Goal: Task Accomplishment & Management: Use online tool/utility

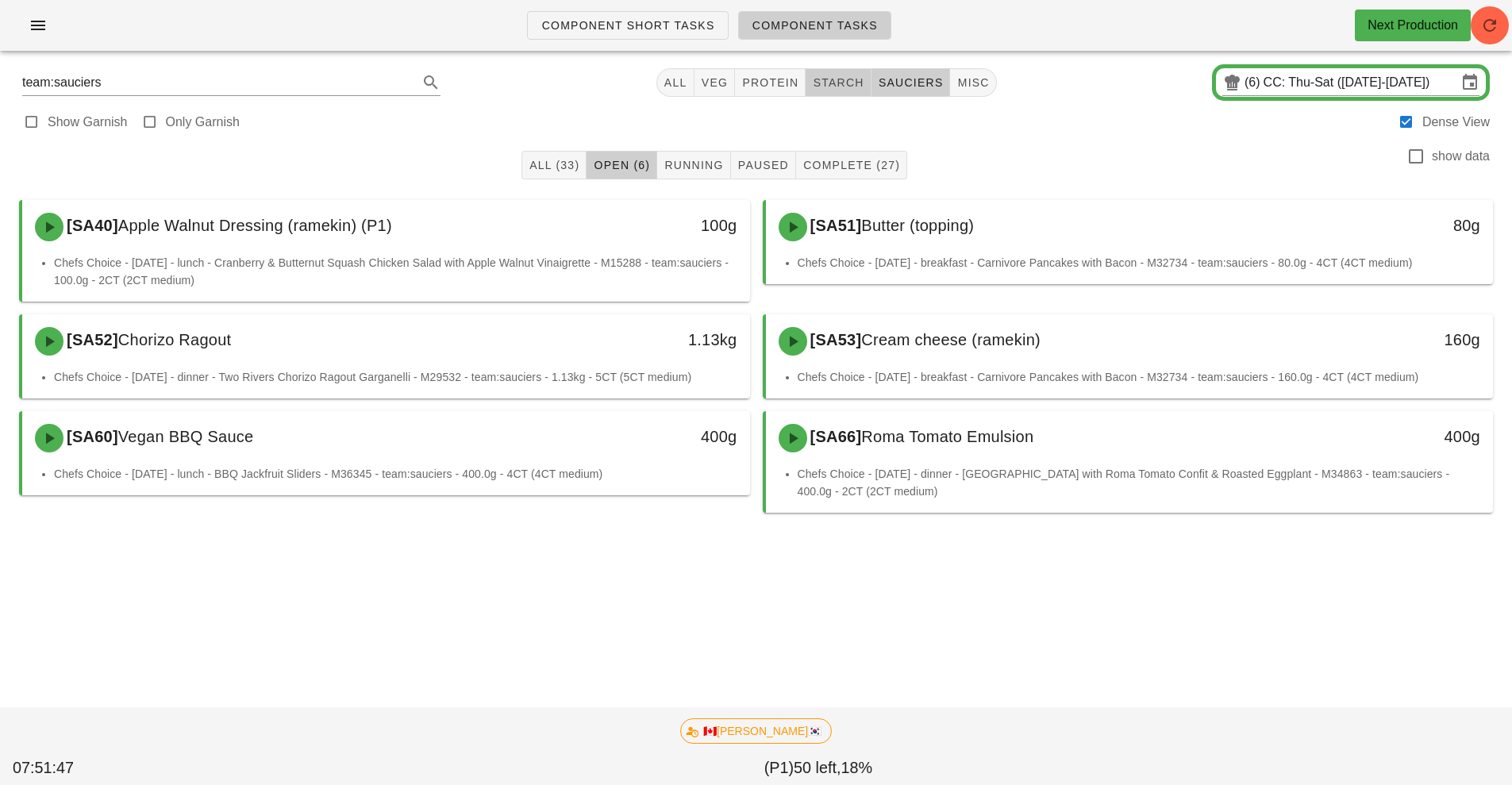
click at [834, 85] on span "starch" at bounding box center [837, 83] width 51 height 13
type input "team:starch"
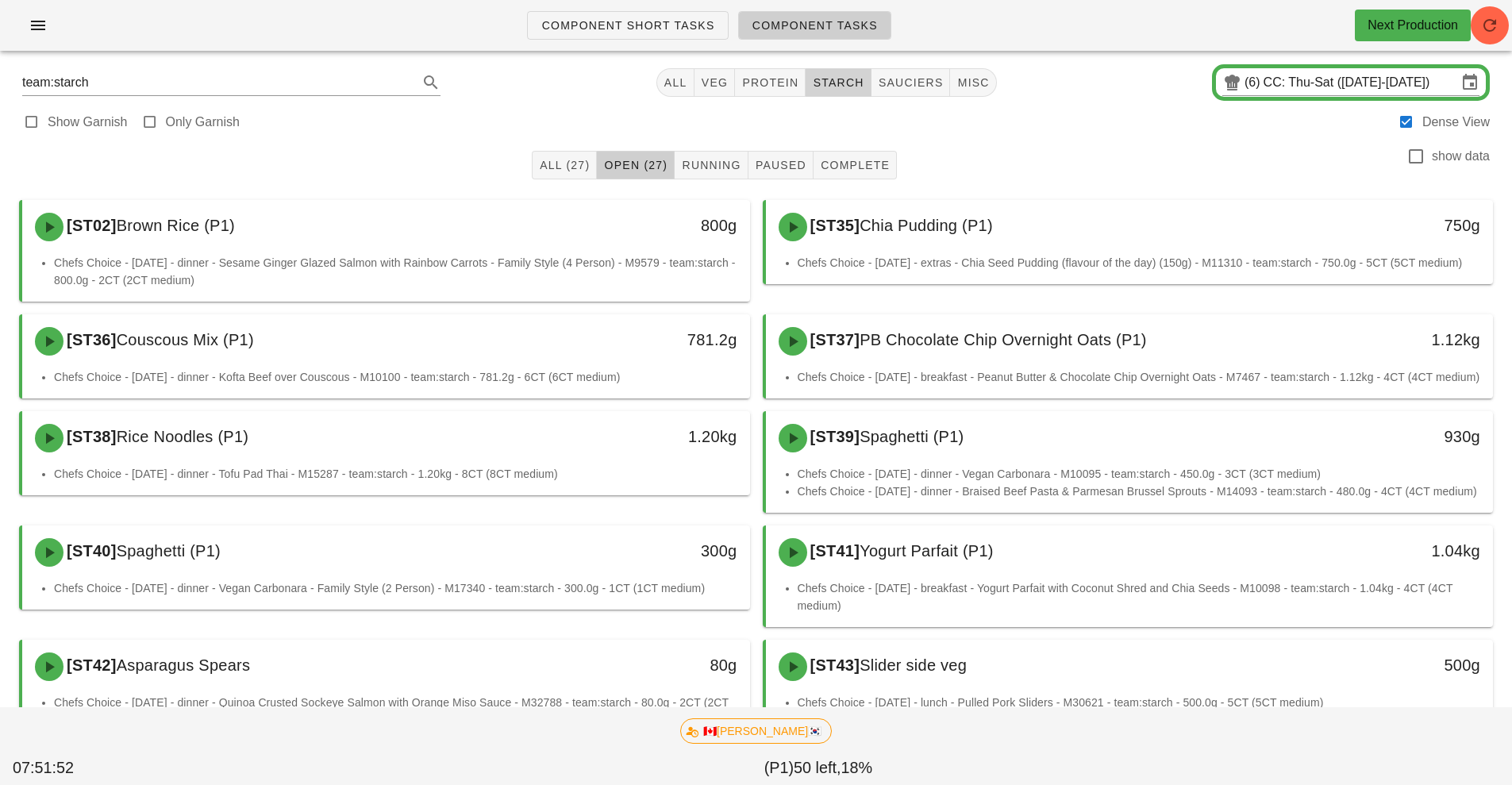
click at [834, 85] on span "starch" at bounding box center [837, 83] width 51 height 13
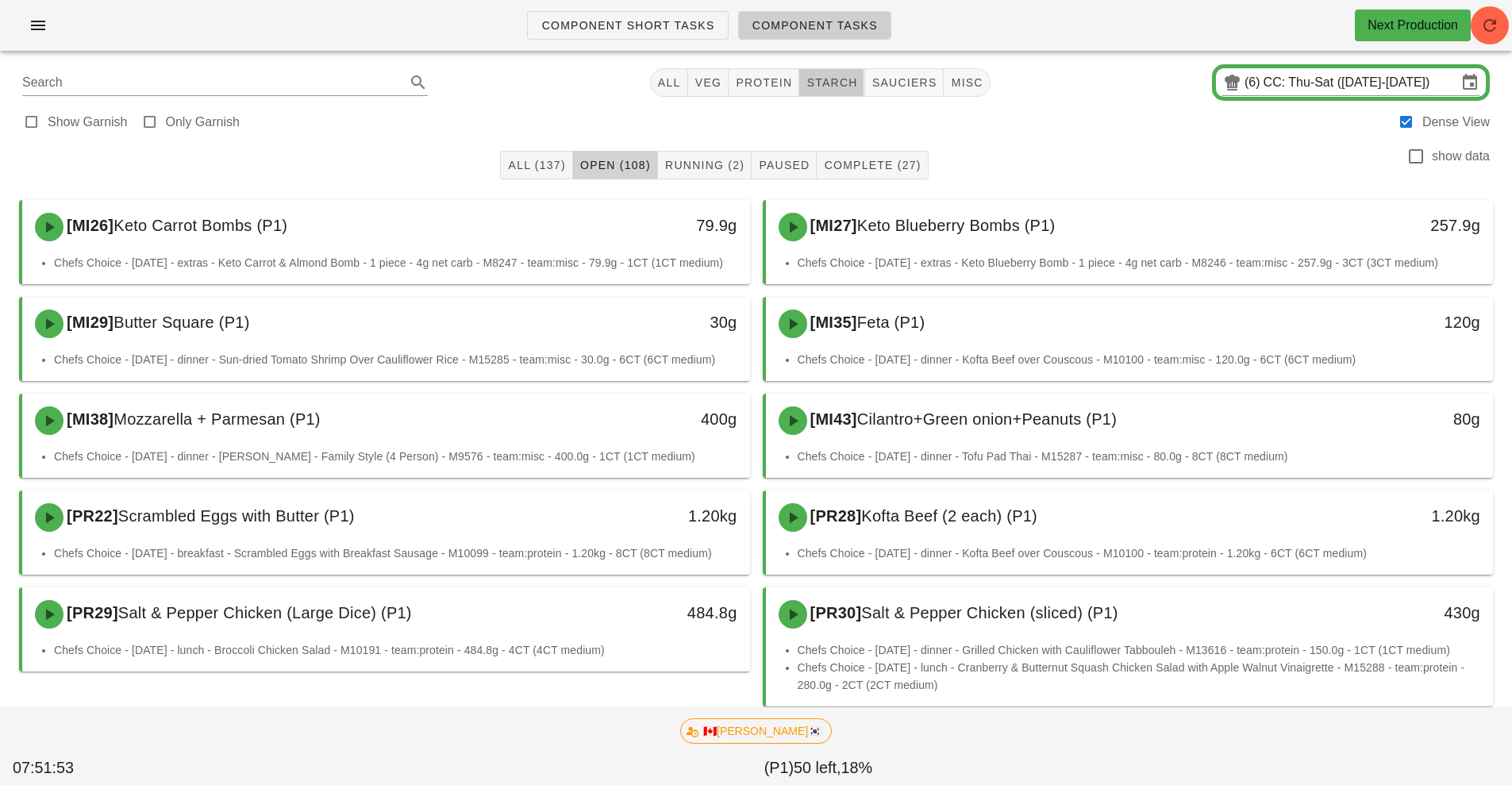
click at [574, 167] on button "Open (108)" at bounding box center [616, 165] width 84 height 29
click at [1328, 80] on input "CC: Thu-Sat ([DATE]-[DATE])" at bounding box center [1360, 83] width 193 height 25
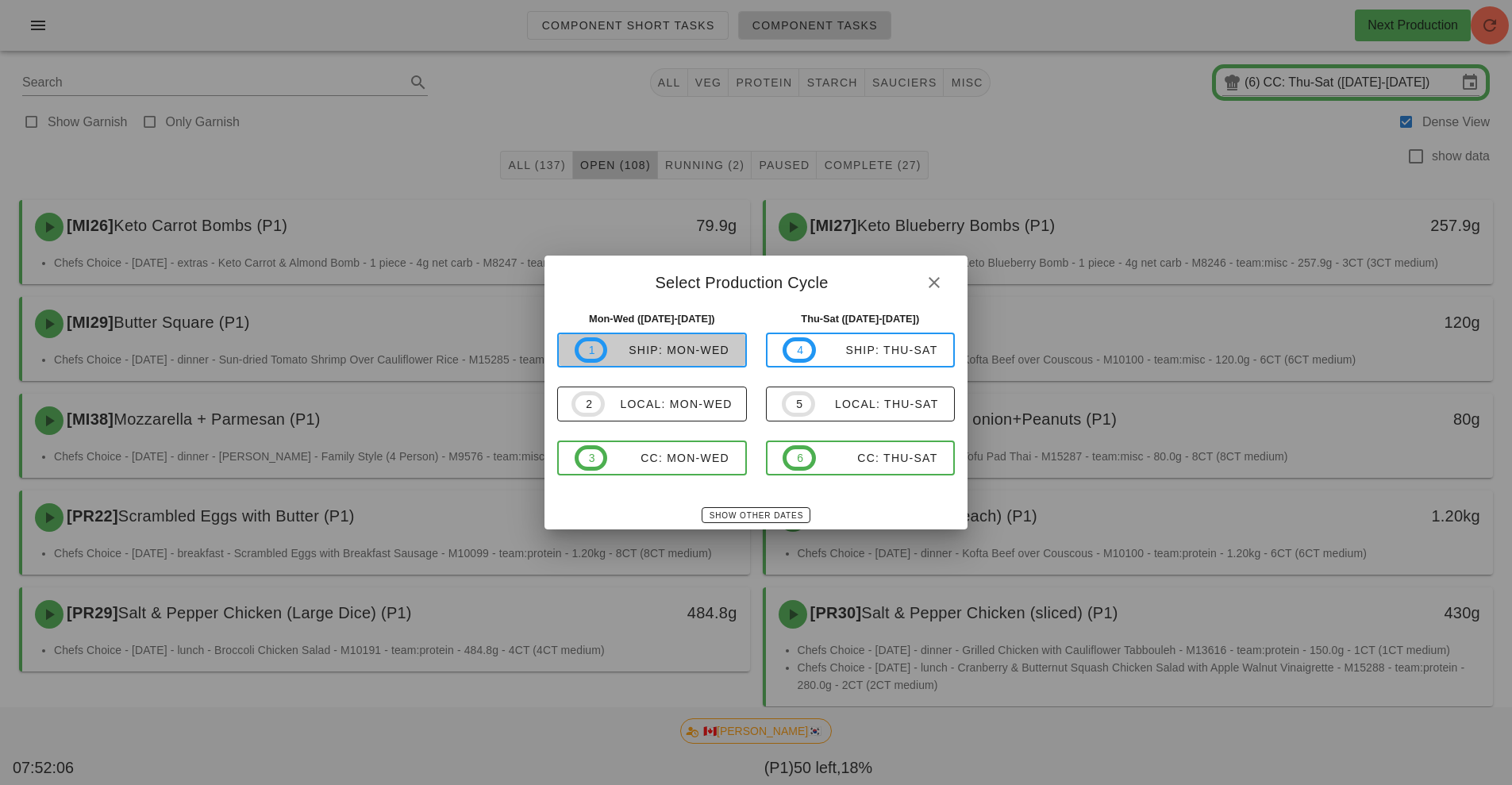
click at [681, 352] on div "ship: Mon-Wed" at bounding box center [669, 350] width 122 height 13
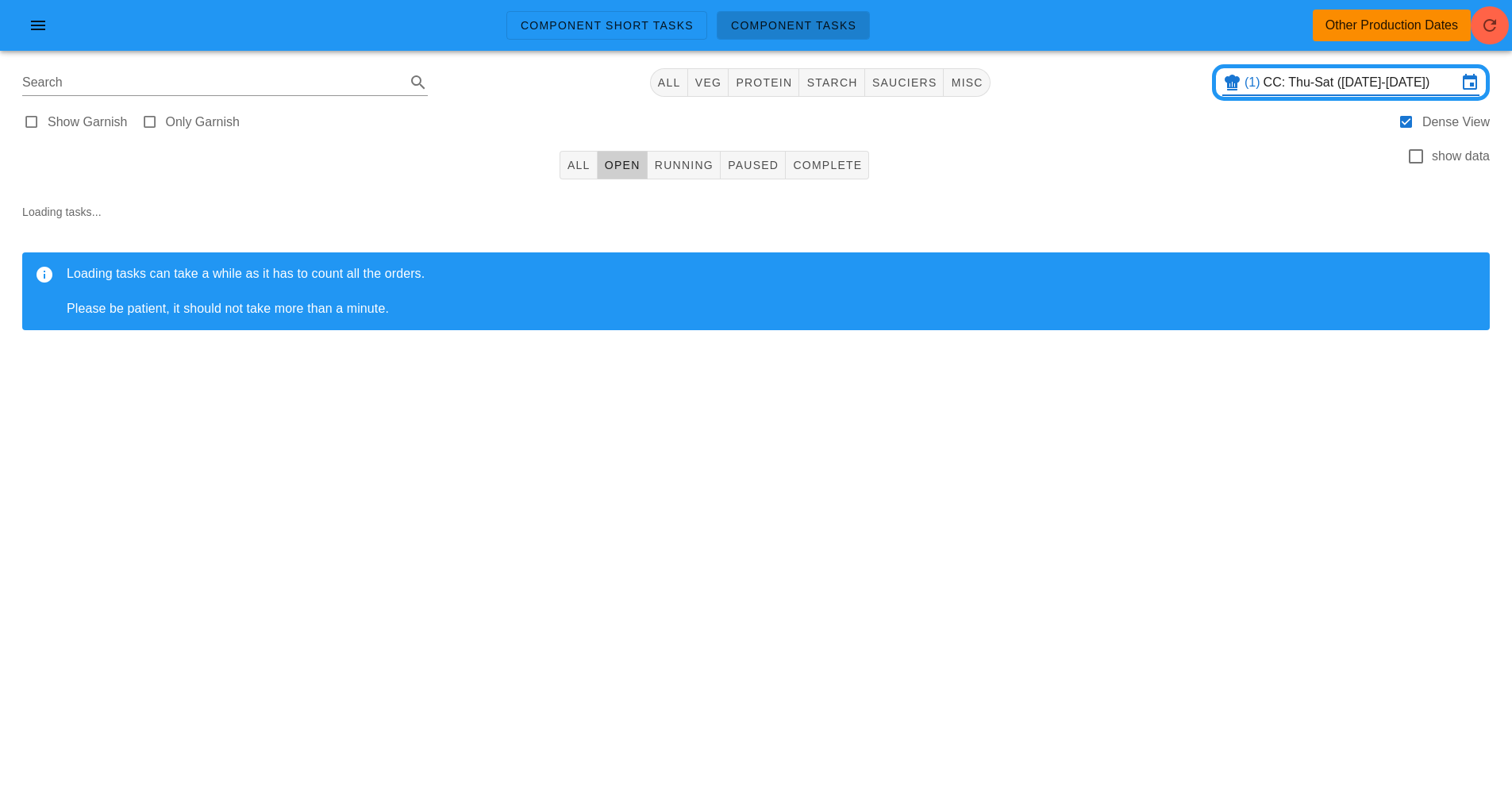
type input "ship: Mon-Wed ([DATE]-[DATE])"
click at [553, 171] on span "All (78)" at bounding box center [565, 165] width 51 height 13
click at [831, 69] on button "starch" at bounding box center [832, 83] width 65 height 29
type input "team:starch"
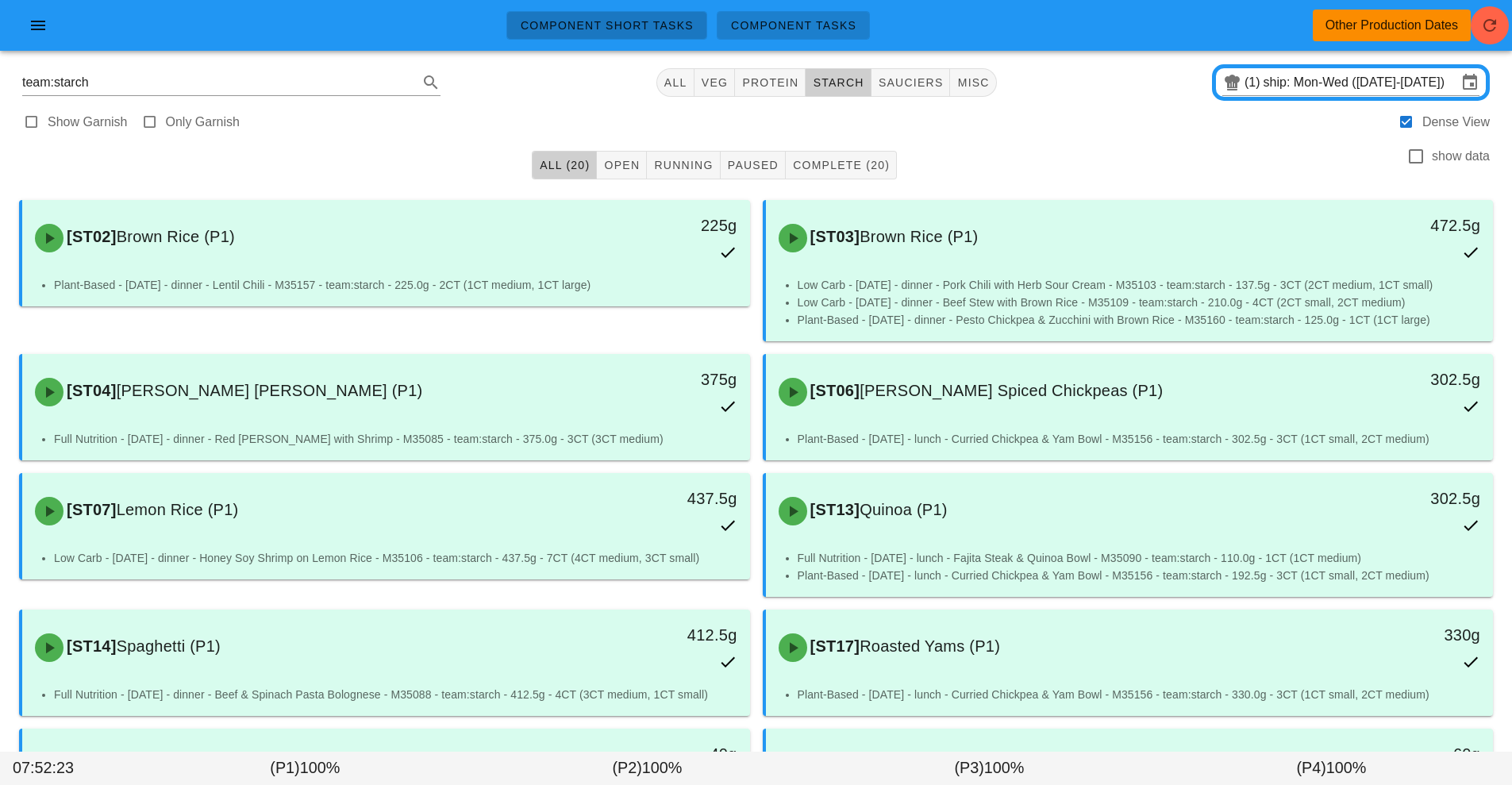
click at [626, 31] on span "Component Short Tasks" at bounding box center [606, 25] width 173 height 13
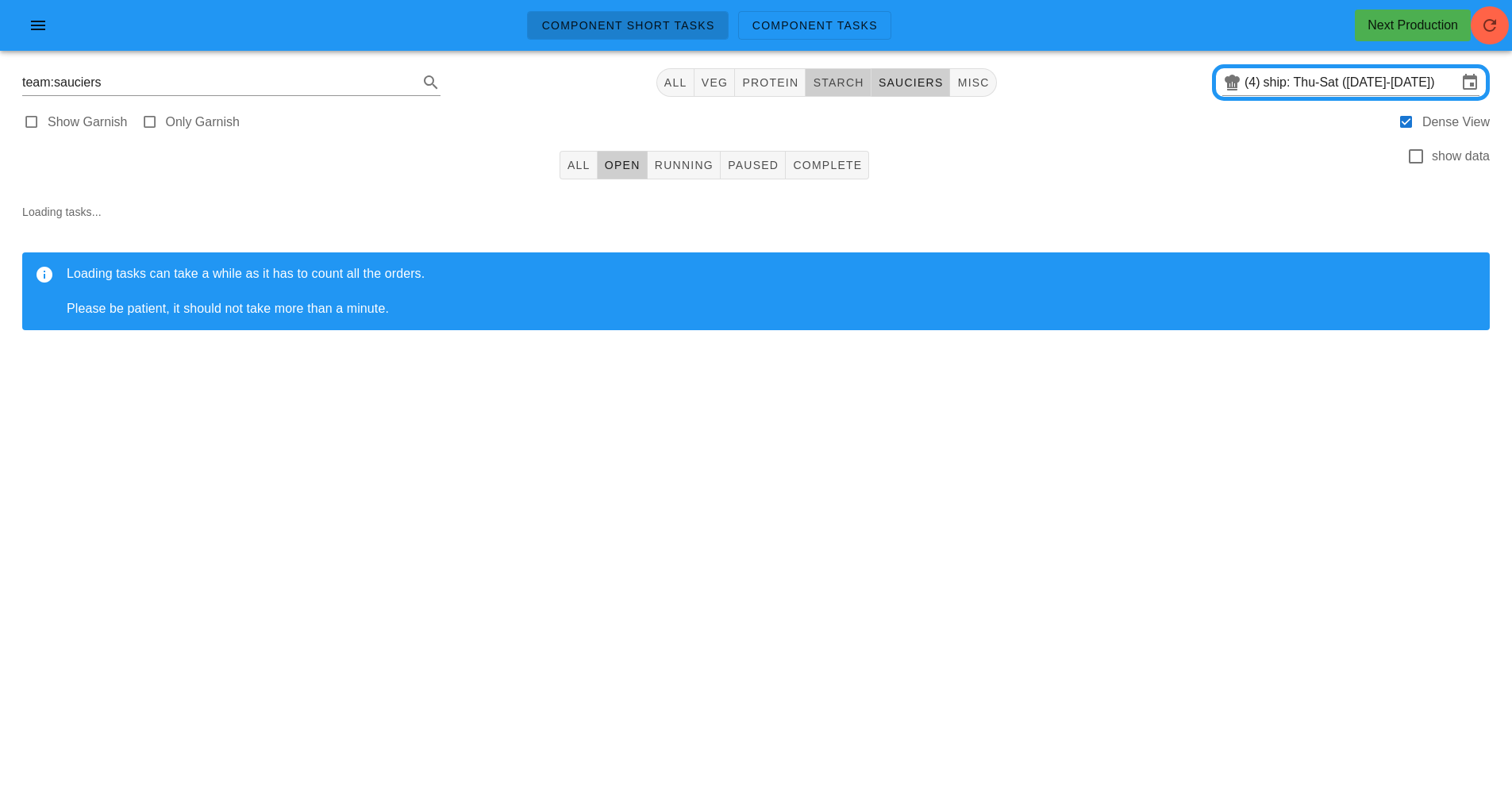
click at [857, 79] on span "starch" at bounding box center [837, 83] width 51 height 13
type input "team:starch"
click at [570, 170] on span "All" at bounding box center [578, 165] width 23 height 13
click at [1483, 18] on icon "button" at bounding box center [1490, 25] width 19 height 19
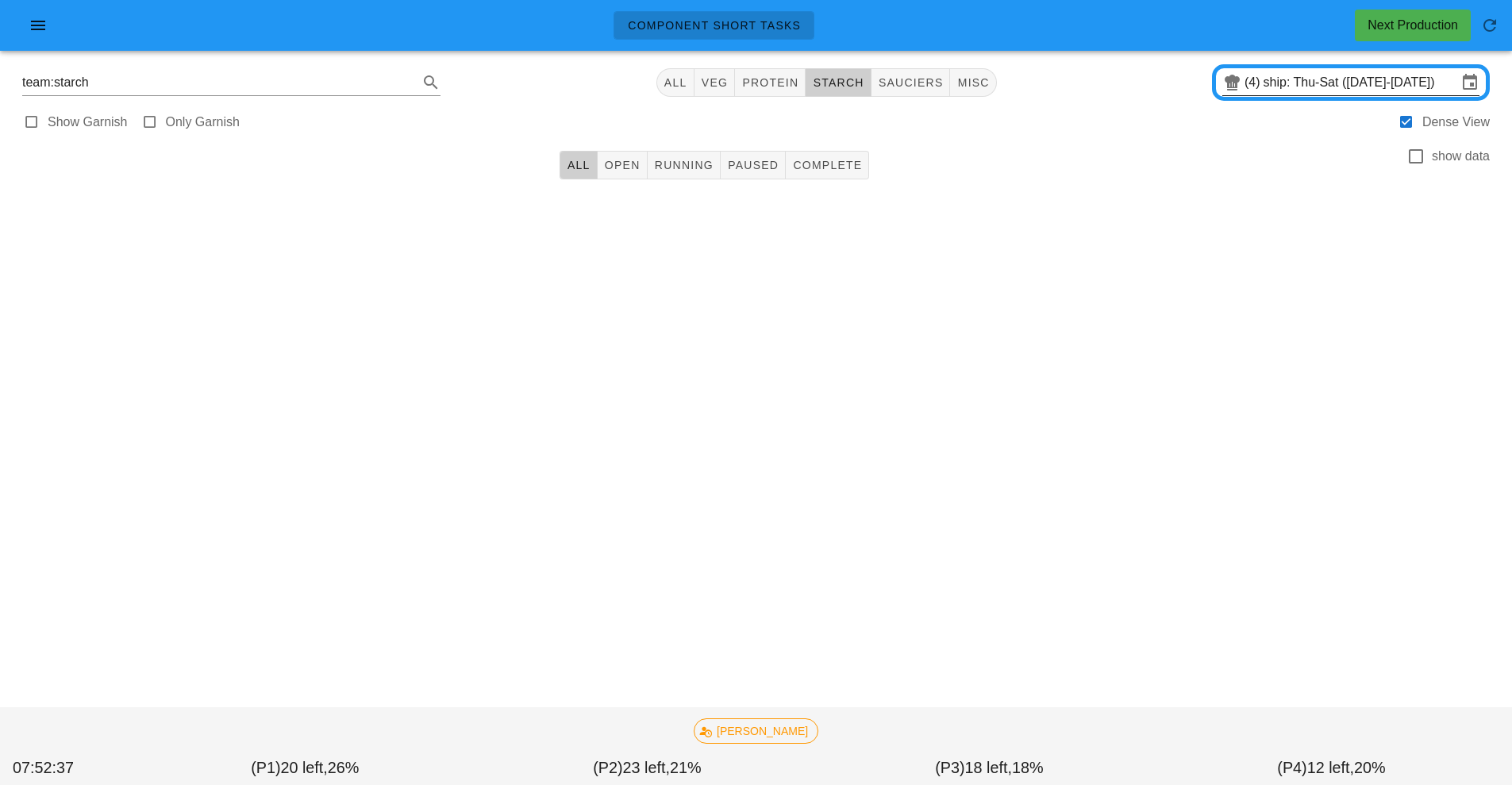
click at [1342, 84] on input "ship: Thu-Sat ([DATE]-[DATE])" at bounding box center [1360, 83] width 193 height 25
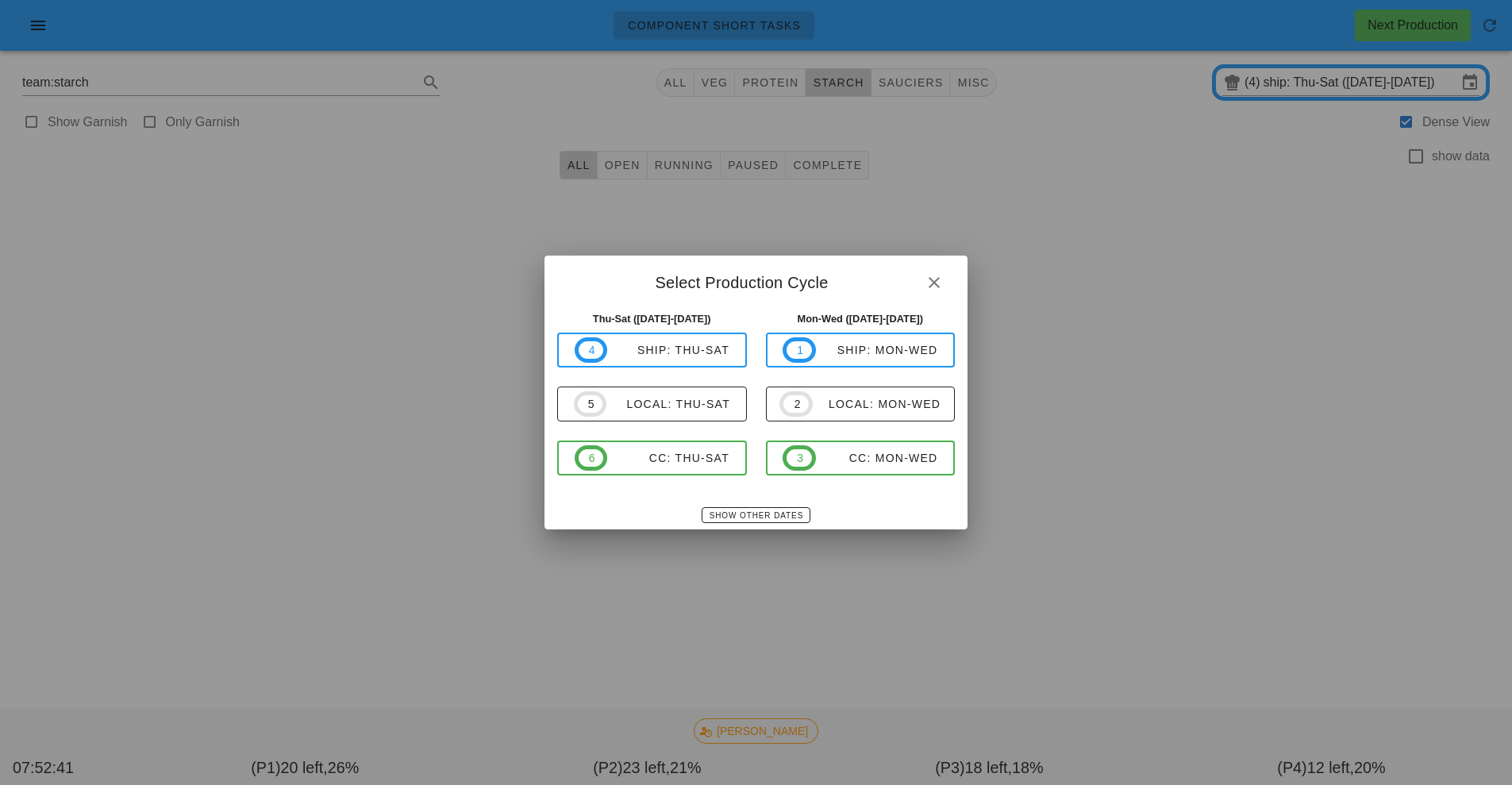
click at [1400, 24] on div at bounding box center [756, 392] width 1512 height 785
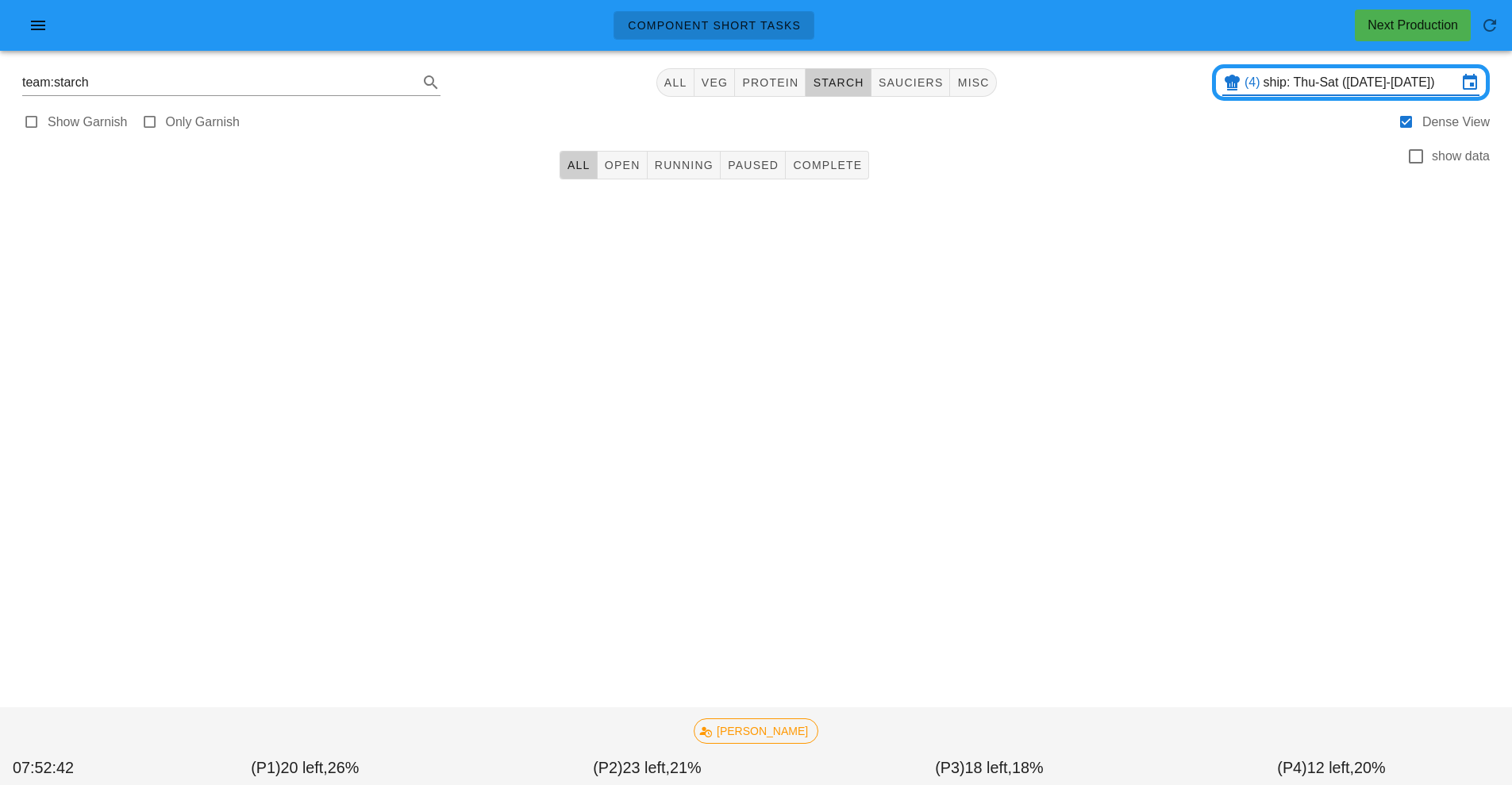
click at [1400, 24] on div "Next Production" at bounding box center [1412, 25] width 91 height 19
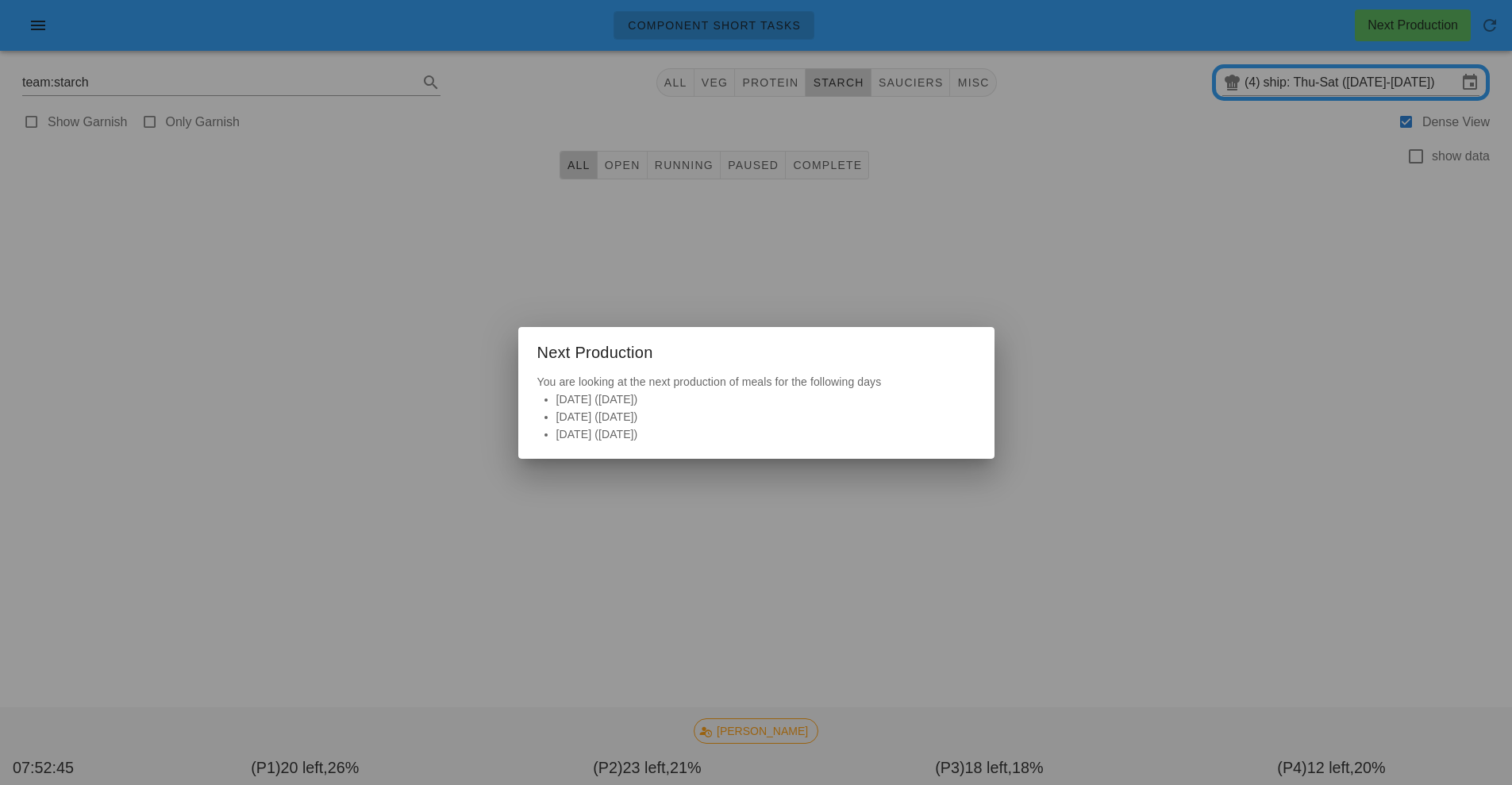
click at [1081, 472] on div at bounding box center [756, 392] width 1512 height 785
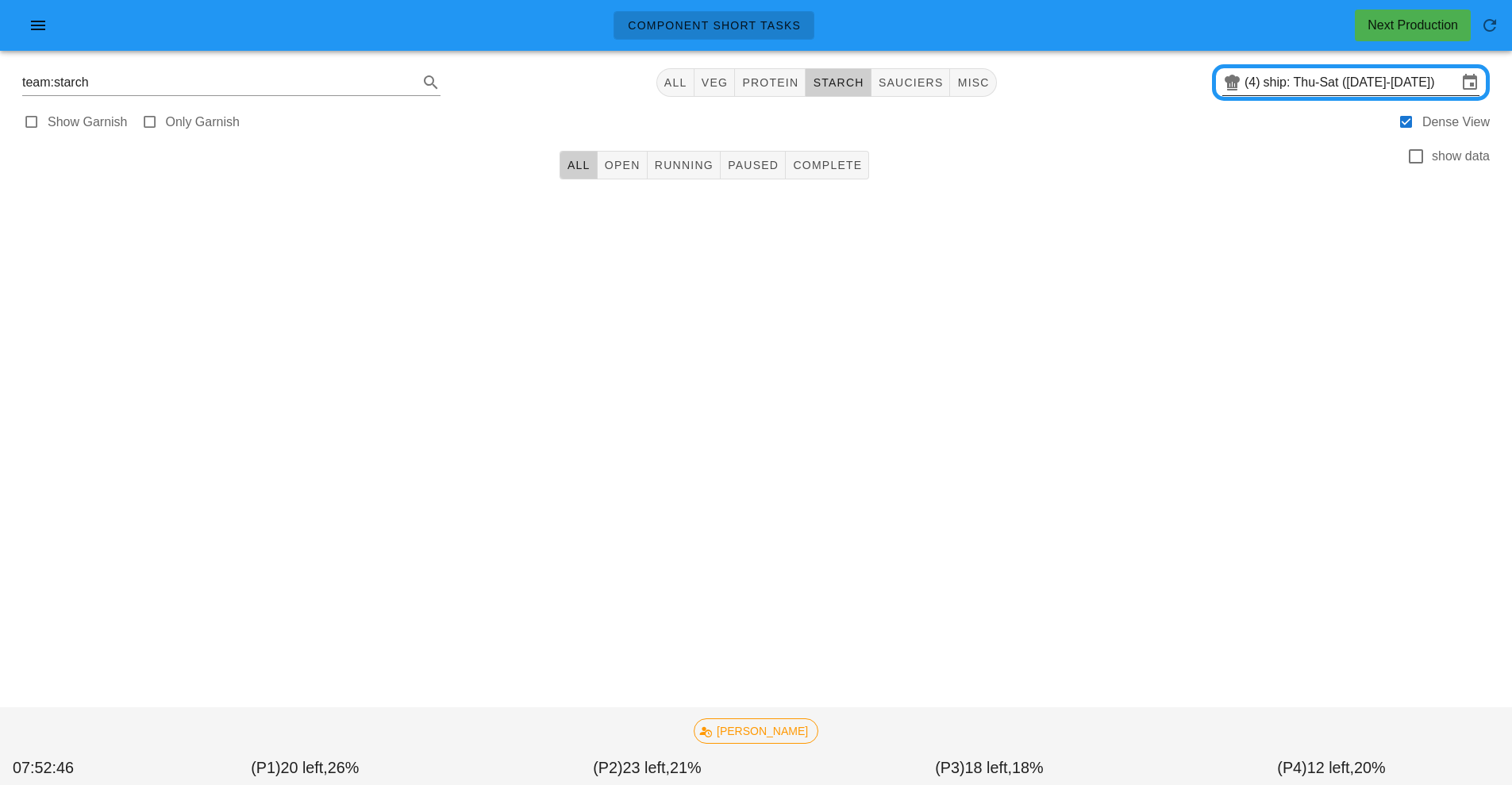
click at [1409, 83] on input "ship: Thu-Sat ([DATE]-[DATE])" at bounding box center [1360, 83] width 193 height 25
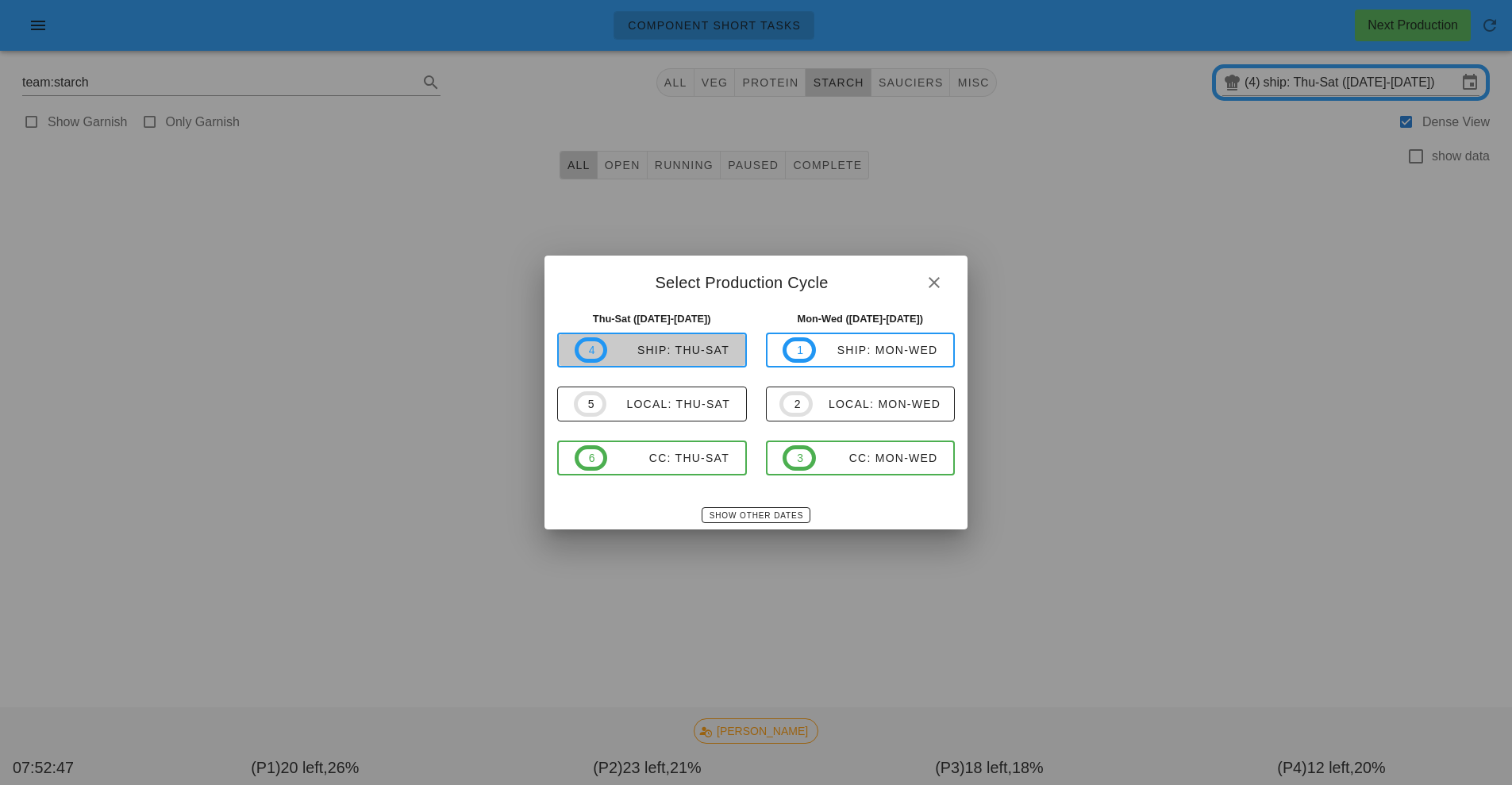
click at [698, 341] on span "4 ship: Thu-Sat" at bounding box center [652, 350] width 155 height 25
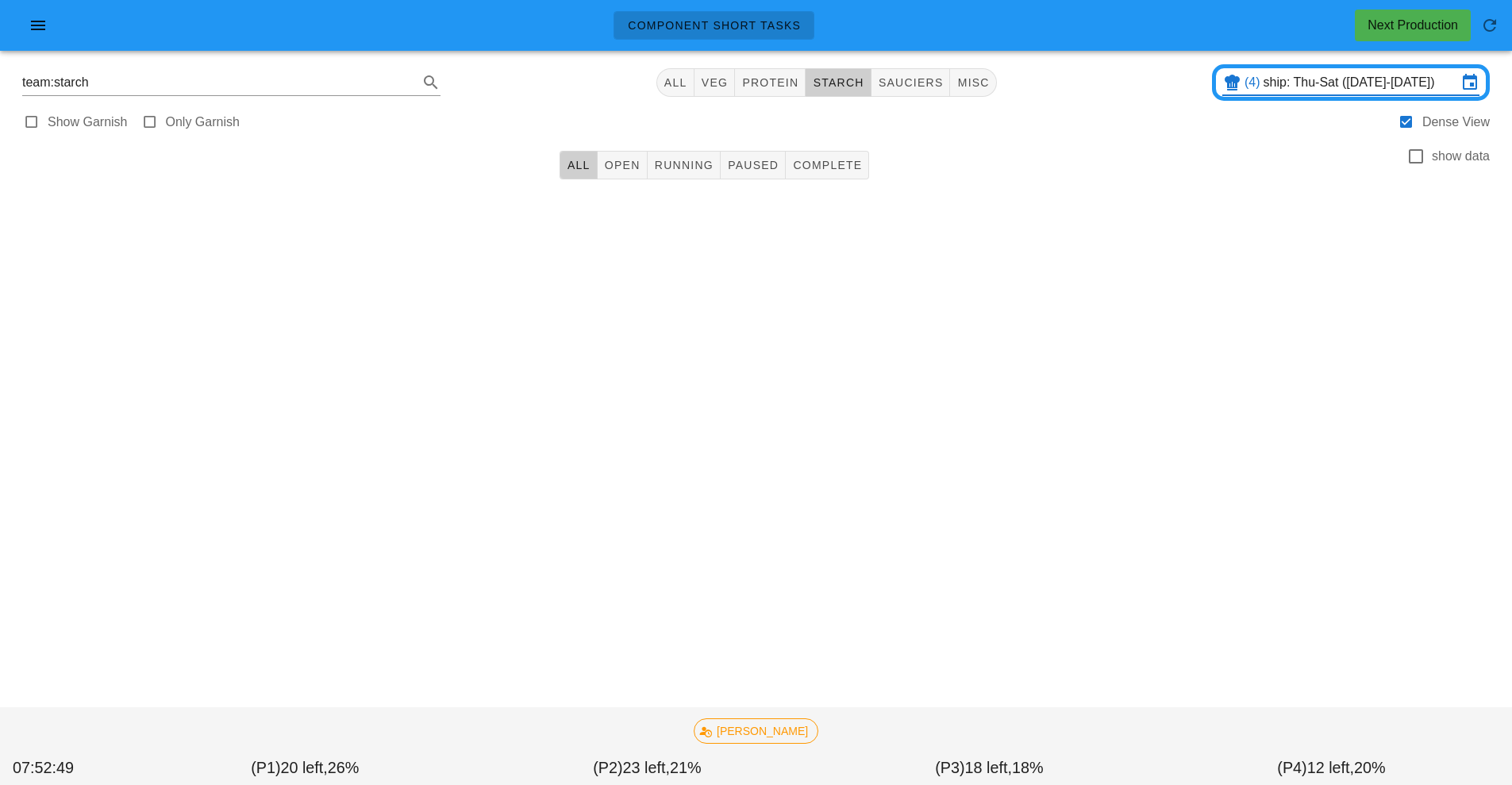
click at [1328, 80] on input "ship: Thu-Sat ([DATE]-[DATE])" at bounding box center [1360, 83] width 193 height 25
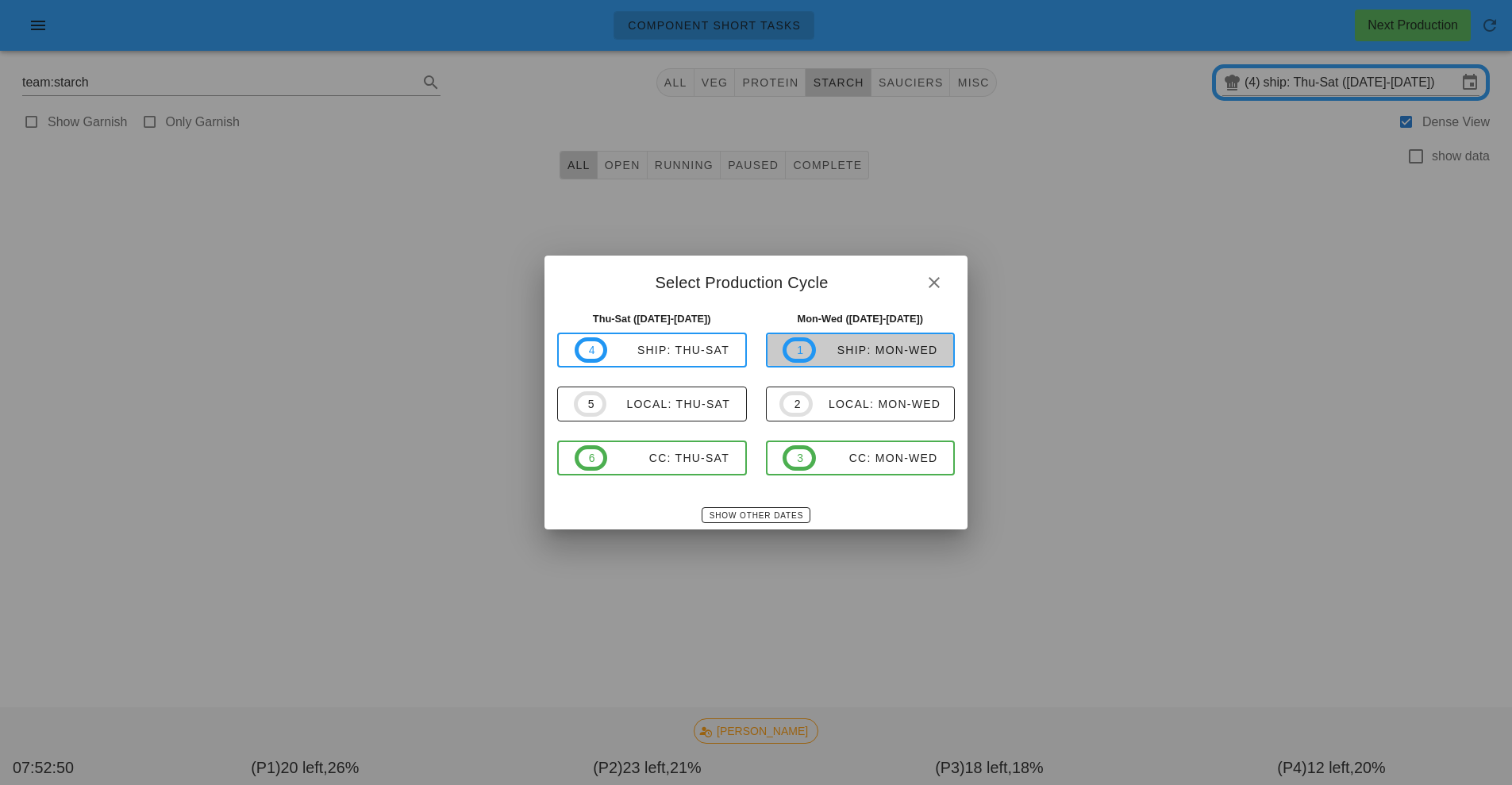
click at [881, 337] on span "1 ship: Mon-Wed" at bounding box center [860, 350] width 155 height 25
type input "ship: Mon-Wed (Aug 25-Aug 27)"
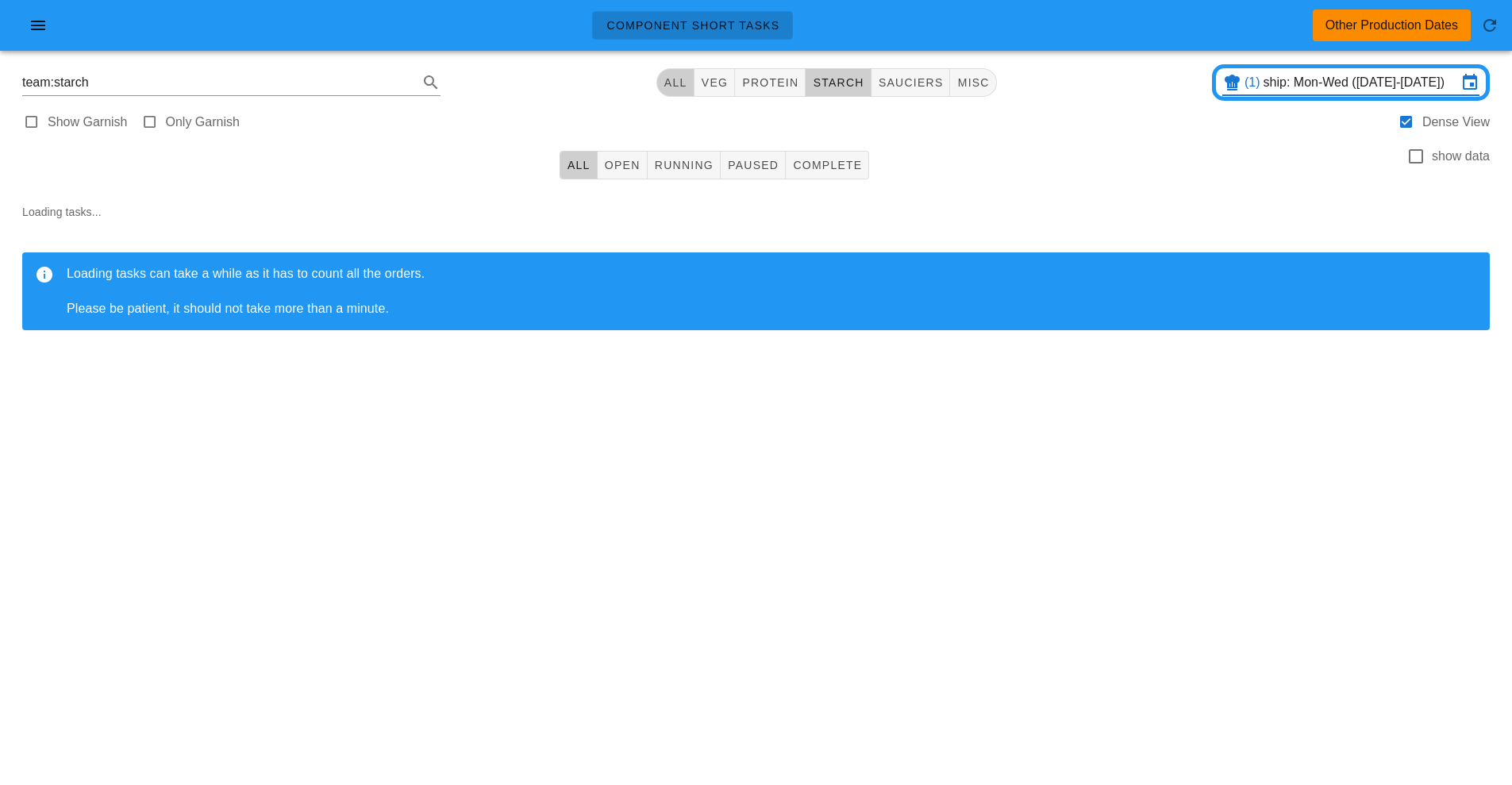
click at [668, 85] on span "All" at bounding box center [675, 83] width 23 height 13
click at [840, 83] on span "starch" at bounding box center [831, 83] width 51 height 13
type input "team:starch"
click at [194, 32] on div "Component Short Tasks Other Production Dates" at bounding box center [756, 25] width 1512 height 51
click at [33, 38] on button "button" at bounding box center [38, 25] width 51 height 29
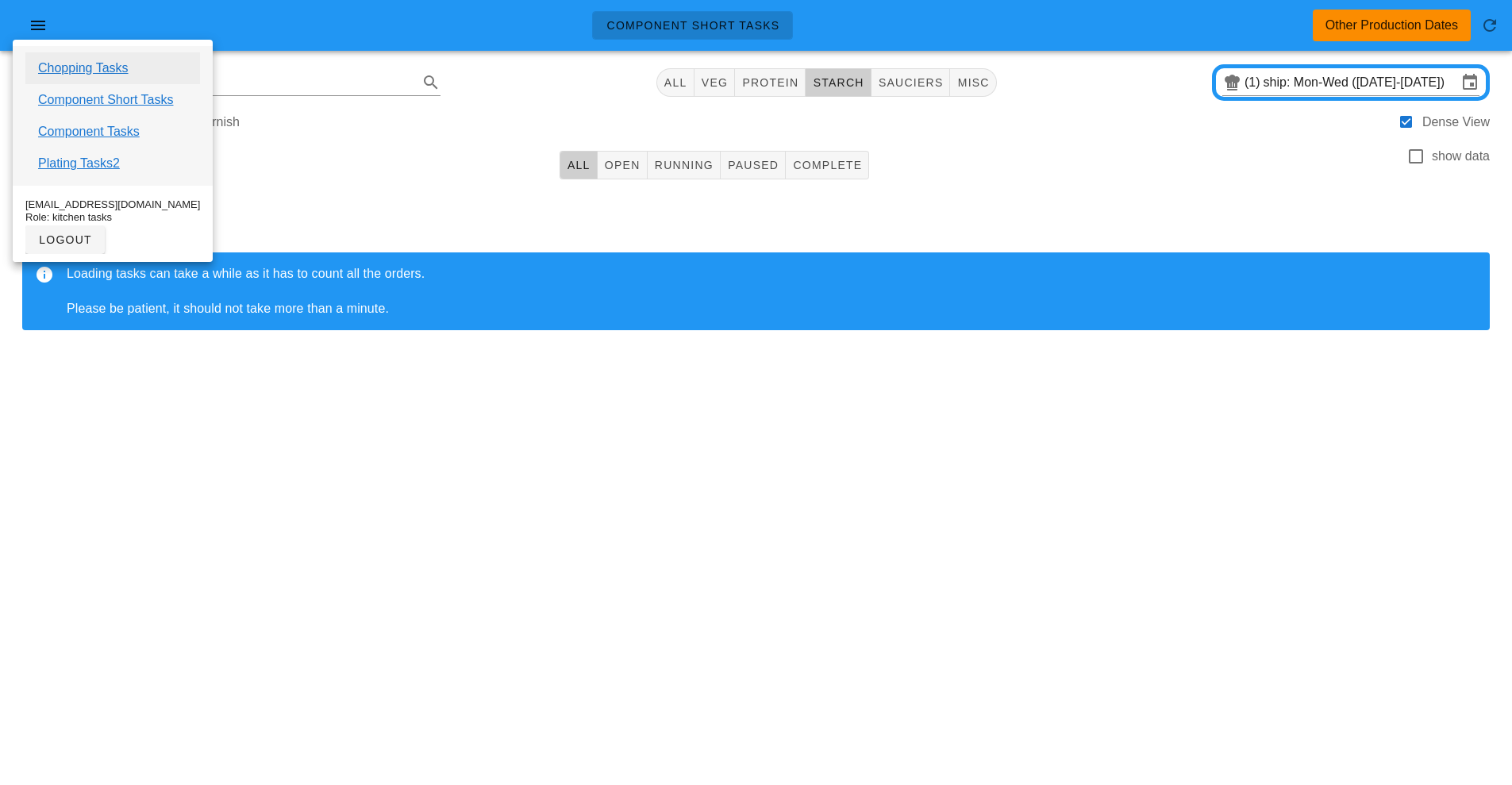
click at [117, 68] on link "Chopping Tasks" at bounding box center [83, 67] width 91 height 19
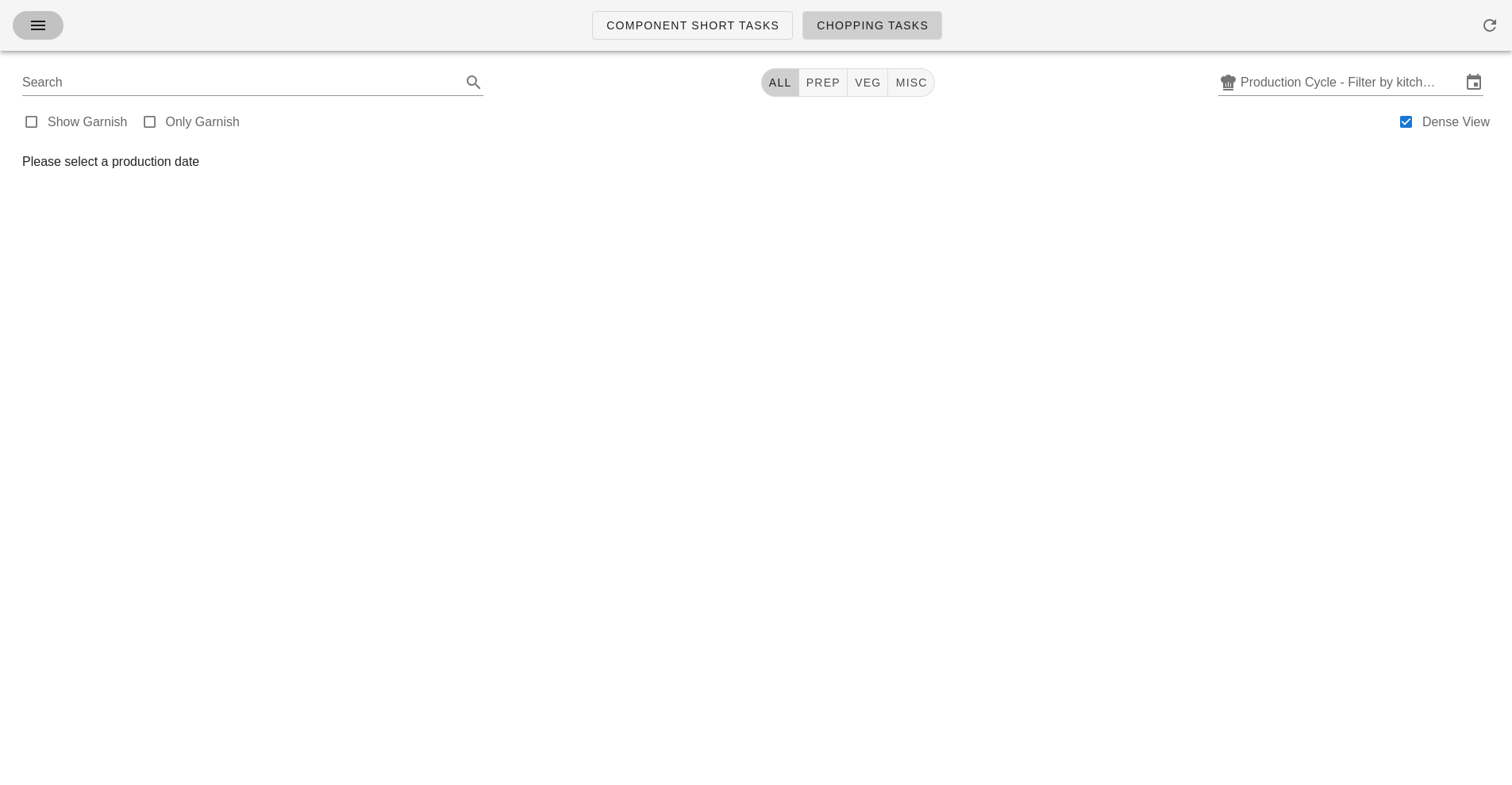
click at [44, 30] on icon "button" at bounding box center [38, 25] width 19 height 19
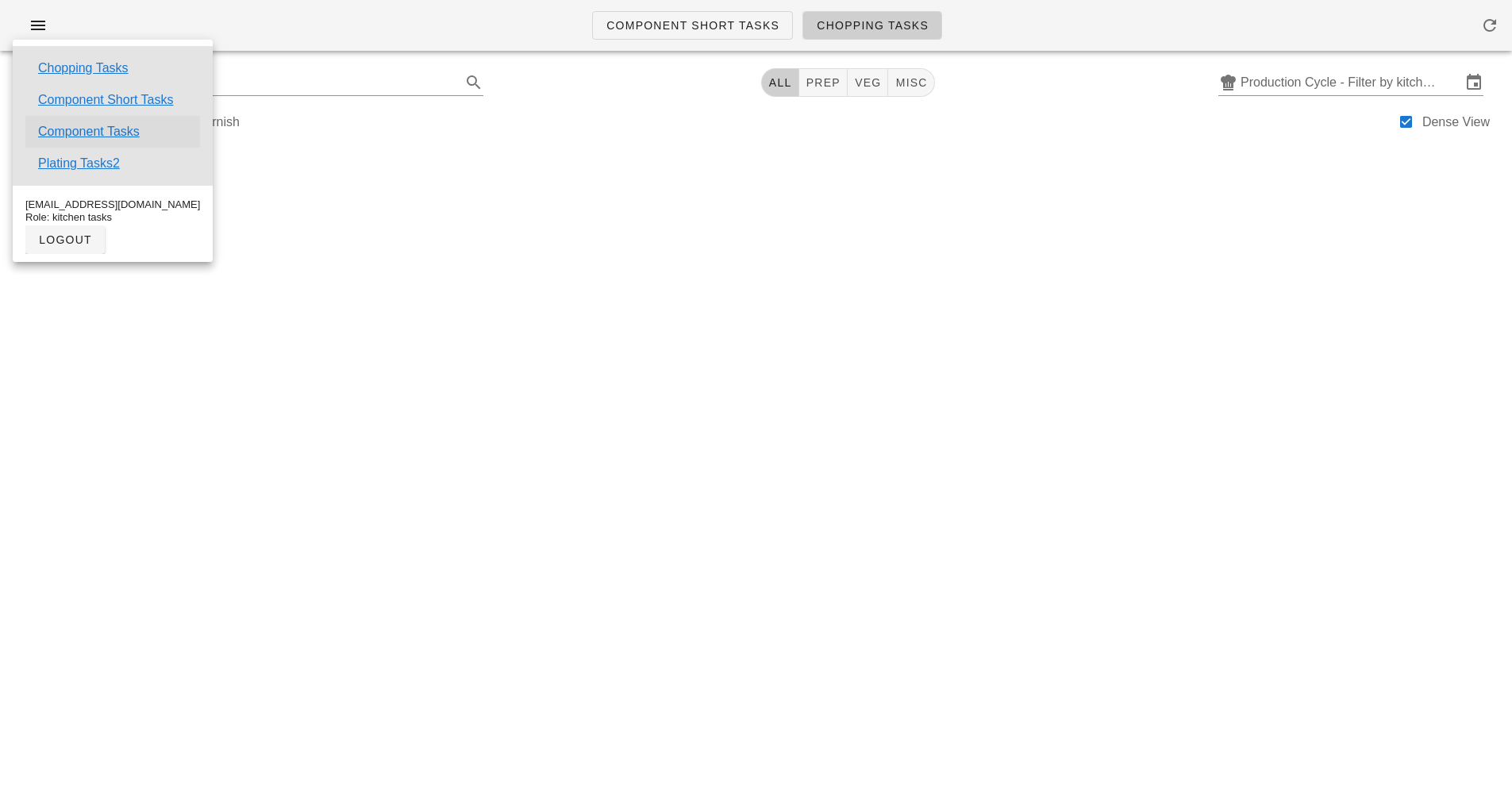
click at [114, 126] on link "Component Tasks" at bounding box center [88, 131] width 102 height 19
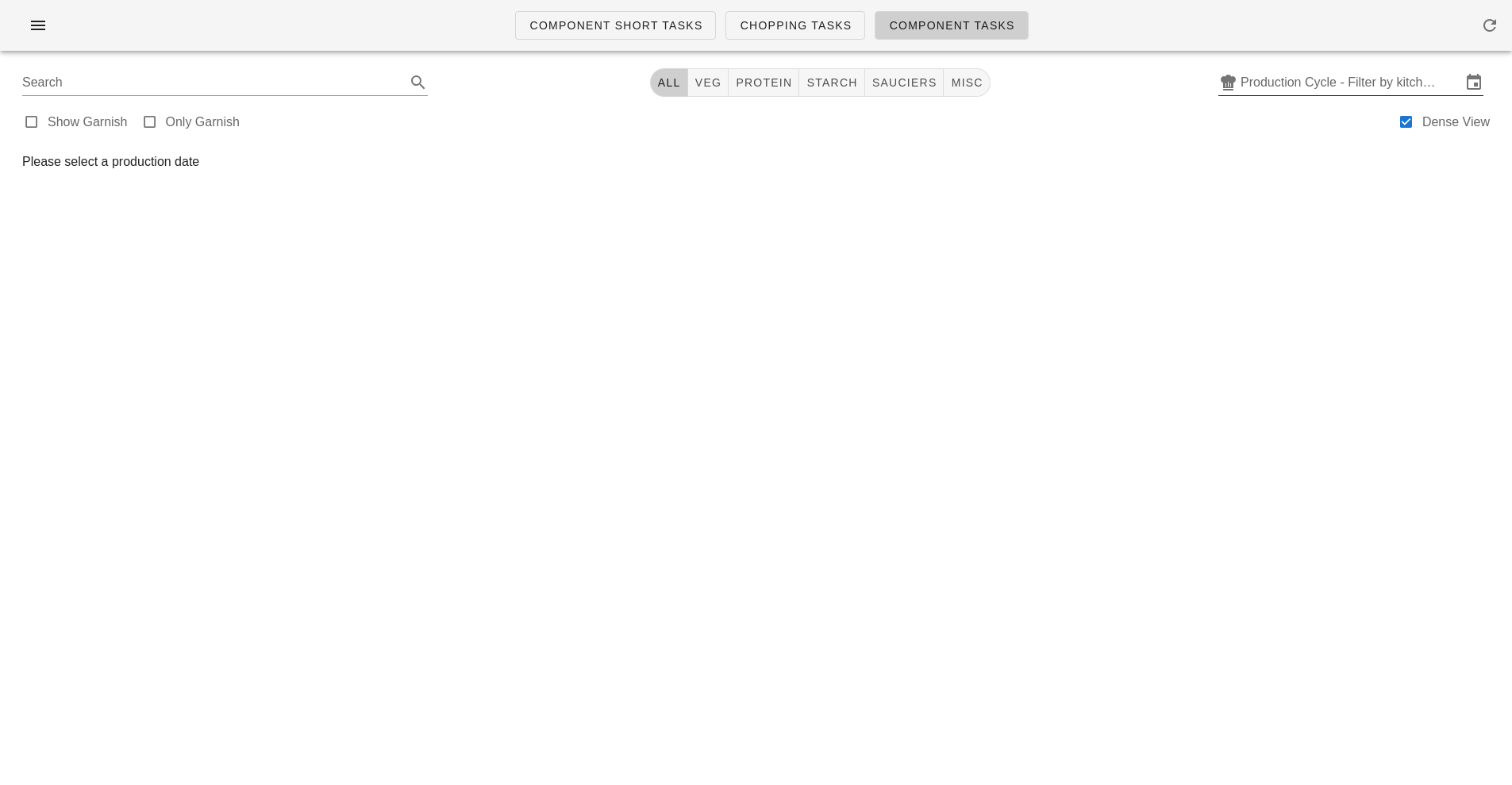
click at [1363, 75] on input "Production Cycle - Filter by kitchen production schedules" at bounding box center [1350, 83] width 220 height 25
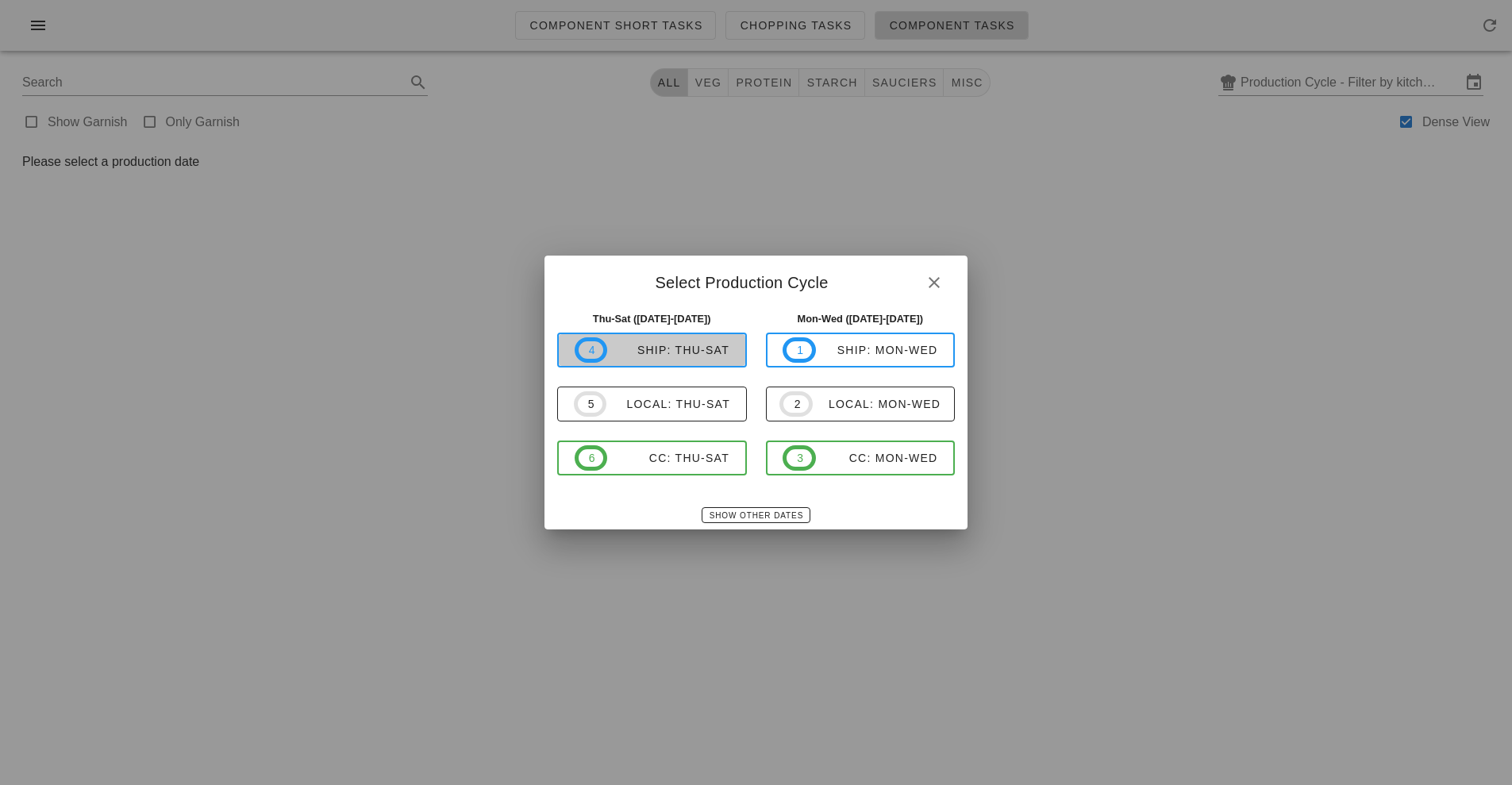
click at [685, 345] on div "ship: Thu-Sat" at bounding box center [669, 350] width 122 height 13
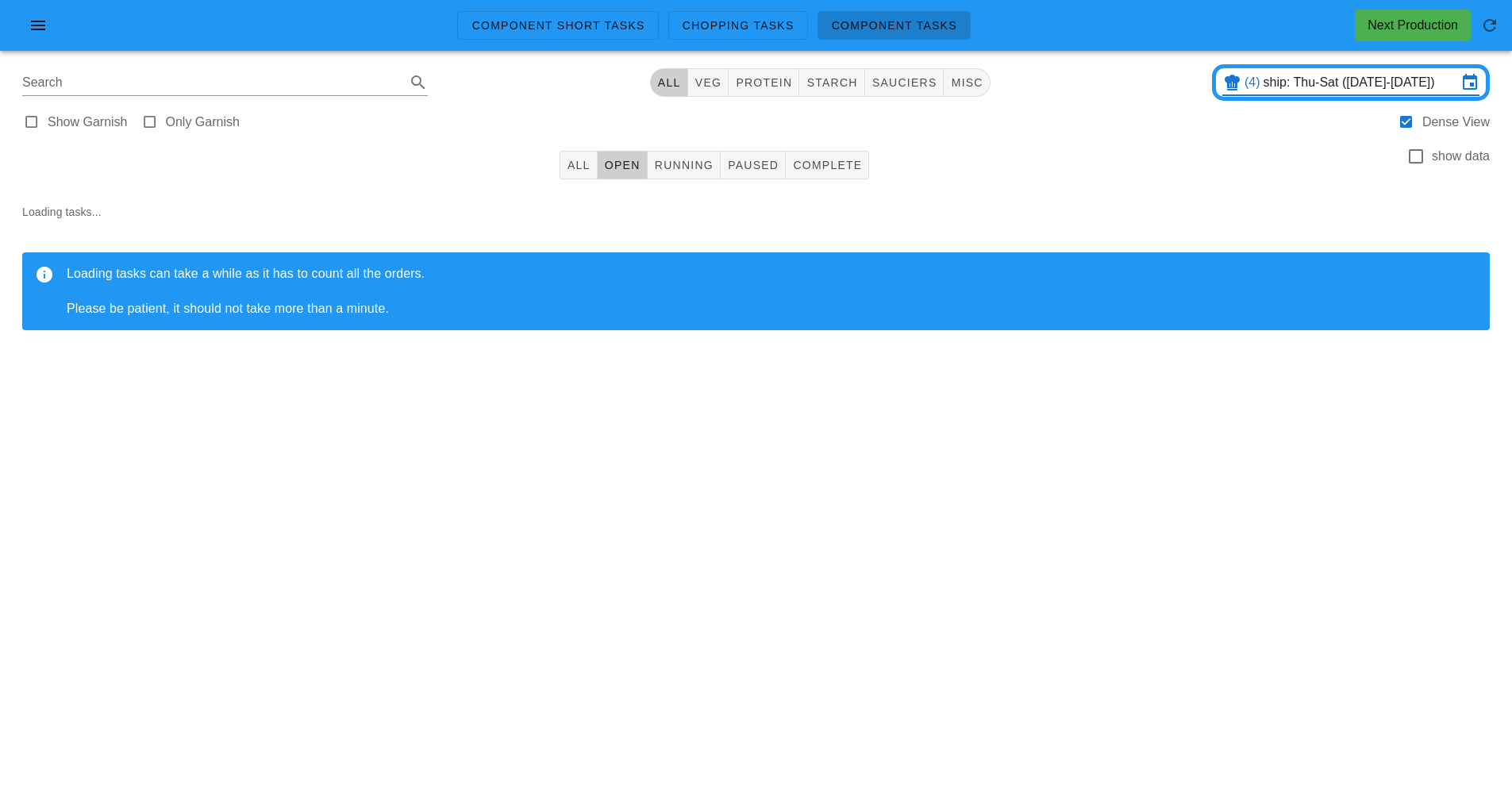
click at [1350, 85] on input "ship: Thu-Sat ([DATE]-[DATE])" at bounding box center [1360, 83] width 193 height 25
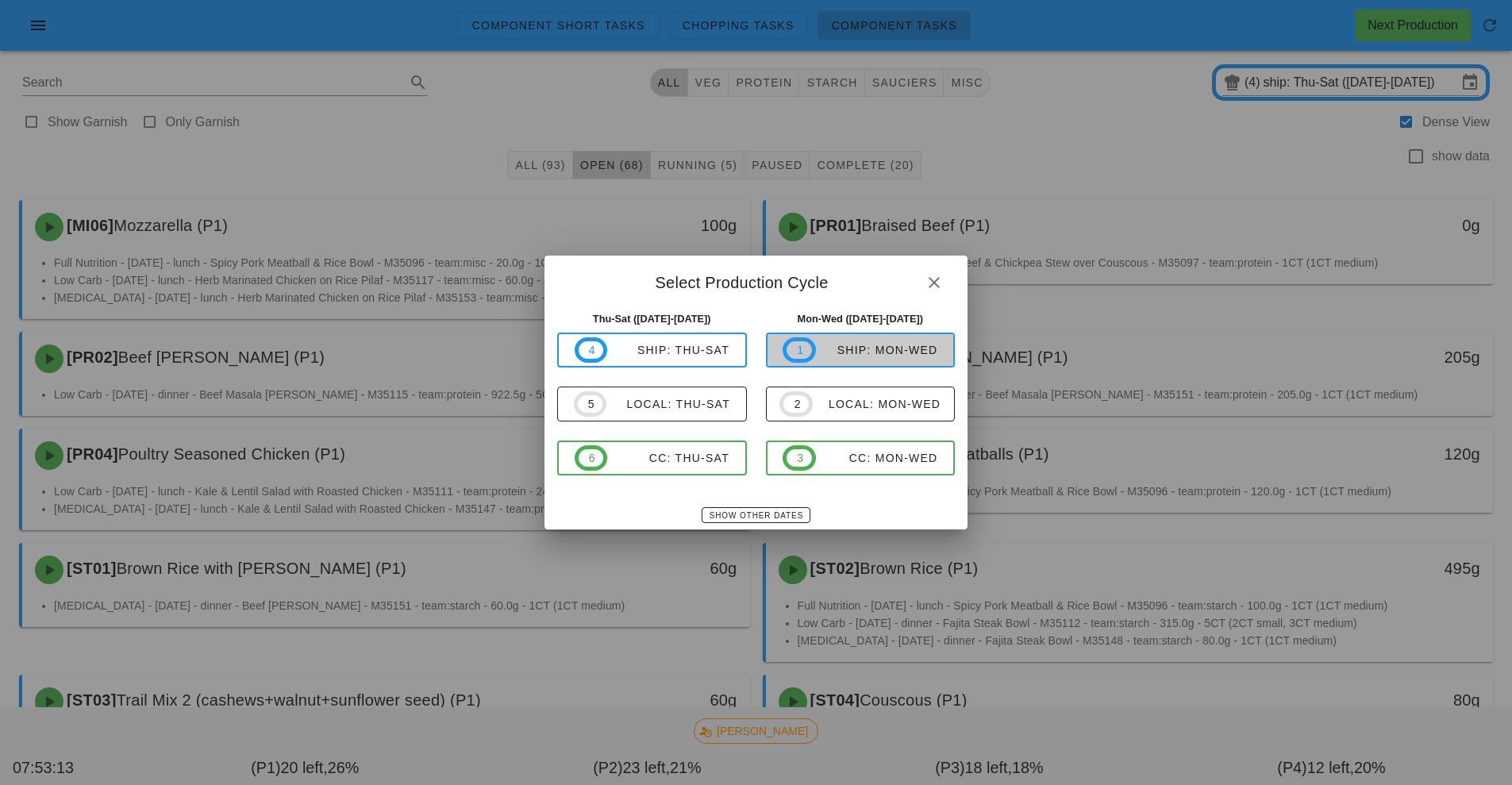
click at [889, 352] on div "ship: Mon-Wed" at bounding box center [877, 350] width 122 height 13
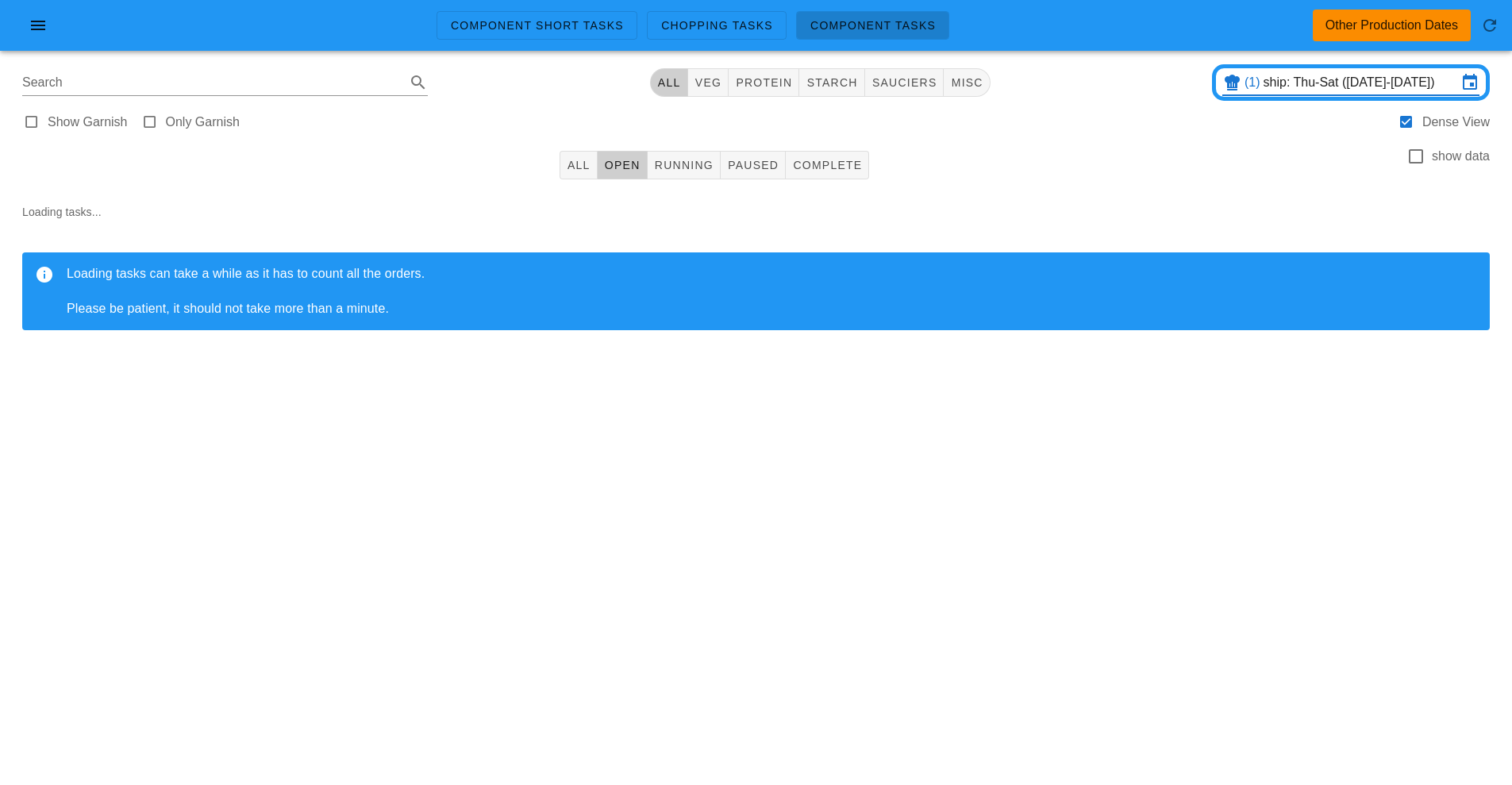
type input "ship: Mon-Wed (Aug 25-Aug 27)"
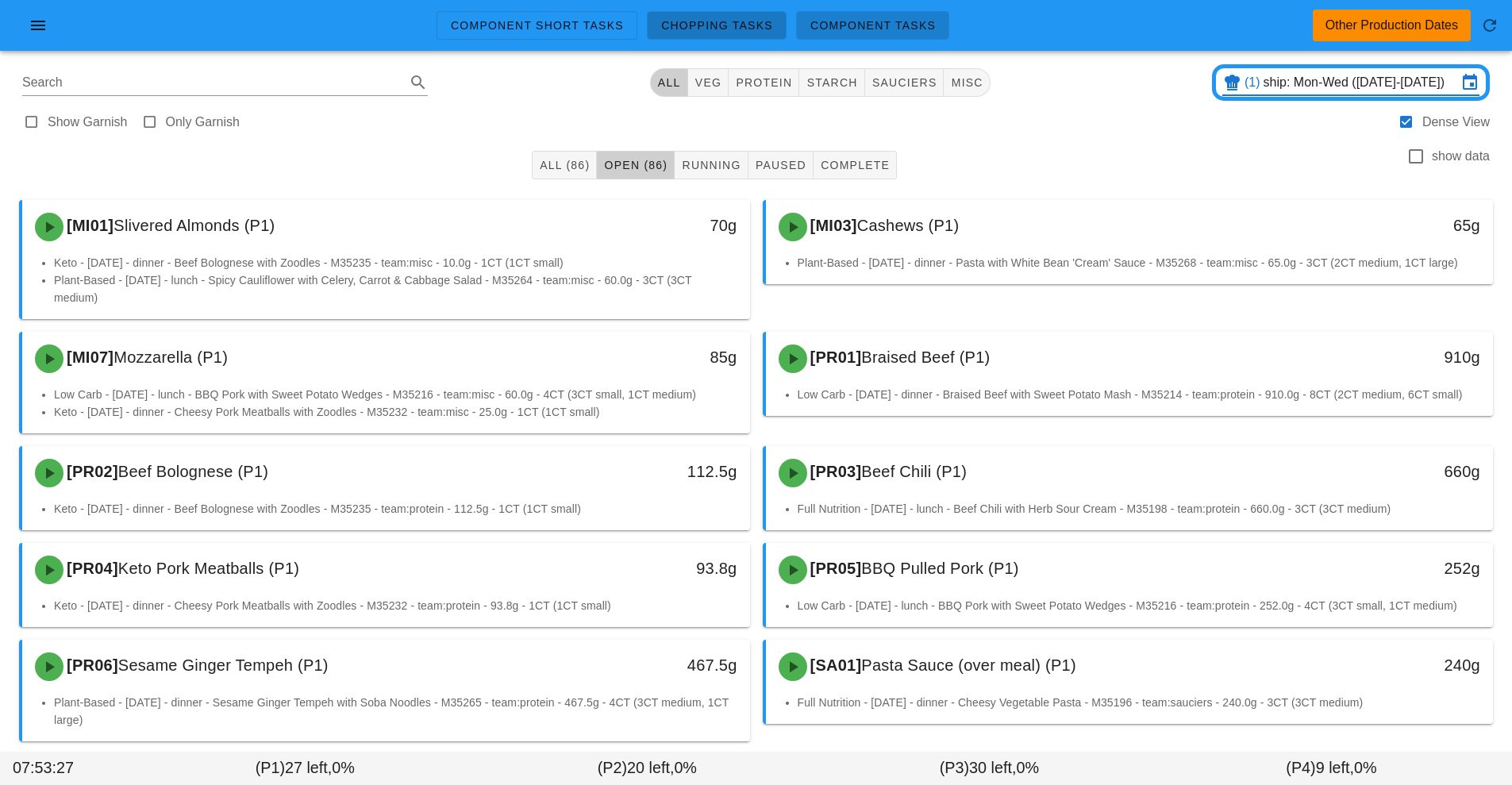
click at [715, 31] on span "Chopping Tasks" at bounding box center [716, 25] width 112 height 13
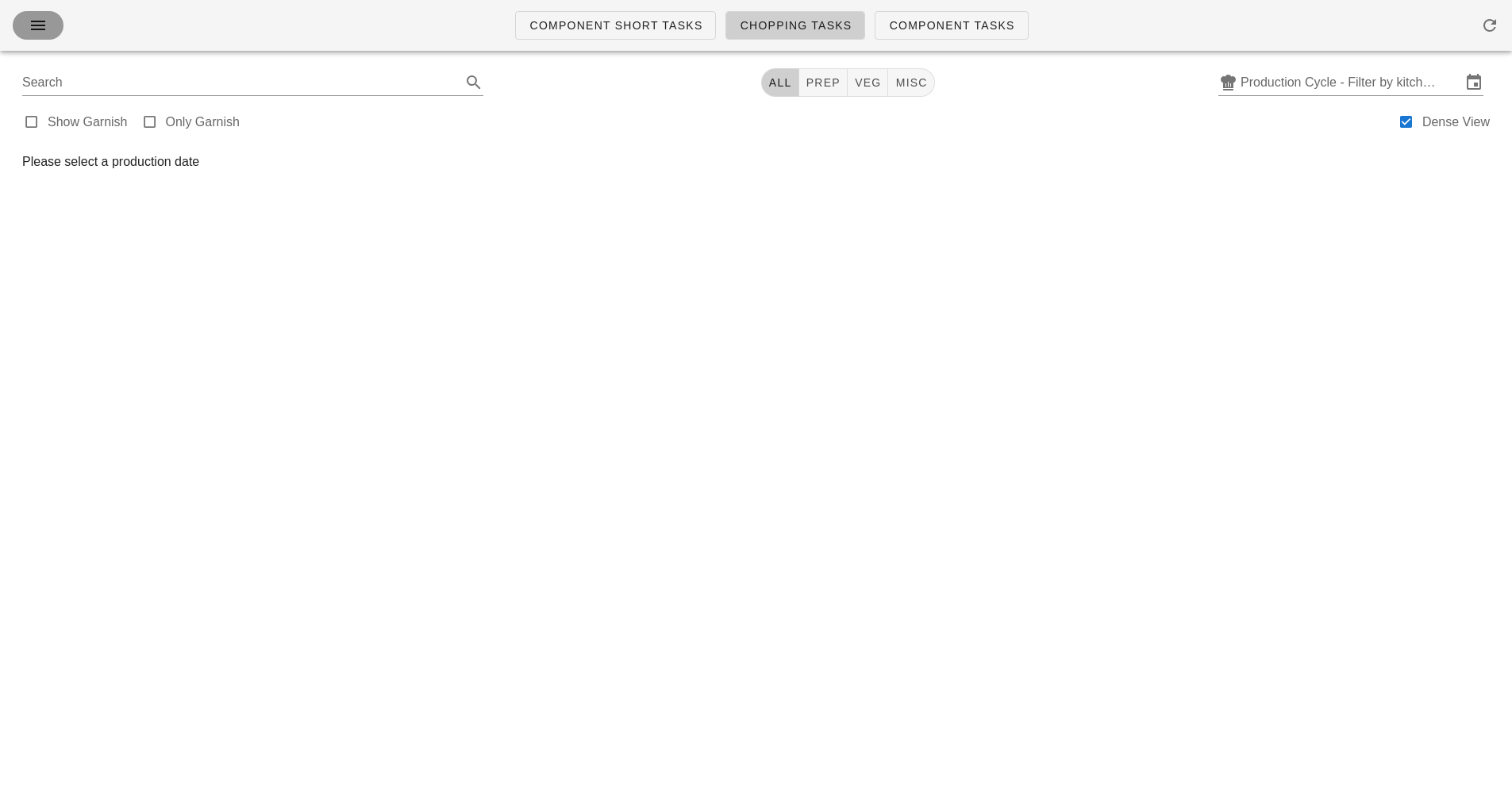
click at [24, 38] on button "button" at bounding box center [38, 25] width 51 height 29
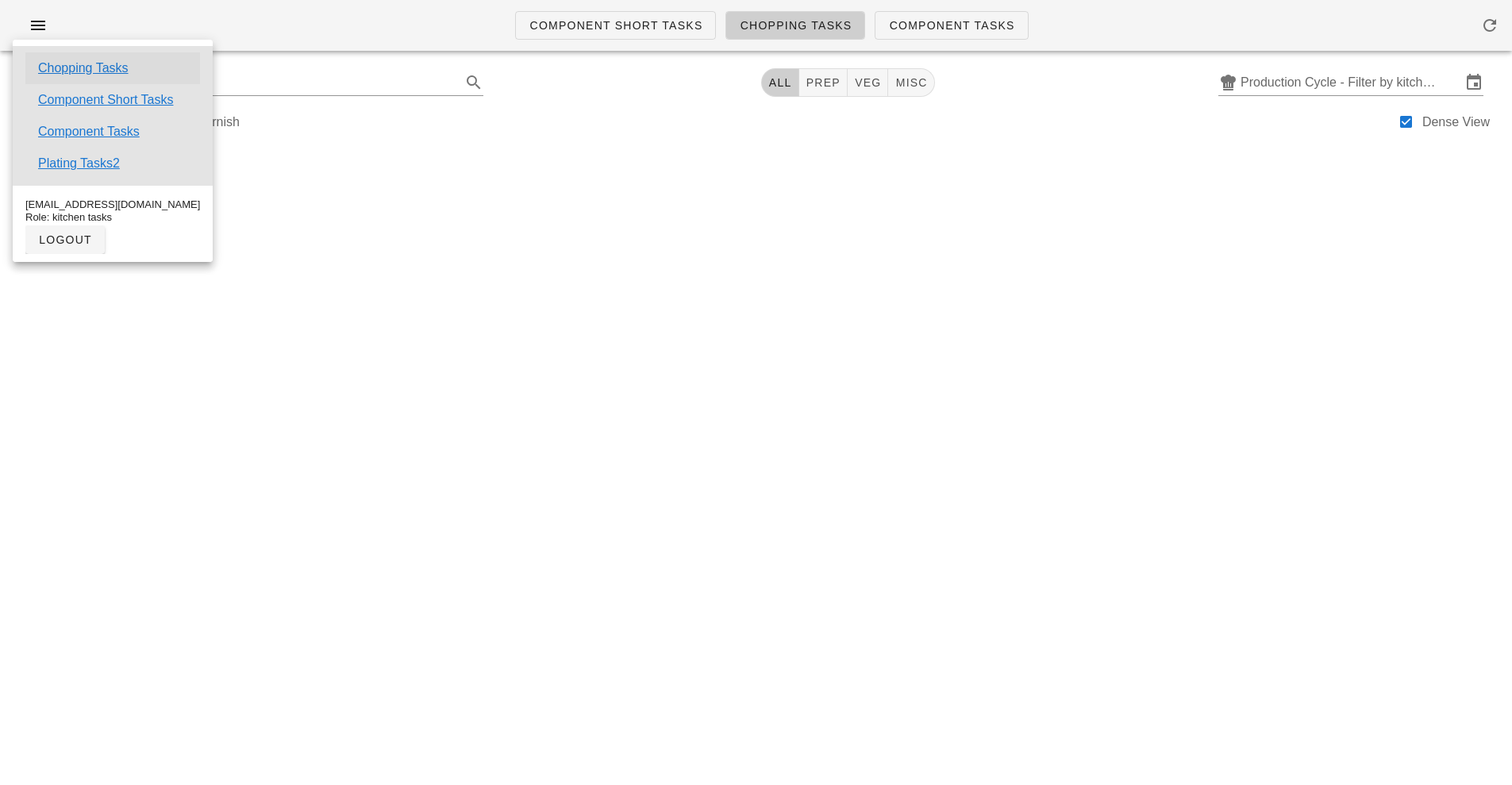
click at [111, 69] on link "Chopping Tasks" at bounding box center [83, 67] width 91 height 19
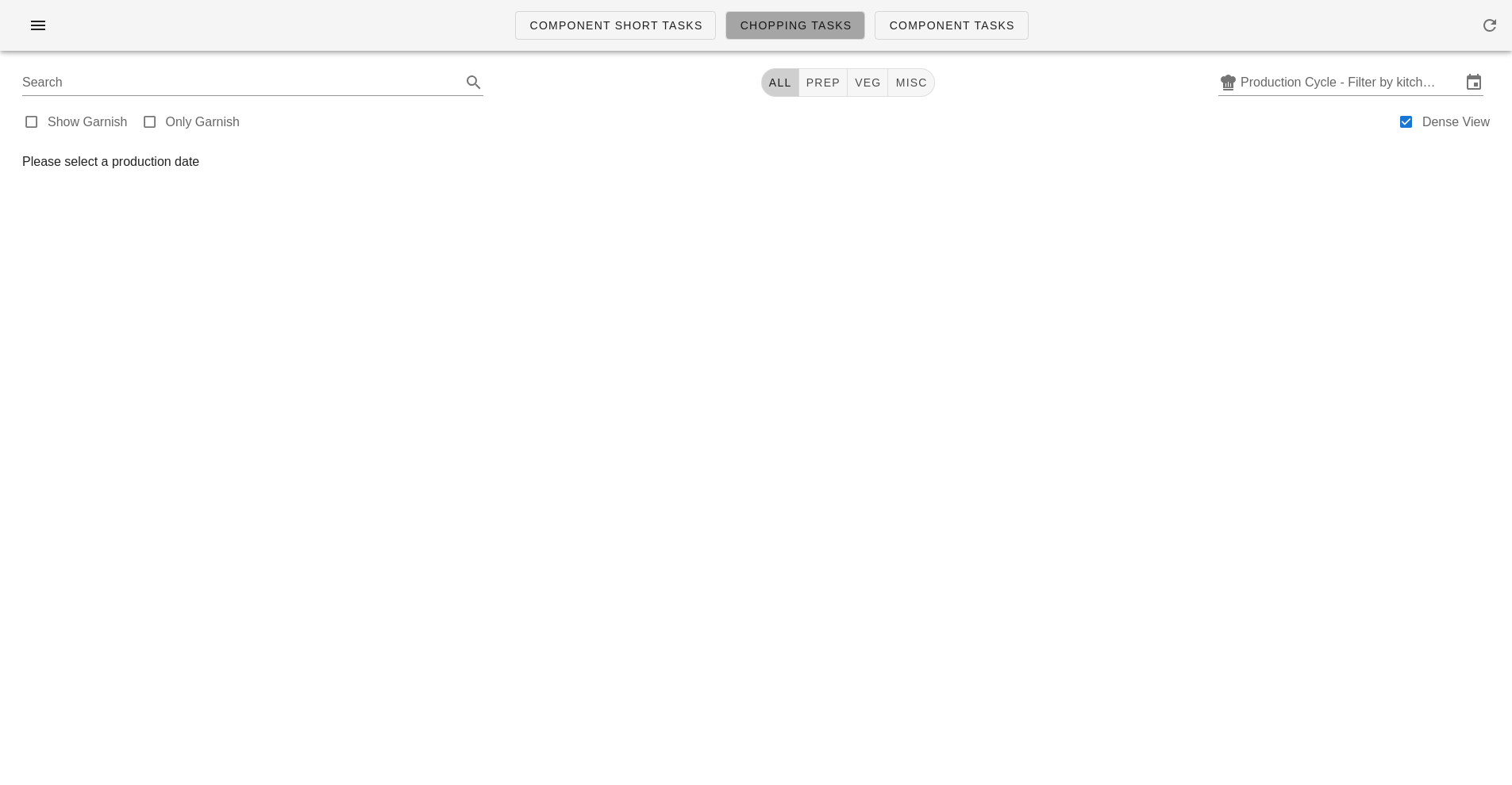
click at [815, 31] on span "Chopping Tasks" at bounding box center [795, 25] width 112 height 13
click at [801, 23] on span "Chopping Tasks" at bounding box center [795, 25] width 112 height 13
click at [648, 36] on link "Component Short Tasks" at bounding box center [615, 25] width 200 height 29
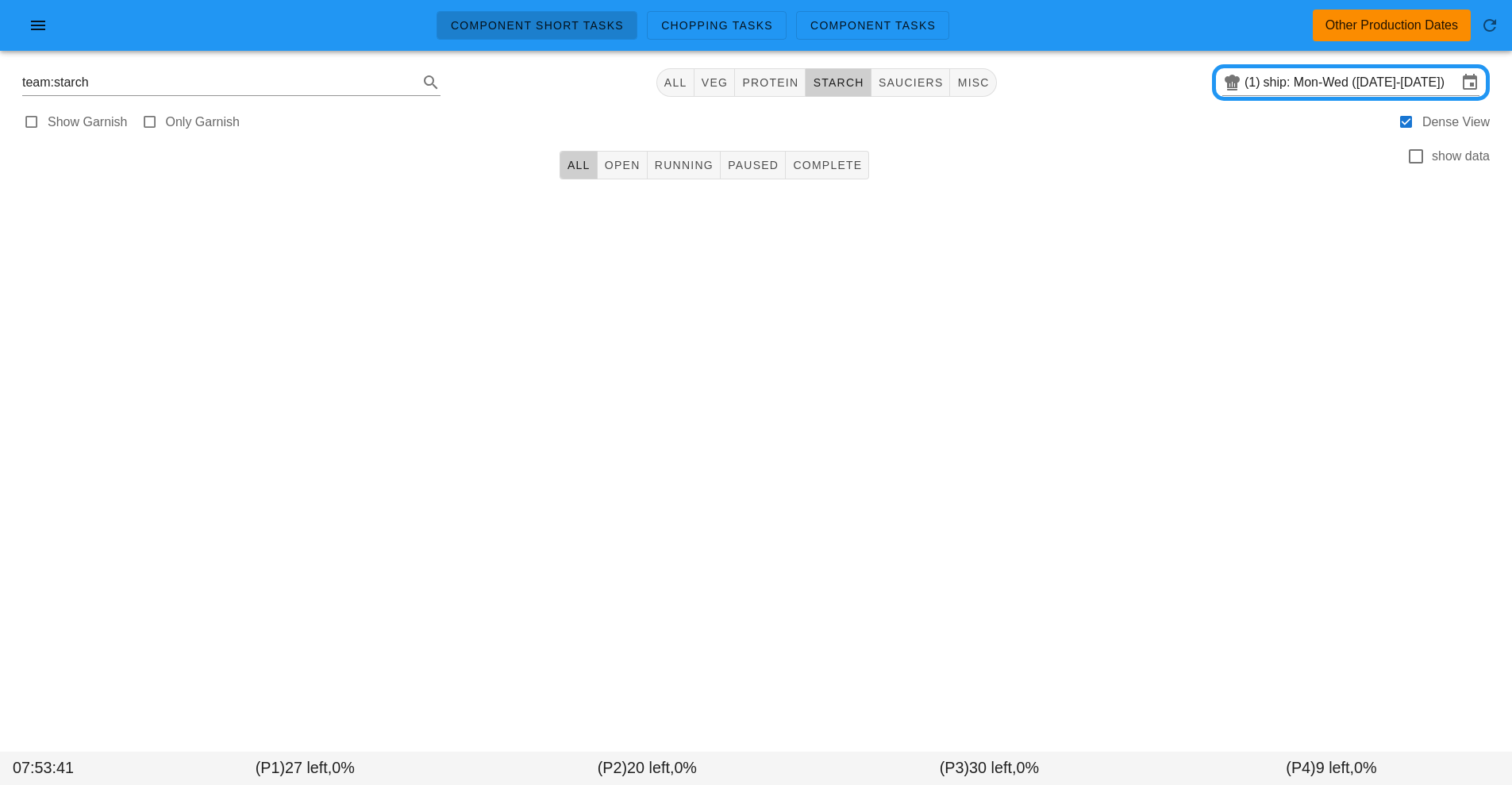
click at [1378, 37] on div "Other Production Dates" at bounding box center [1392, 25] width 158 height 31
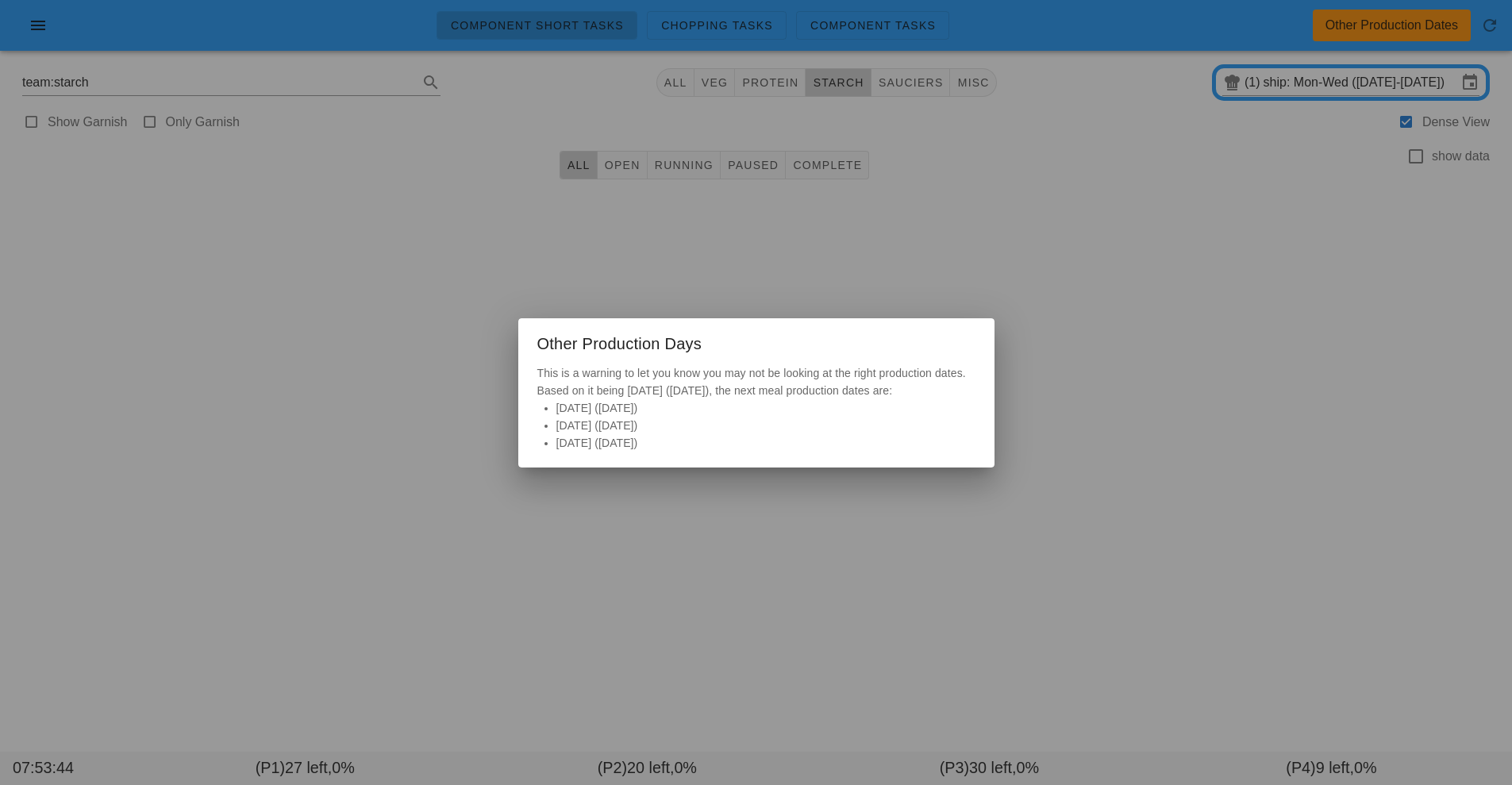
click at [1294, 90] on div at bounding box center [756, 392] width 1512 height 785
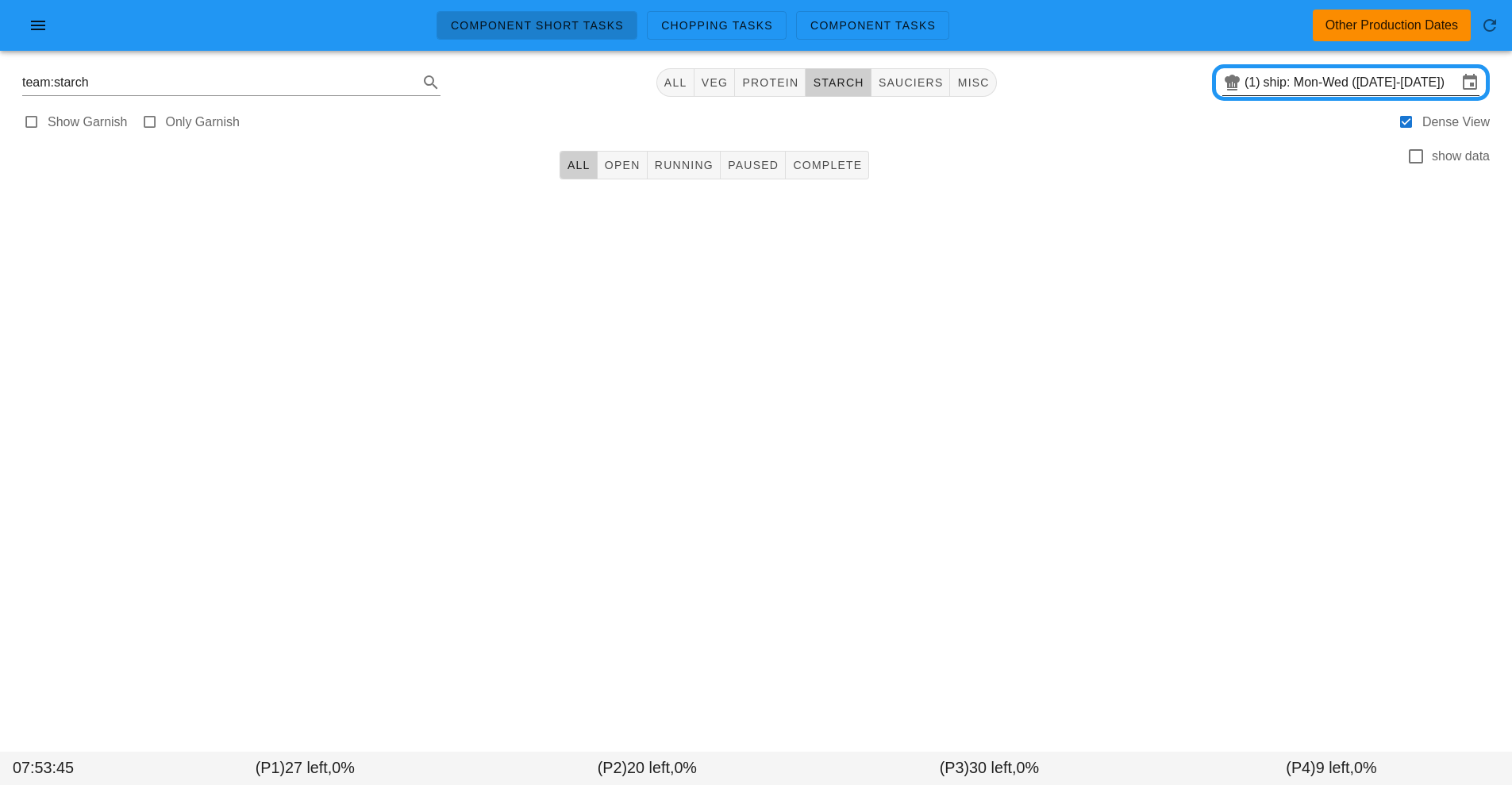
click at [1294, 83] on input "ship: Mon-Wed (Aug 25-Aug 27)" at bounding box center [1360, 83] width 193 height 25
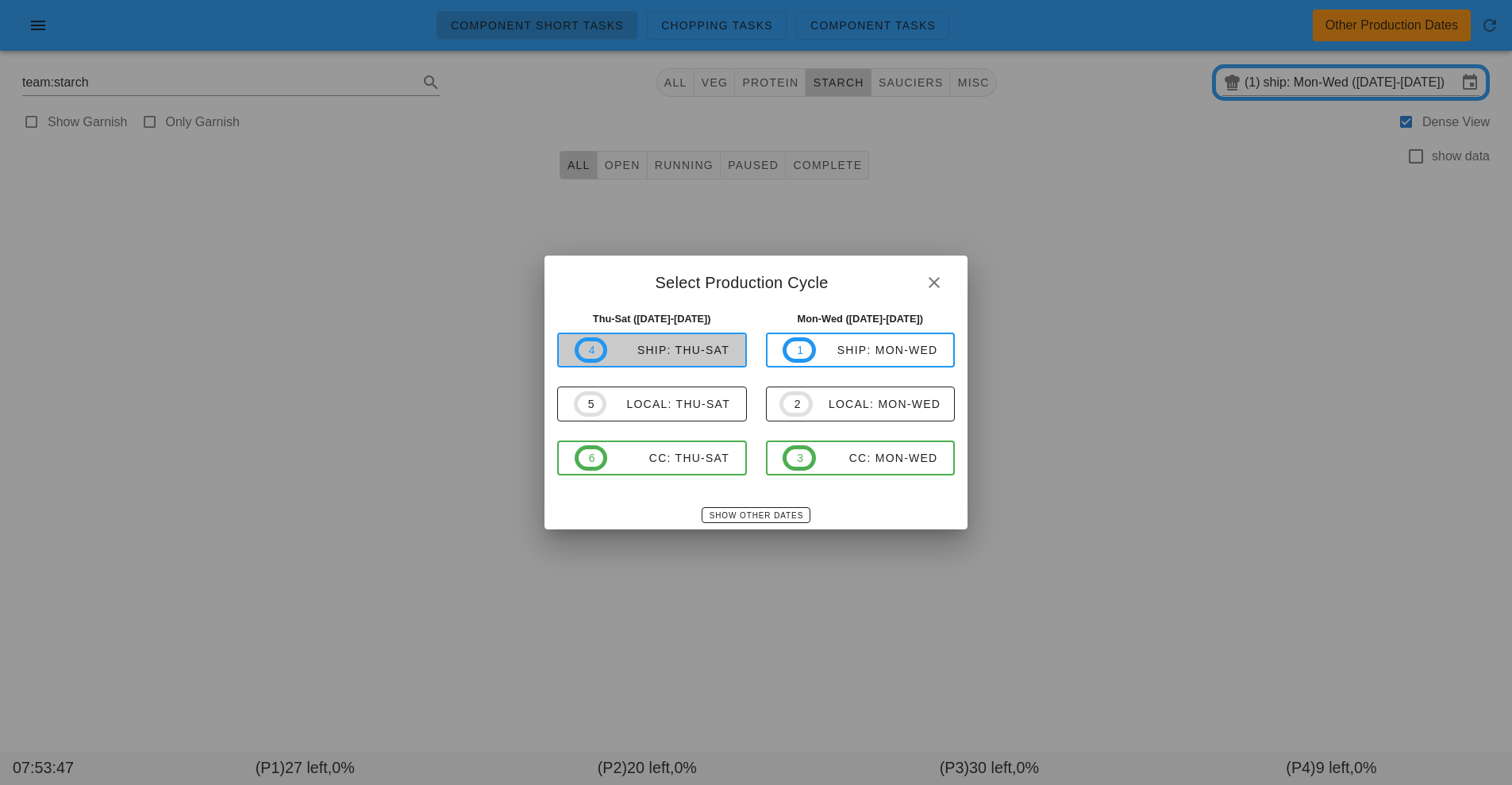
click at [694, 343] on span "4 ship: Thu-Sat" at bounding box center [652, 350] width 155 height 25
type input "ship: Thu-Sat ([DATE]-[DATE])"
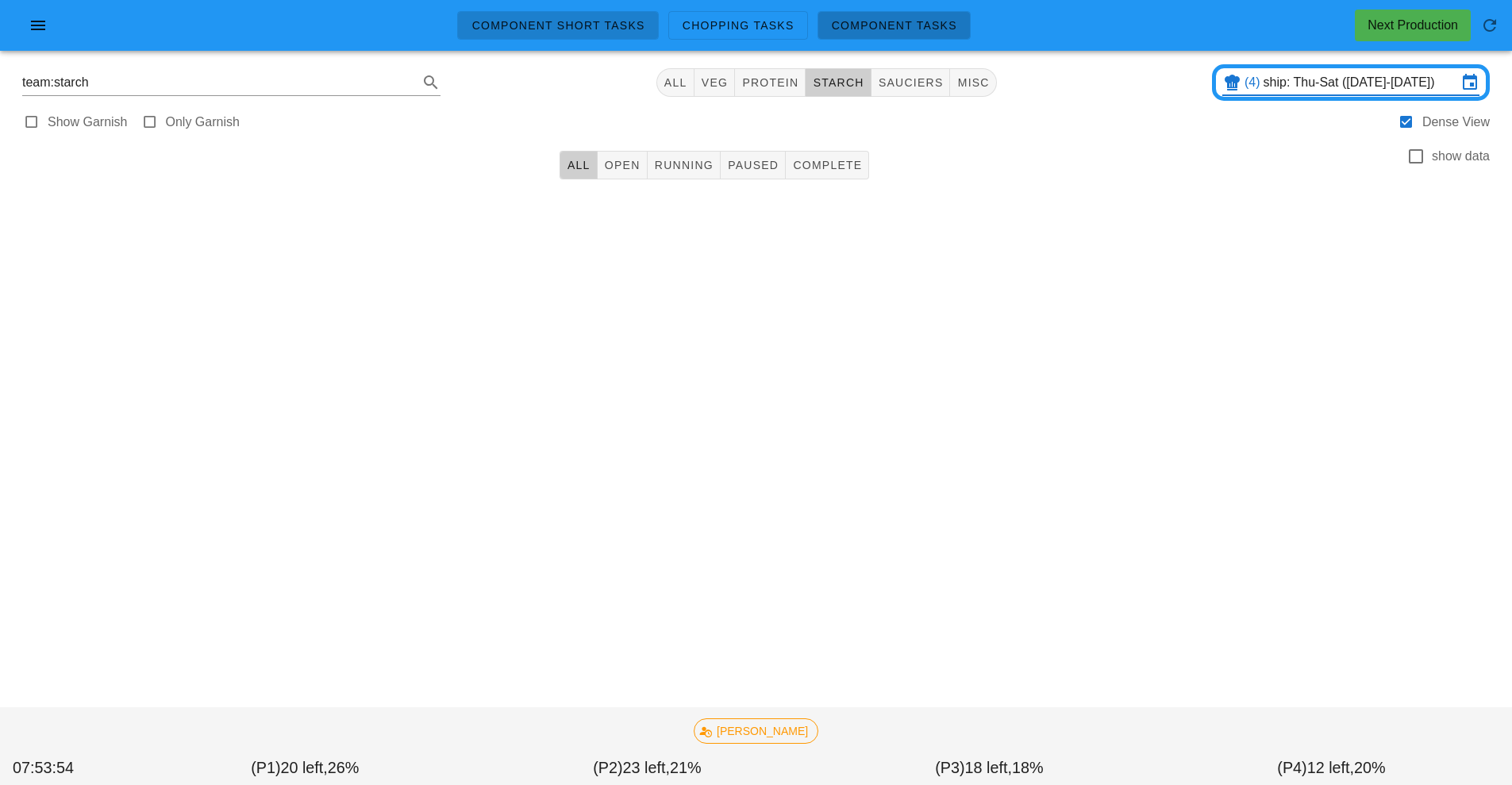
click at [947, 36] on link "Component Tasks" at bounding box center [894, 25] width 153 height 29
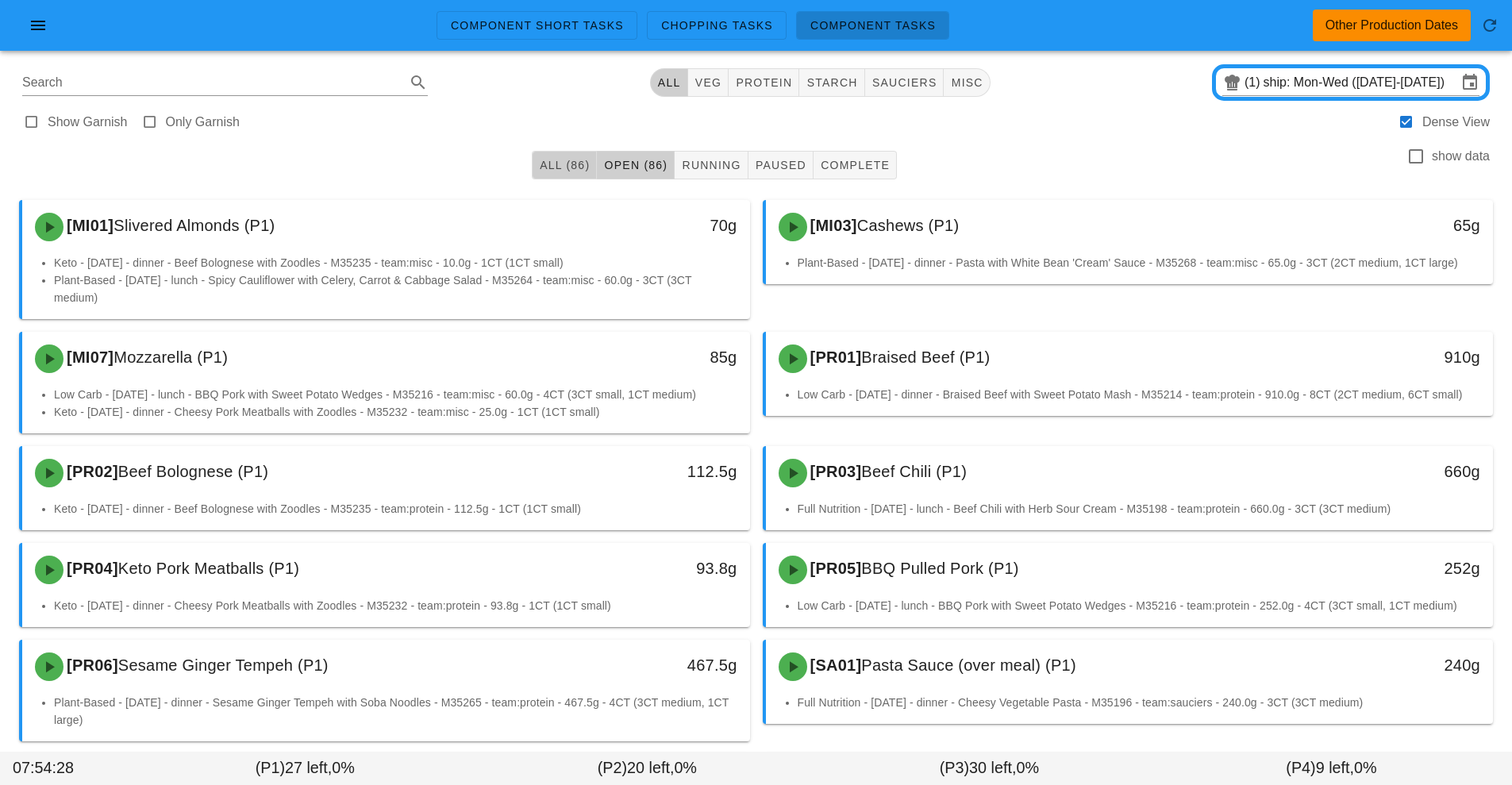
click at [556, 165] on span "All (86)" at bounding box center [565, 165] width 51 height 13
click at [836, 85] on span "starch" at bounding box center [831, 83] width 51 height 13
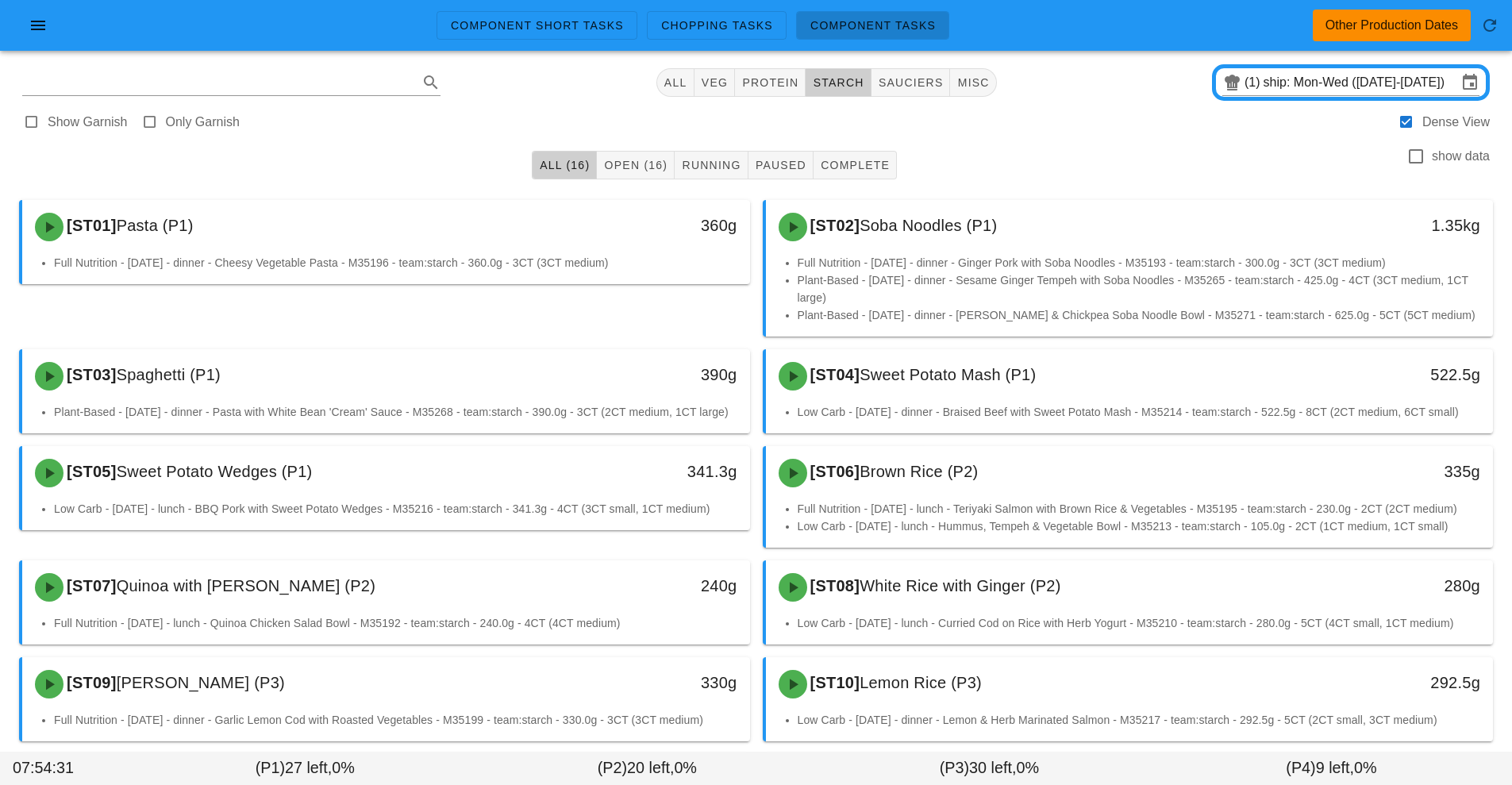
type input "team:starch"
click at [1318, 83] on input "ship: Mon-Wed (Aug 25-Aug 27)" at bounding box center [1360, 83] width 193 height 25
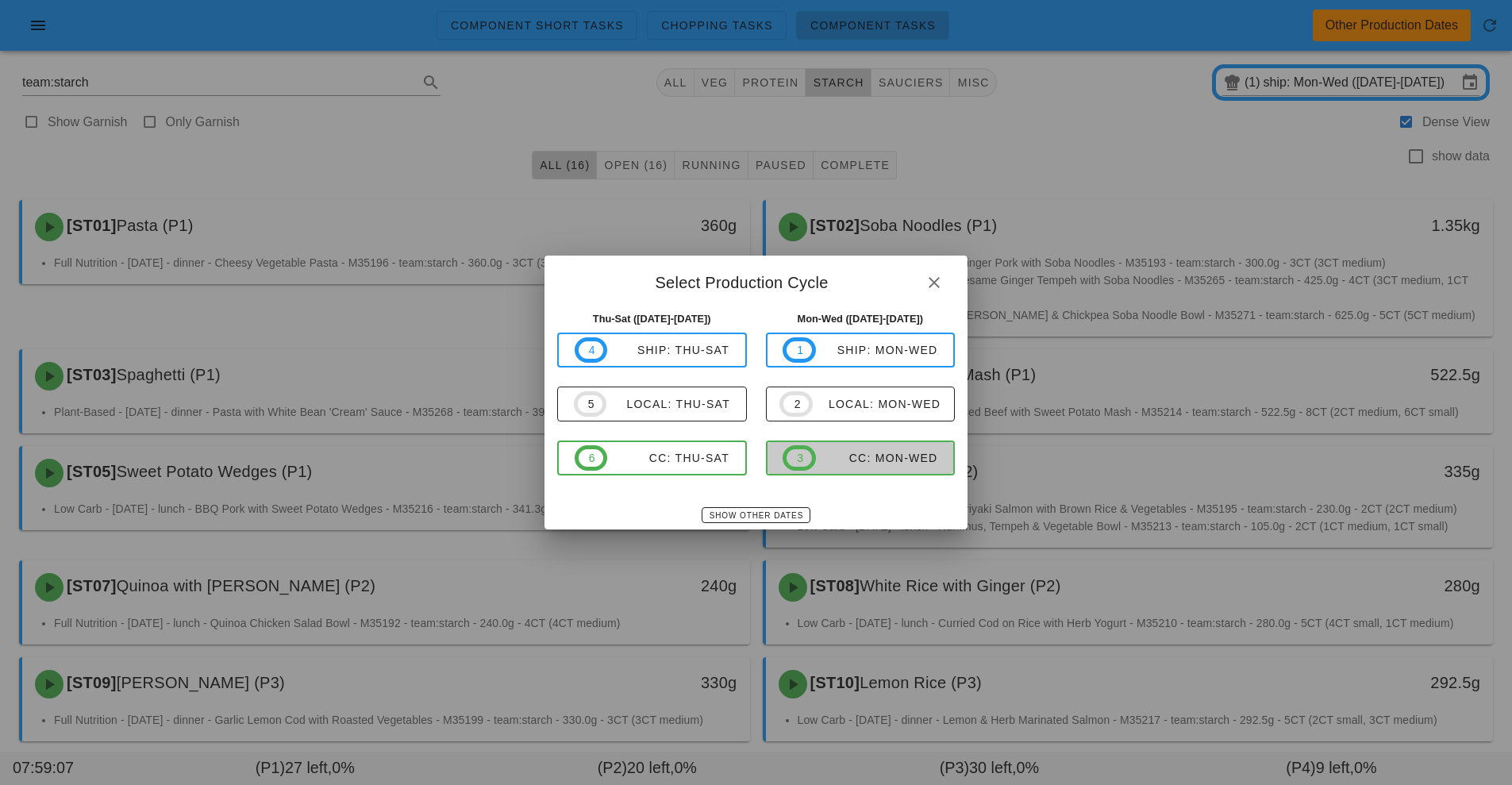
click at [848, 476] on button "3 CC: Mon-Wed" at bounding box center [860, 458] width 190 height 35
type input "CC: Mon-Wed (Aug 25-Aug 27)"
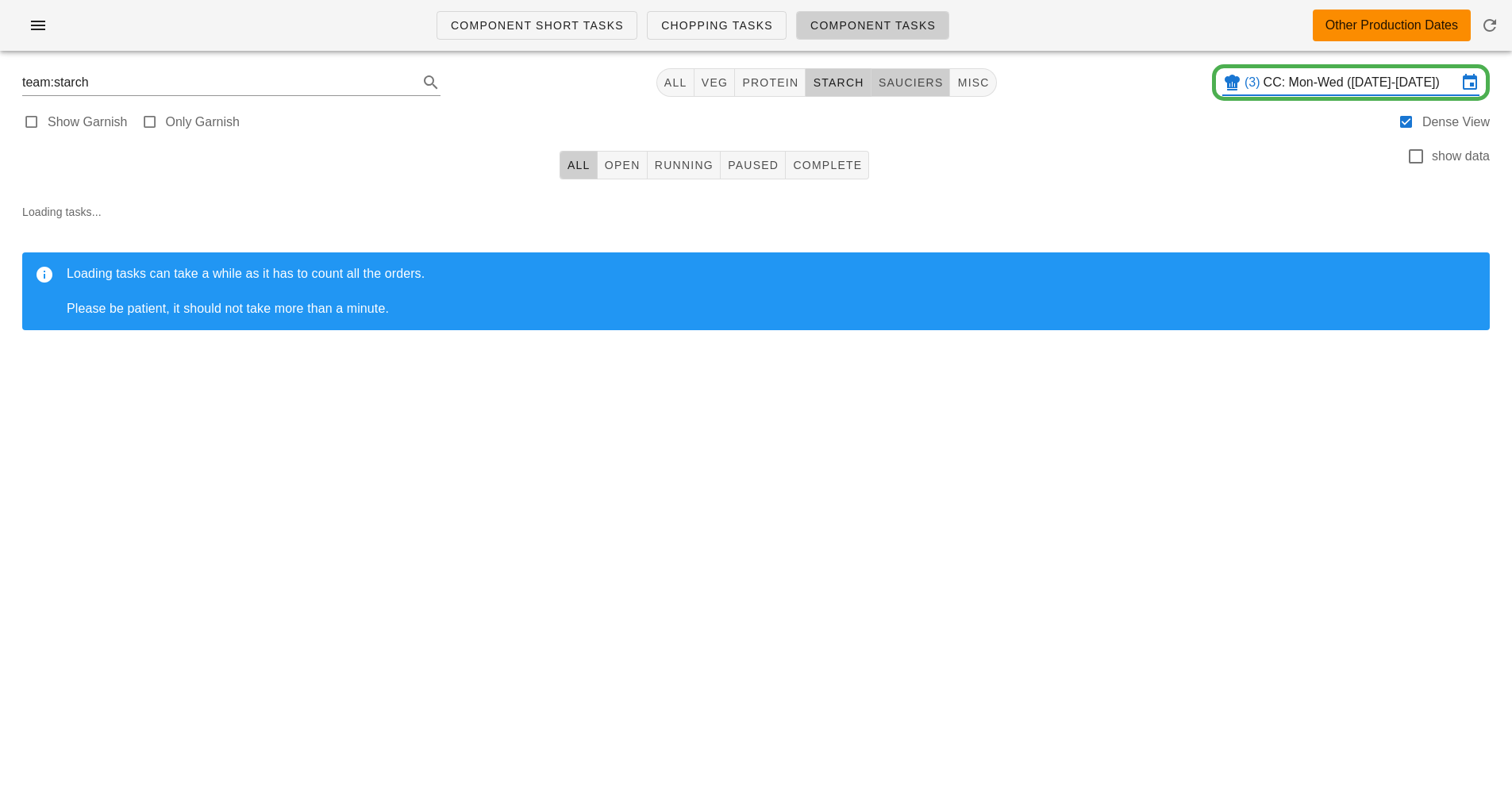
click at [918, 79] on span "sauciers" at bounding box center [911, 83] width 66 height 13
type input "team:sauciers"
click at [630, 171] on span "Open" at bounding box center [622, 165] width 37 height 13
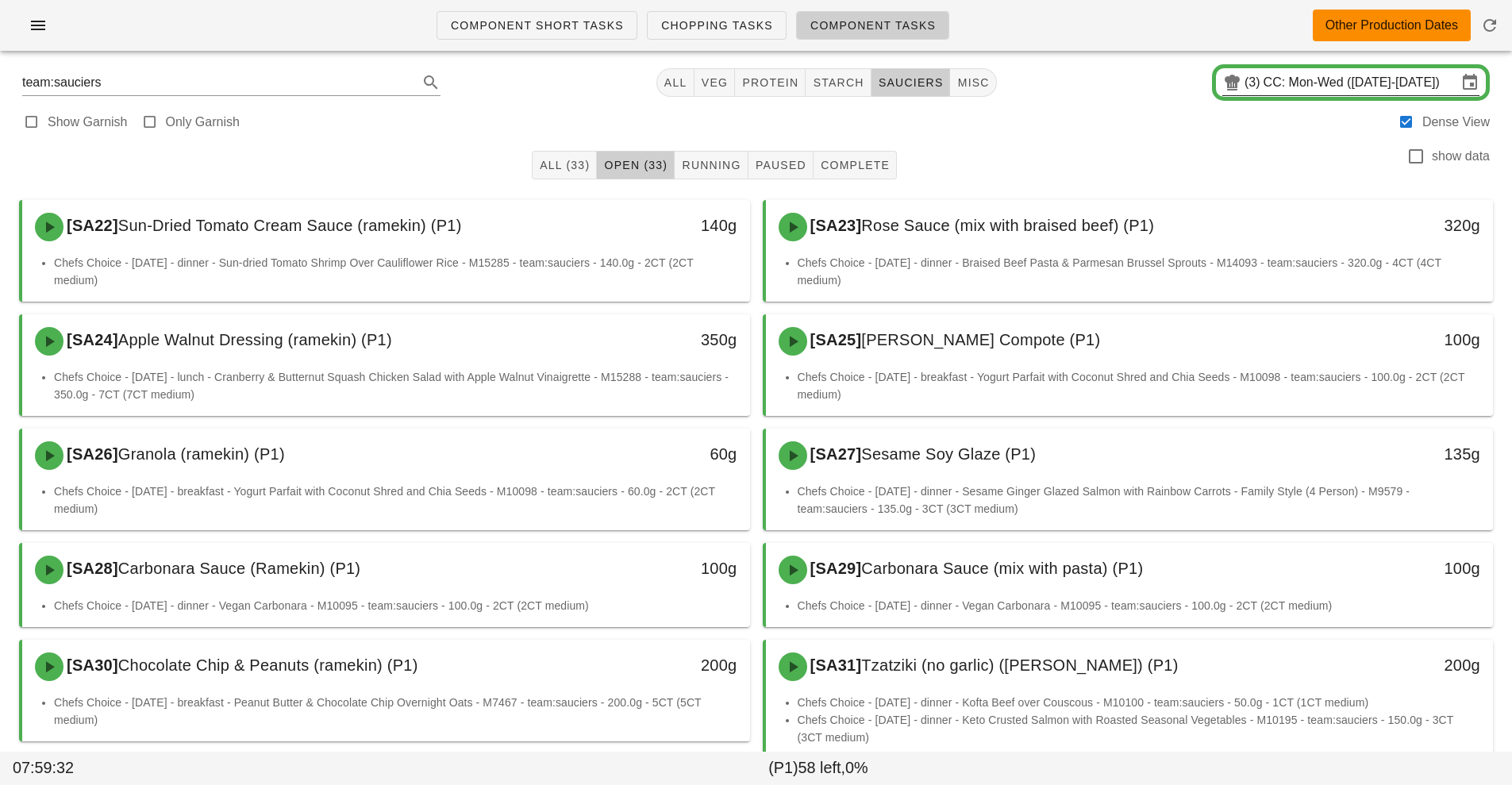
click at [1298, 85] on input "CC: Mon-Wed (Aug 25-Aug 27)" at bounding box center [1360, 83] width 193 height 25
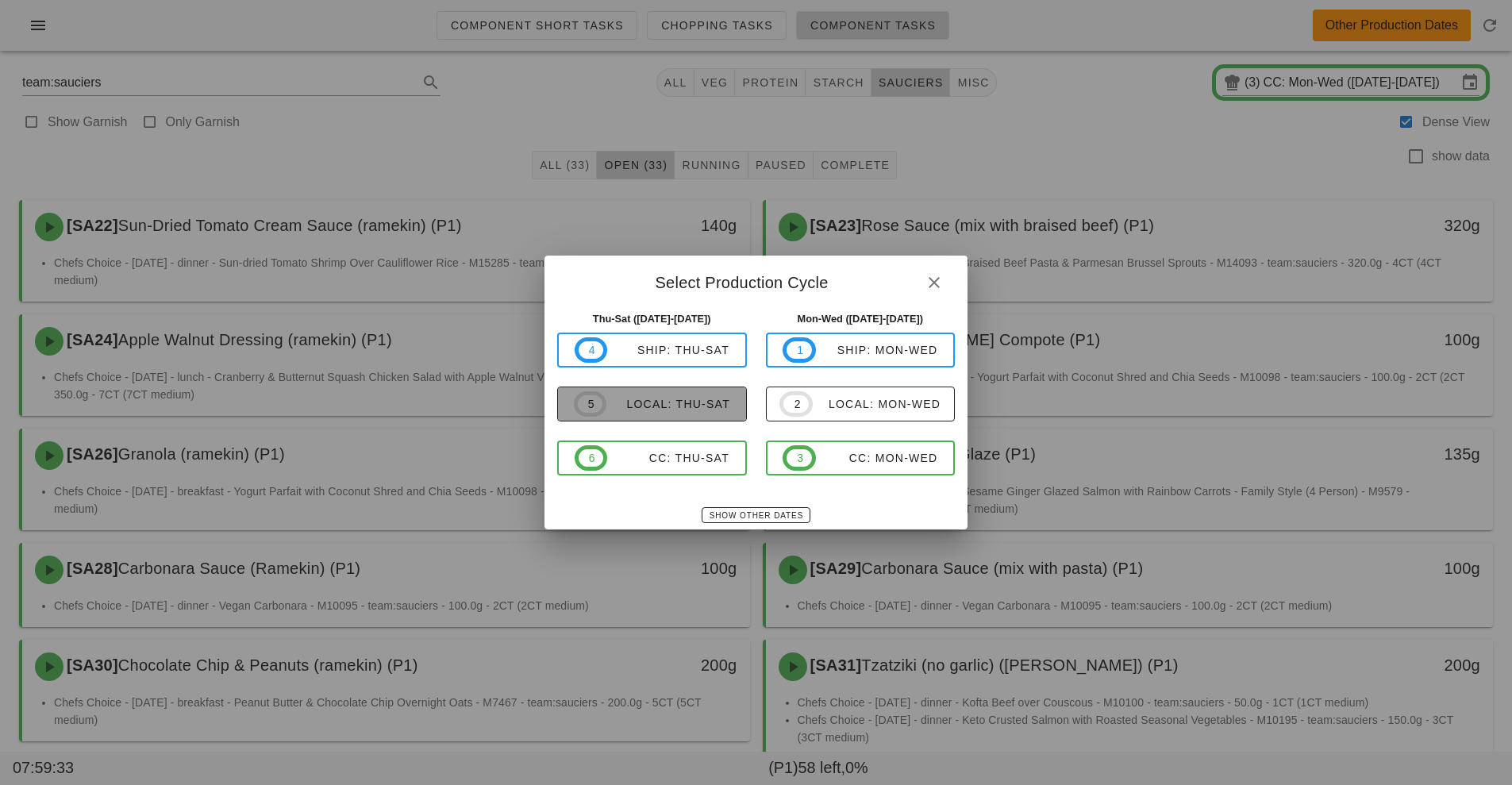
click at [698, 404] on div "local: Thu-Sat" at bounding box center [669, 404] width 124 height 13
type input "local: Thu-Sat (Aug 21-Aug 23)"
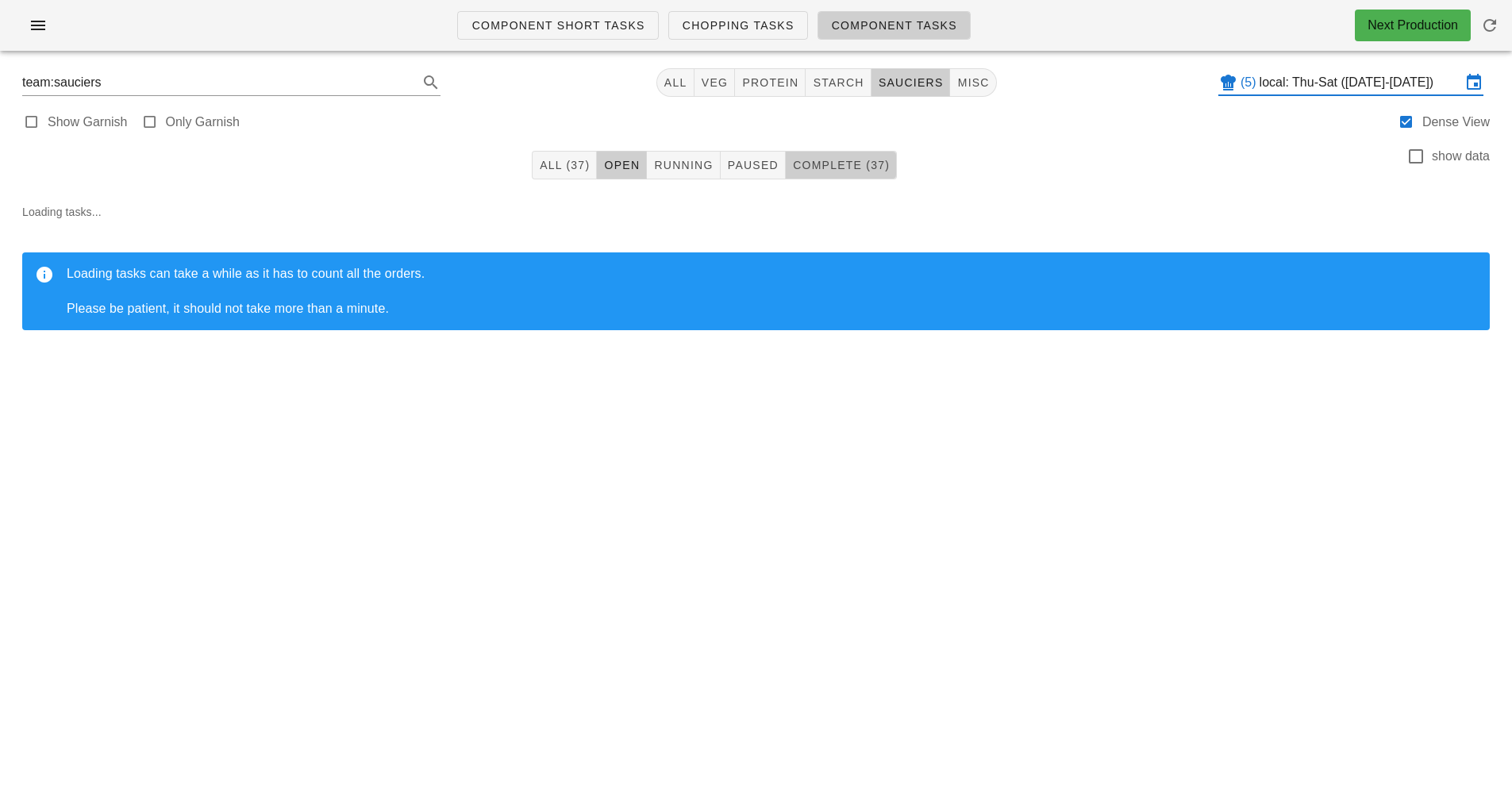
click at [860, 171] on span "Complete (37)" at bounding box center [840, 165] width 98 height 13
click at [627, 159] on span "Open" at bounding box center [621, 165] width 37 height 13
click at [1481, 20] on icon "button" at bounding box center [1490, 25] width 19 height 19
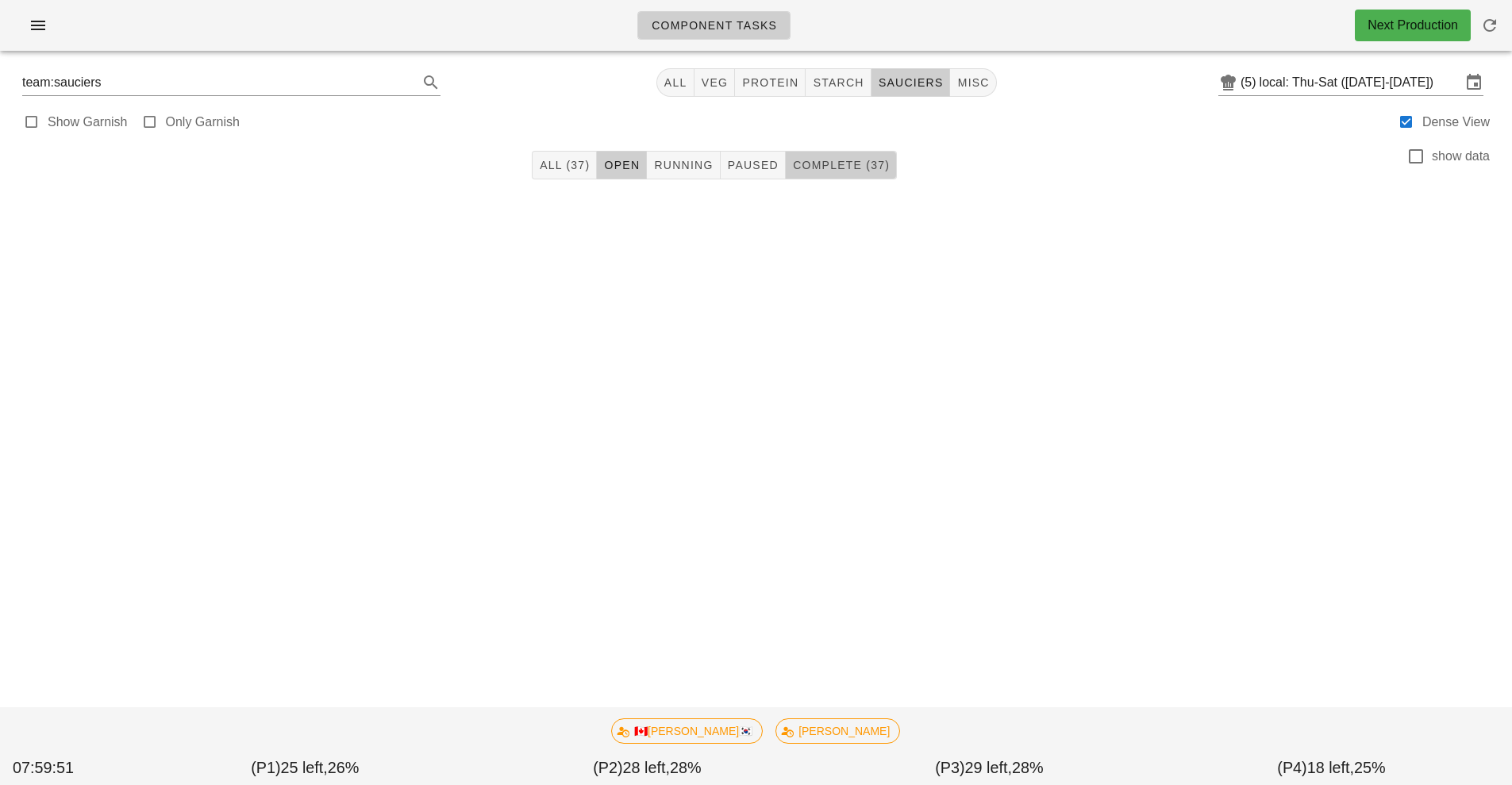
click at [839, 165] on span "Complete (37)" at bounding box center [840, 165] width 98 height 13
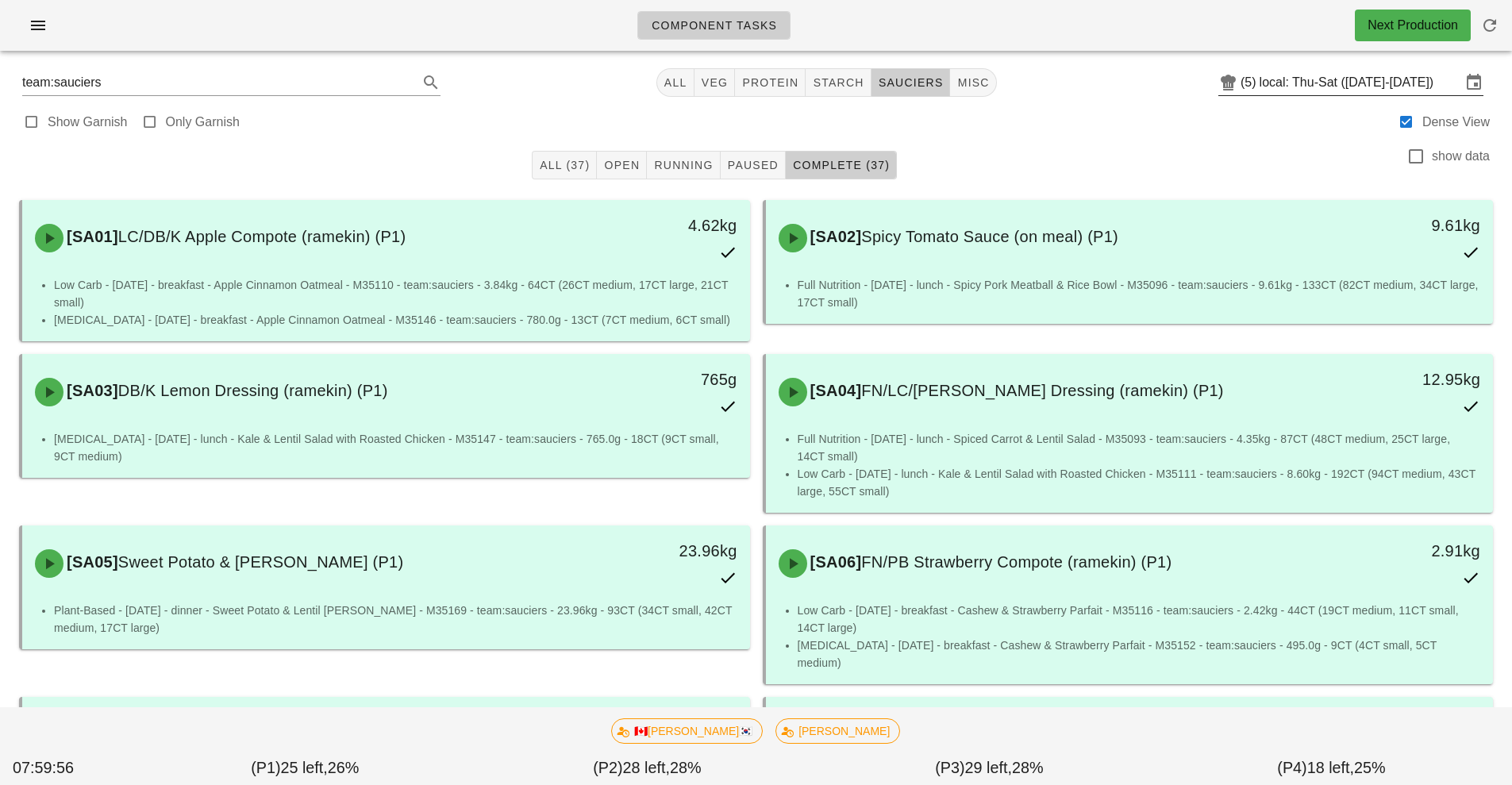
click at [1328, 85] on input "local: Thu-Sat ([DATE]-[DATE])" at bounding box center [1360, 83] width 201 height 25
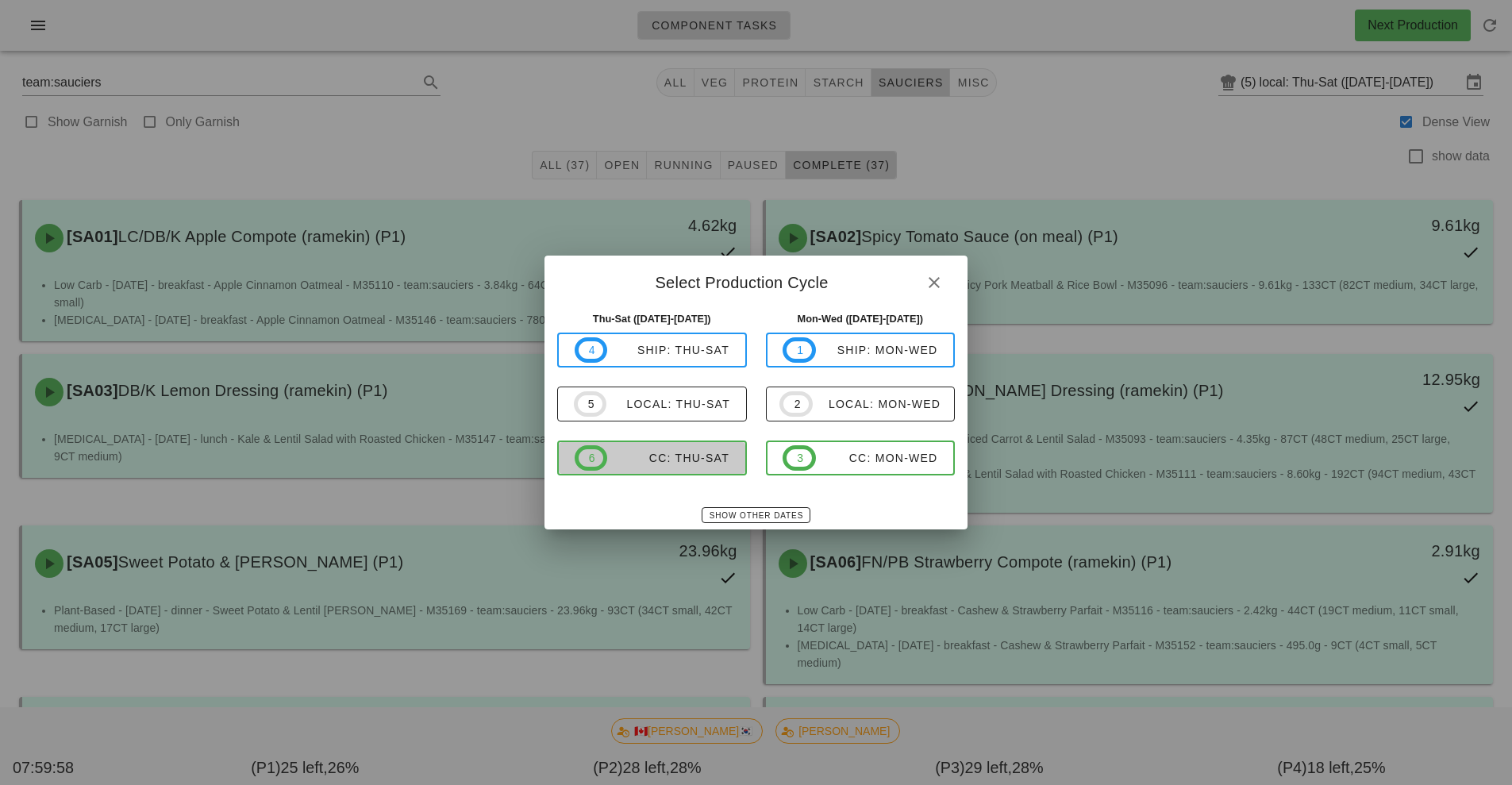
click at [686, 469] on span "6 CC: Thu-Sat" at bounding box center [652, 458] width 155 height 25
type input "CC: Thu-Sat ([DATE]-[DATE])"
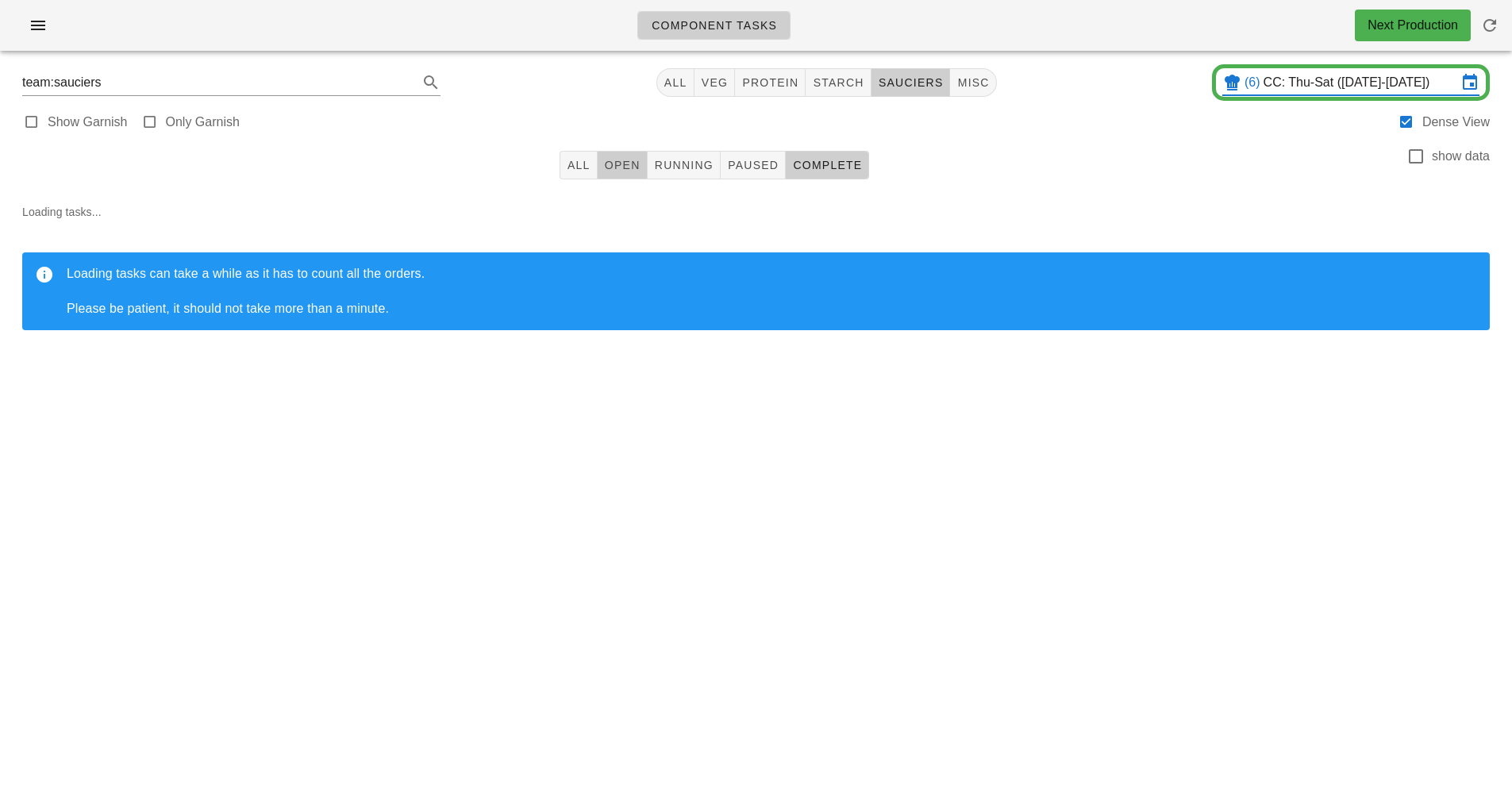
click at [621, 171] on span "Open" at bounding box center [622, 165] width 37 height 13
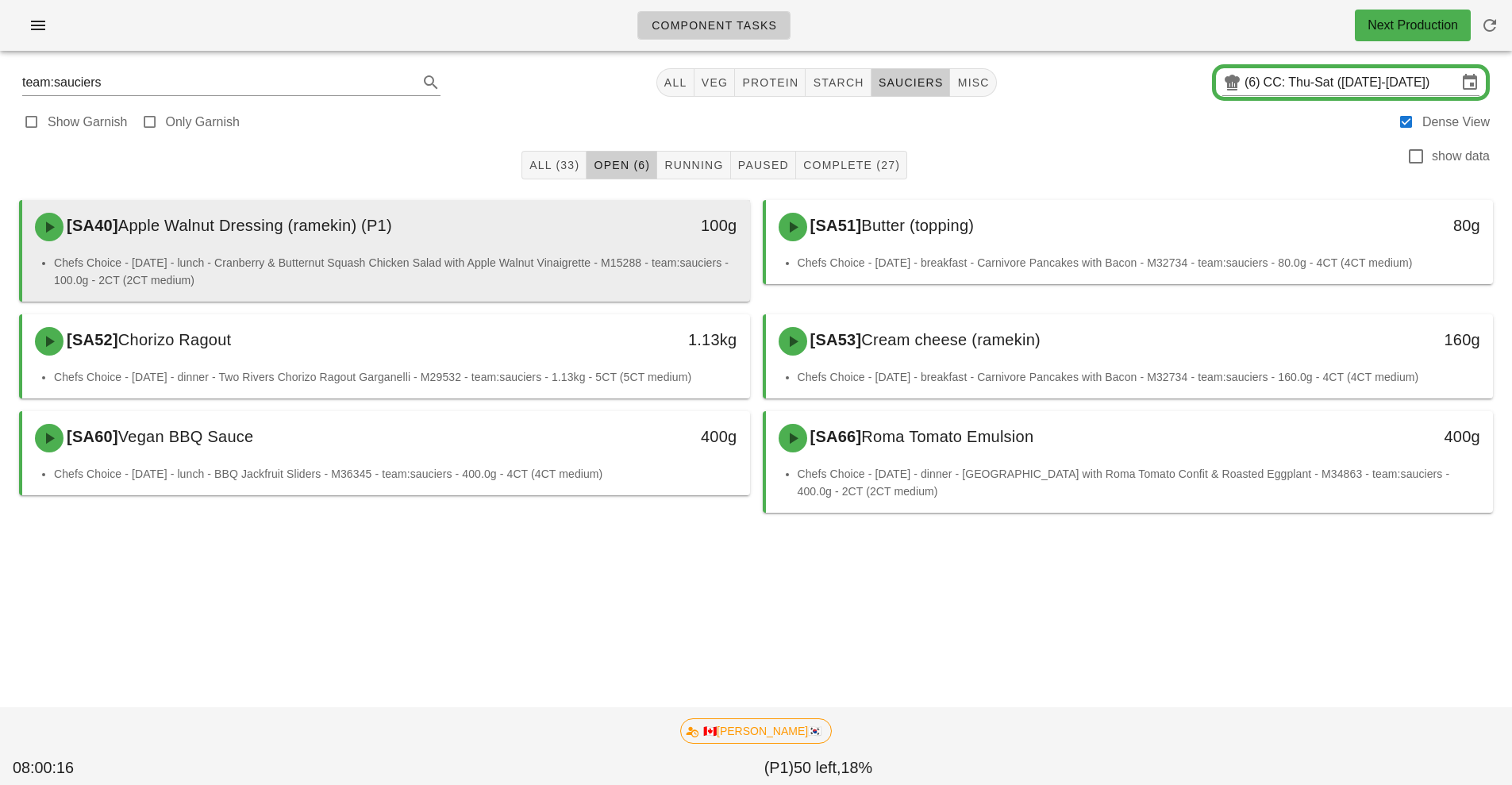
click at [600, 241] on div "100g" at bounding box center [656, 227] width 180 height 48
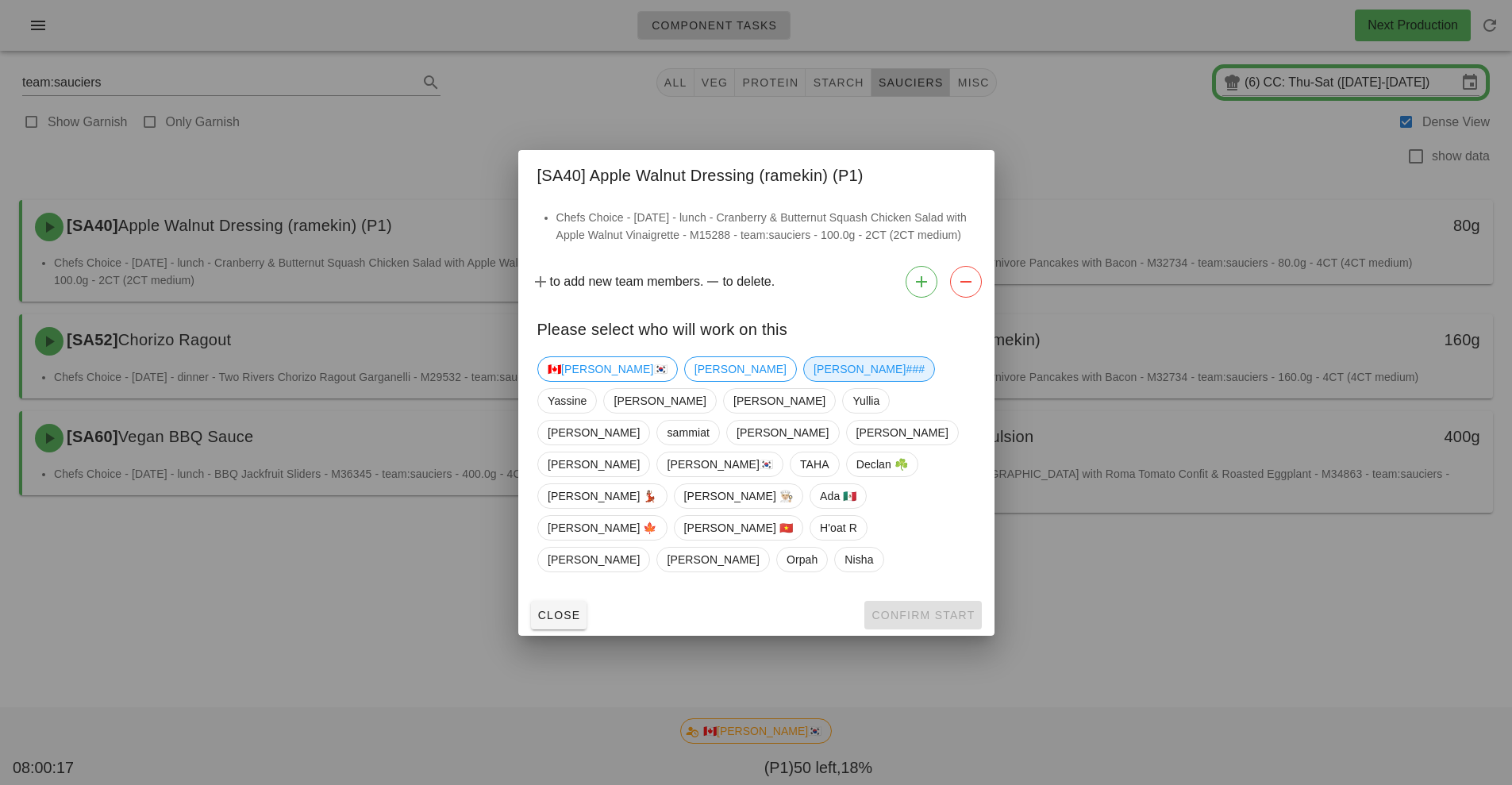
click at [814, 381] on span "Shawn###" at bounding box center [869, 369] width 111 height 23
click at [928, 601] on button "Confirm Start" at bounding box center [923, 615] width 117 height 29
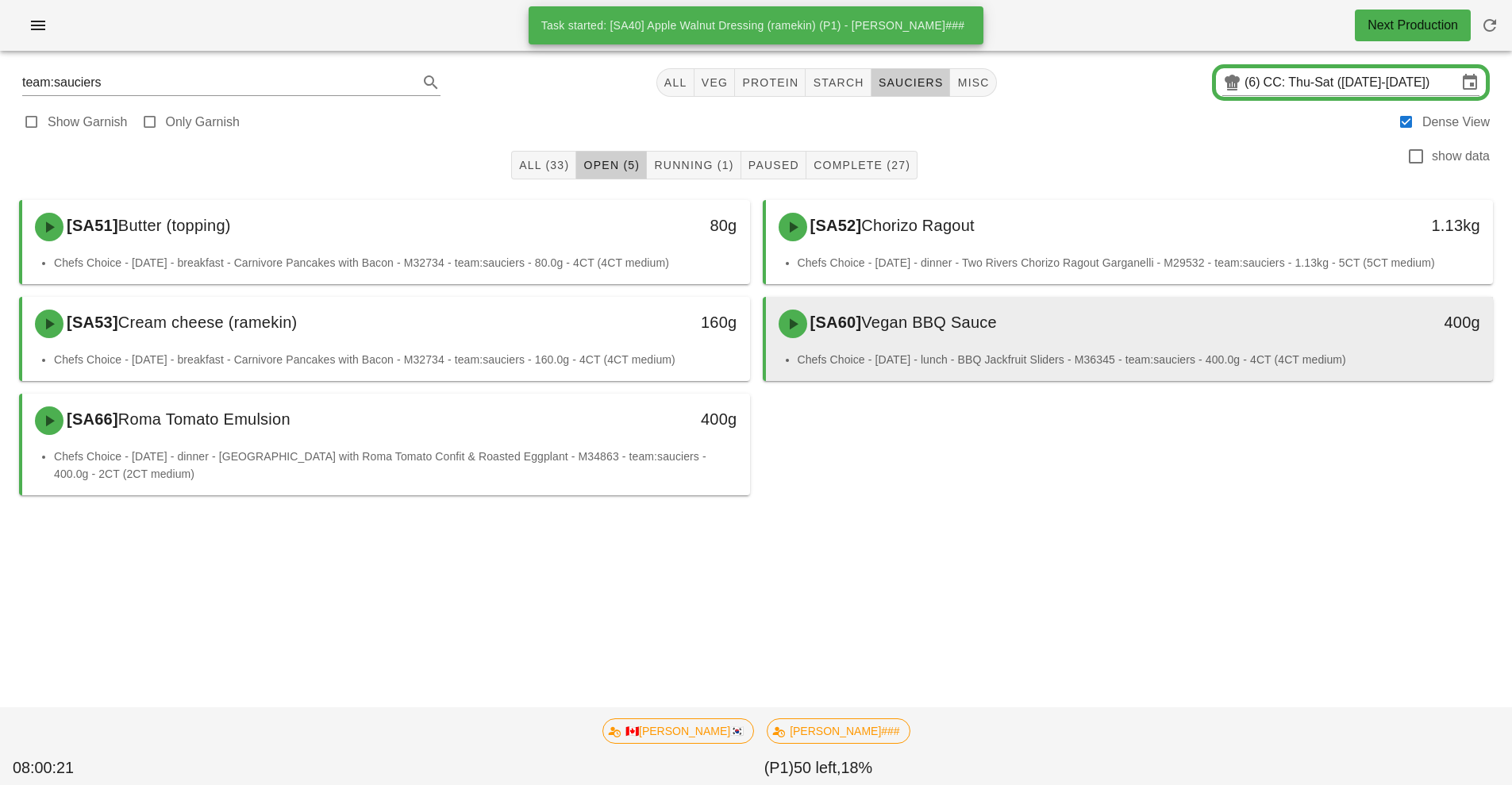
click at [871, 350] on div "[SA60] Vegan BBQ Sauce 400g" at bounding box center [1130, 324] width 728 height 54
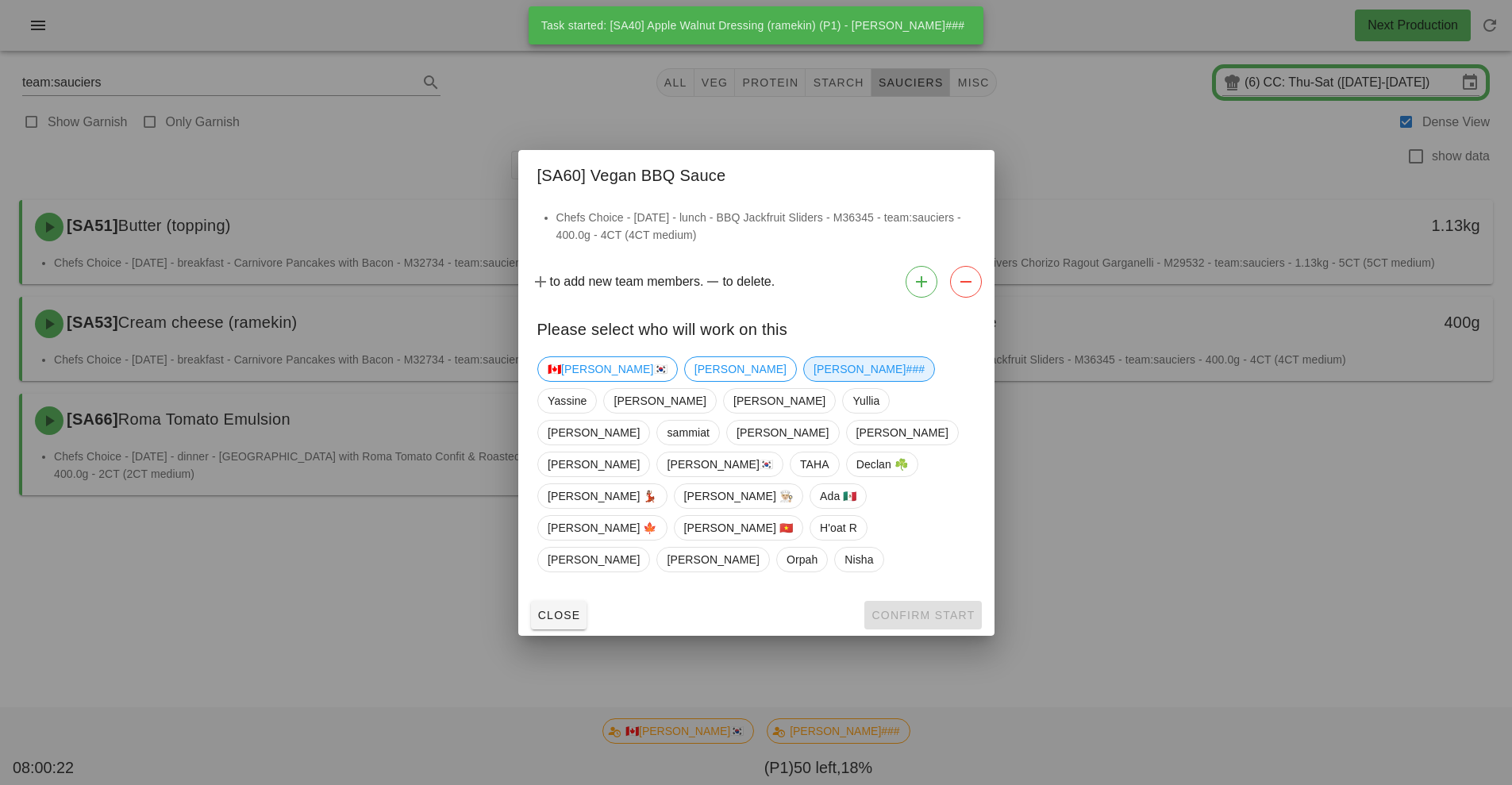
click at [814, 381] on span "Shawn###" at bounding box center [869, 369] width 111 height 23
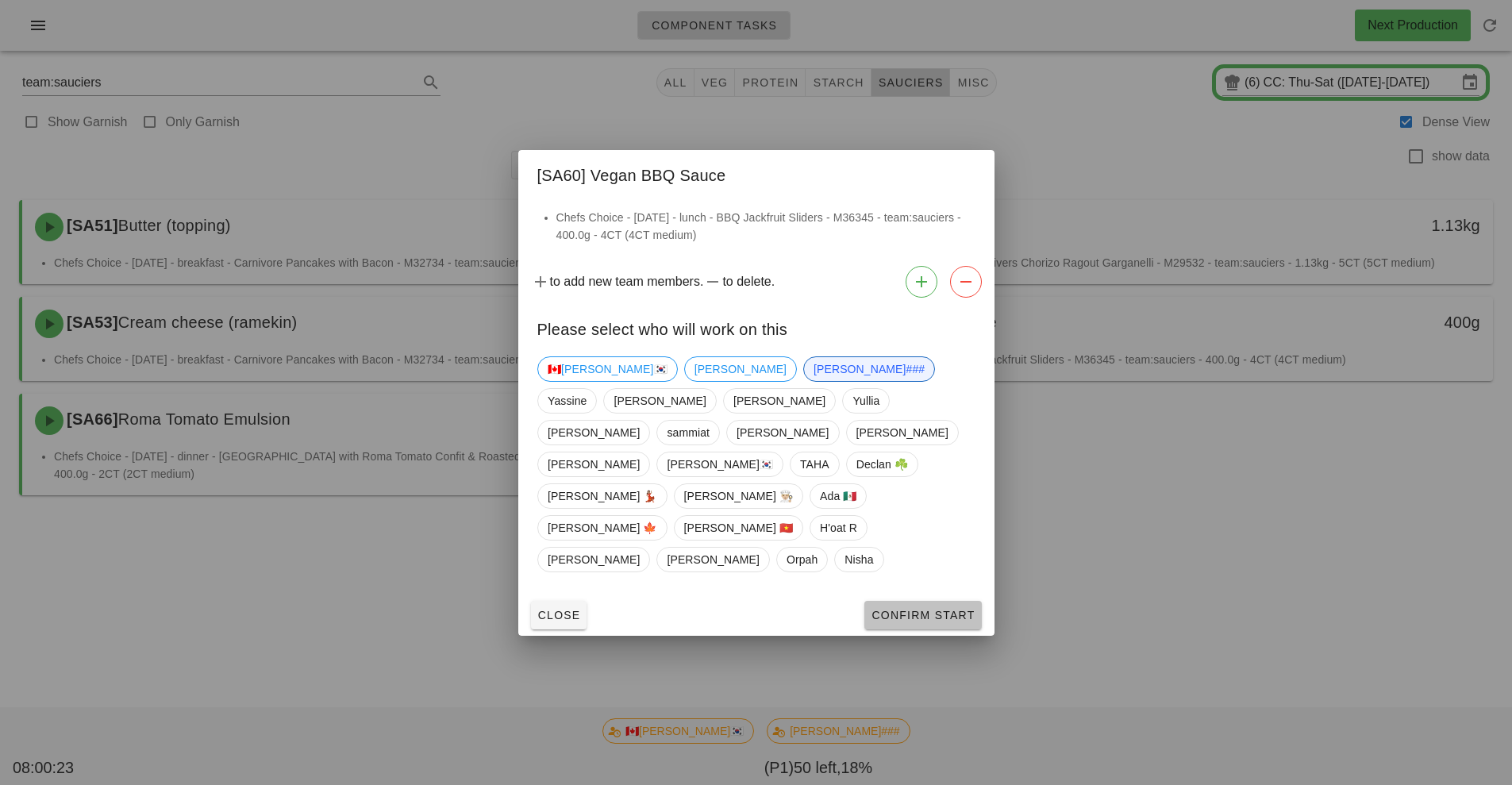
click at [902, 609] on span "Confirm Start" at bounding box center [923, 615] width 104 height 13
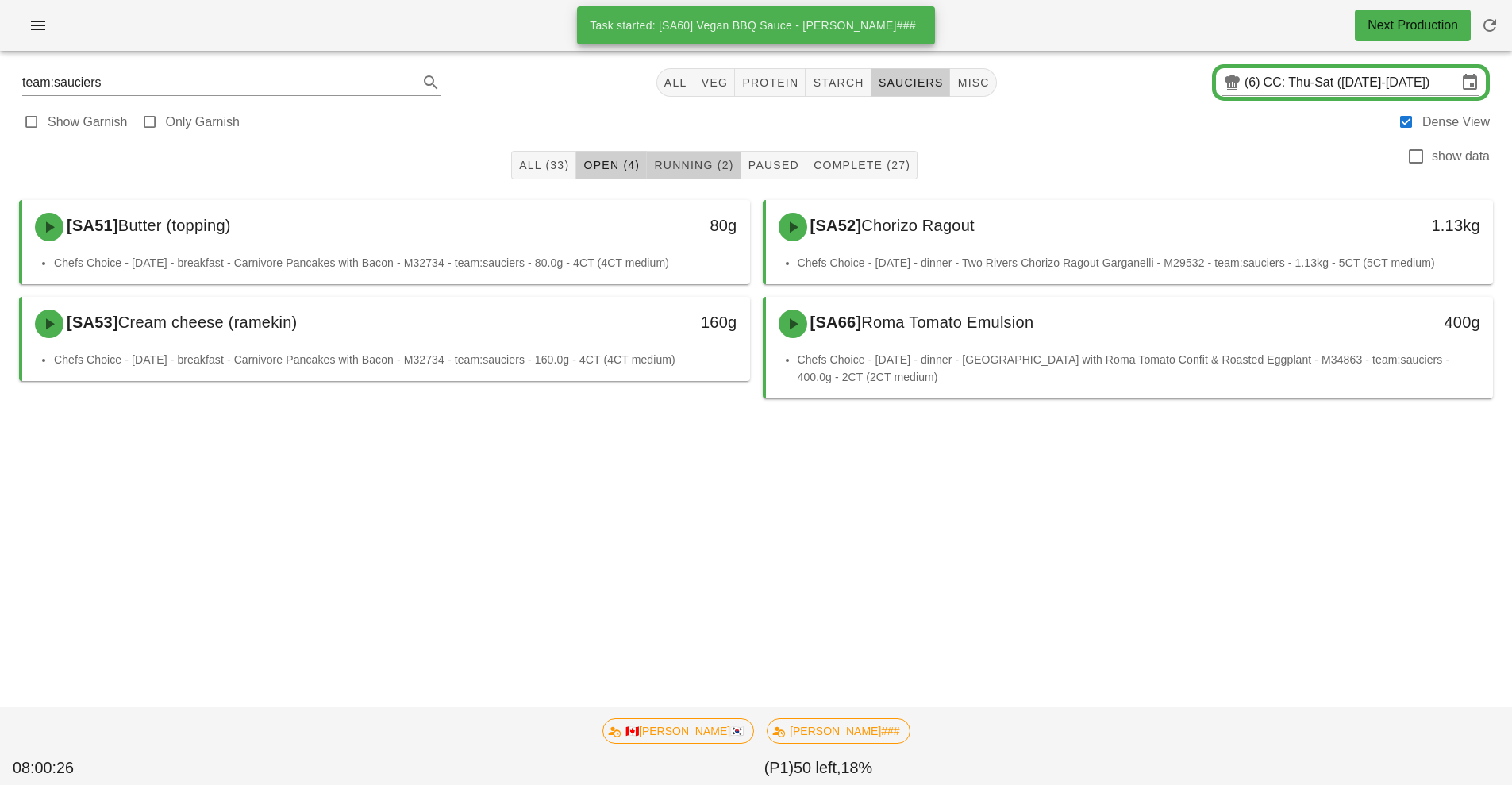
click at [699, 174] on button "Running (2)" at bounding box center [694, 165] width 93 height 29
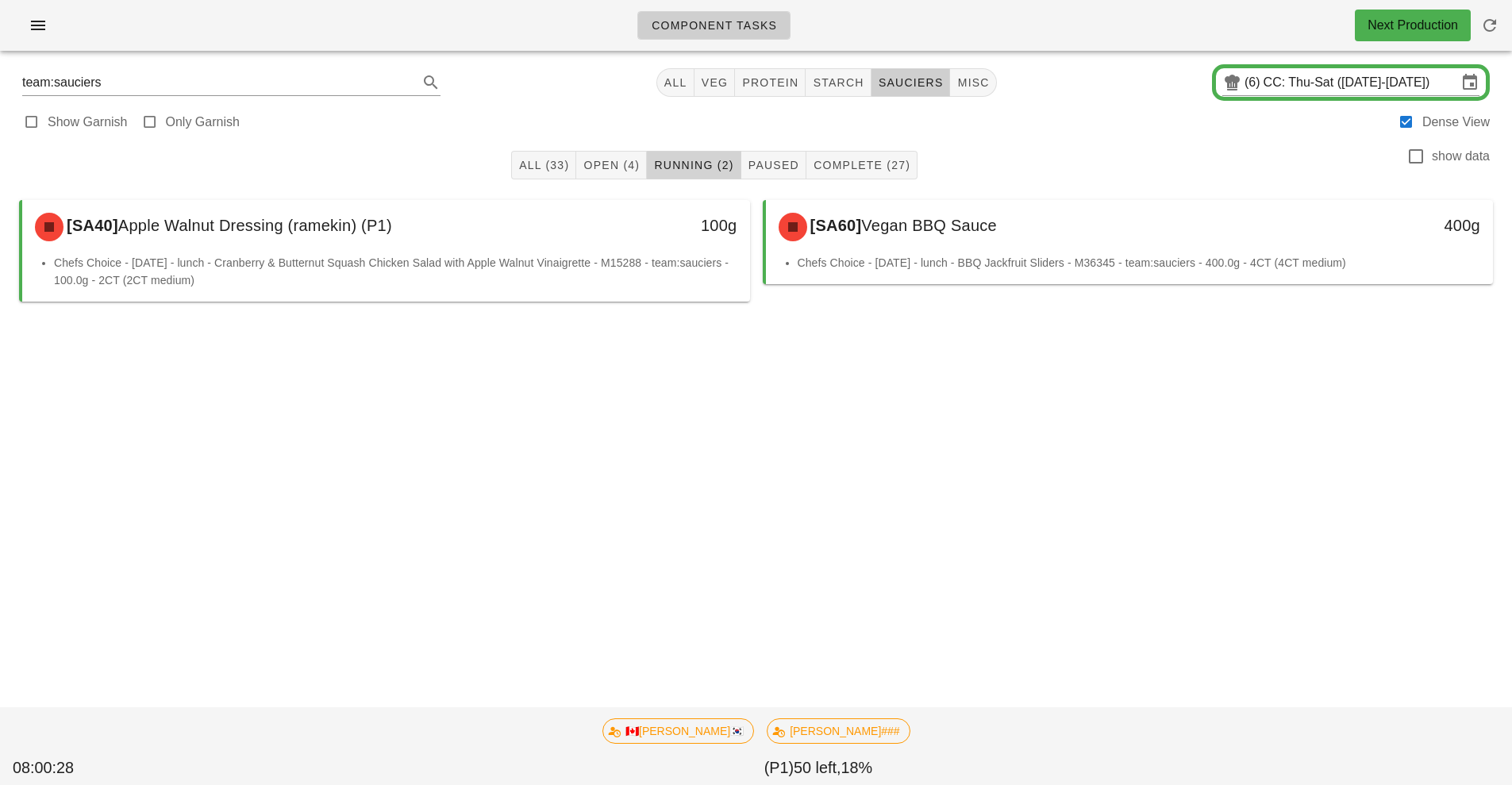
click at [698, 159] on span "Running (2)" at bounding box center [693, 165] width 80 height 13
click at [853, 163] on span "Complete (27)" at bounding box center [861, 165] width 98 height 13
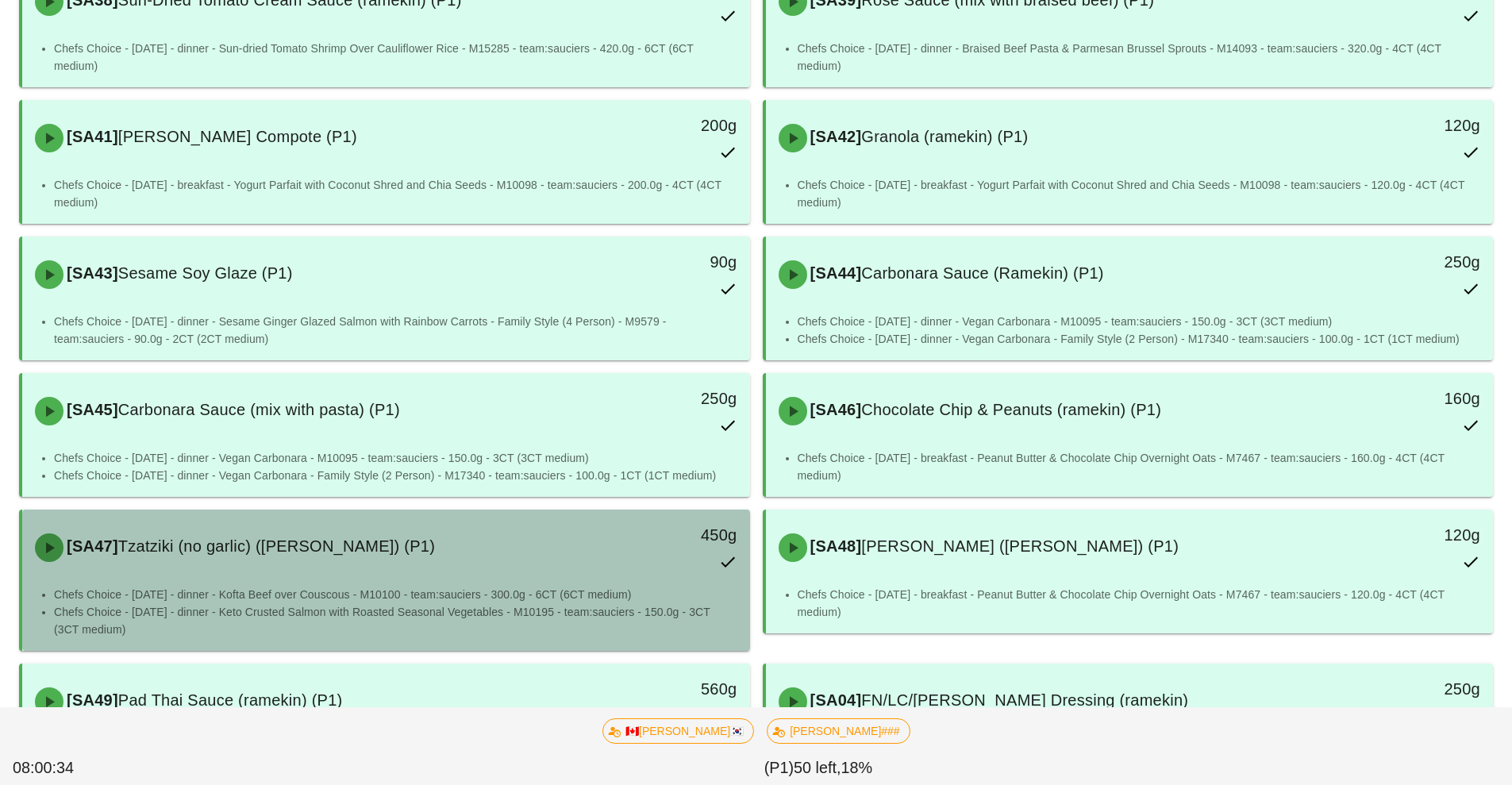
scroll to position [380, 0]
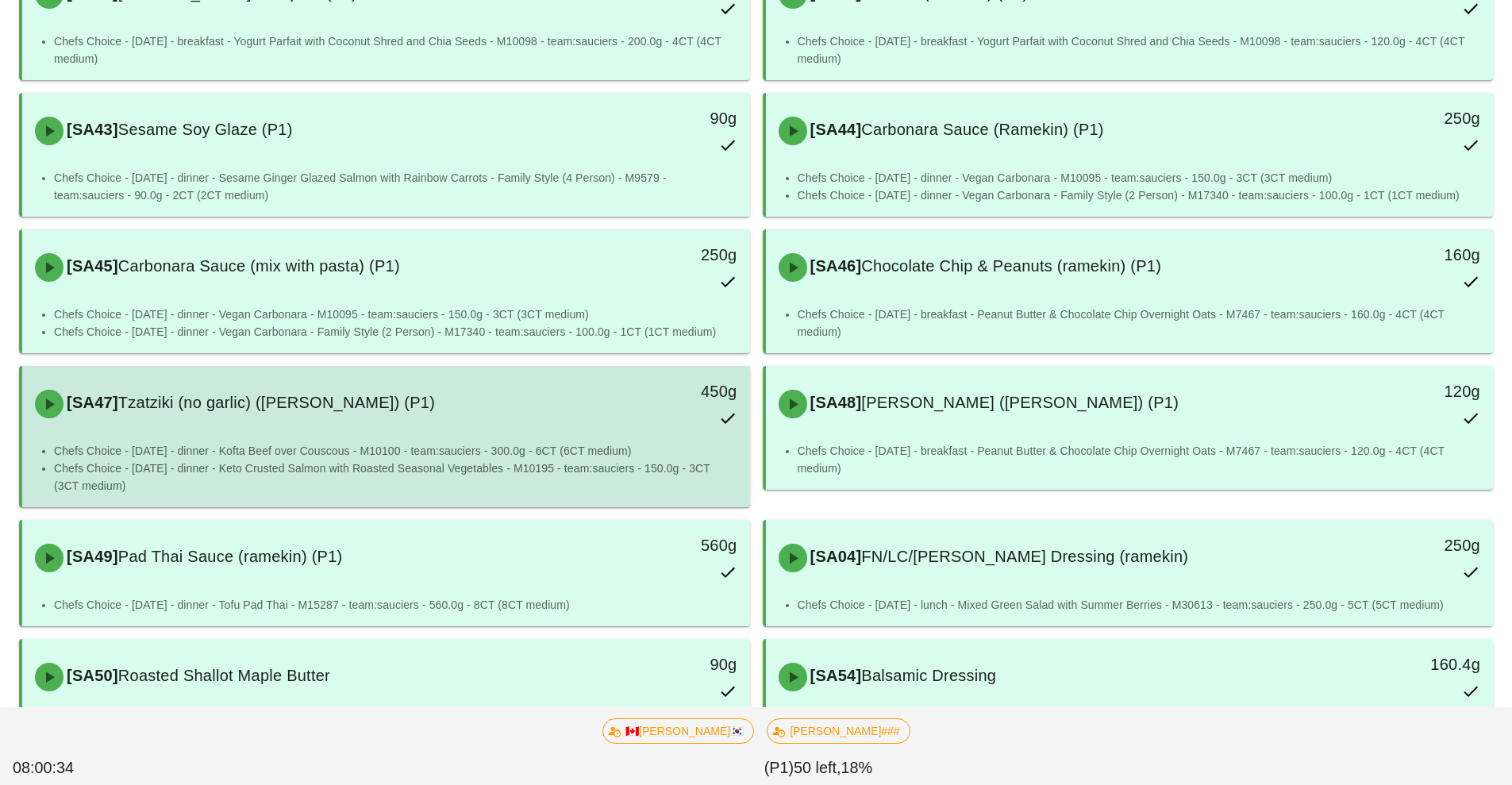
click at [632, 437] on div "450g" at bounding box center [656, 405] width 180 height 70
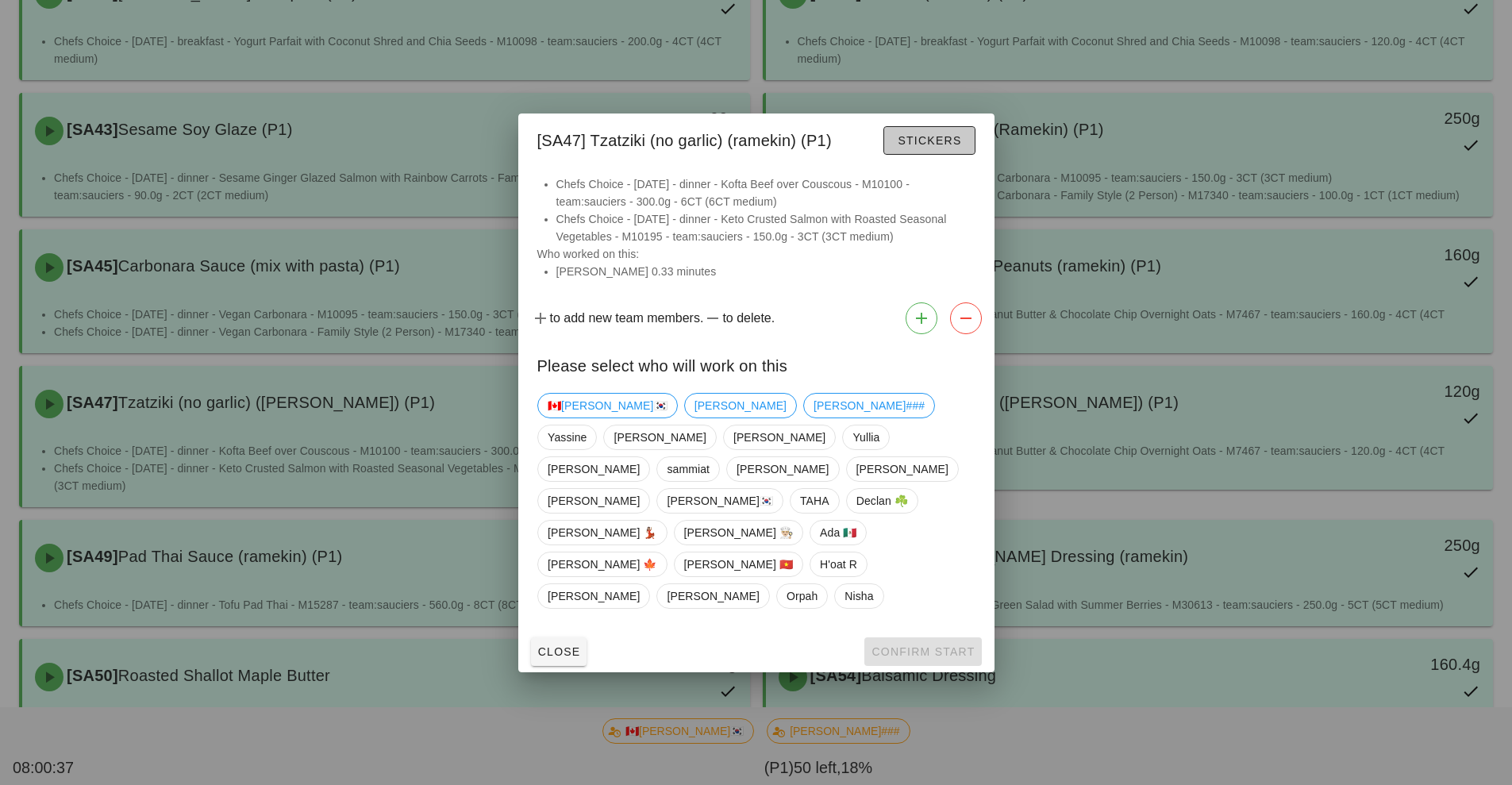
click at [920, 147] on span "Stickers" at bounding box center [929, 140] width 65 height 13
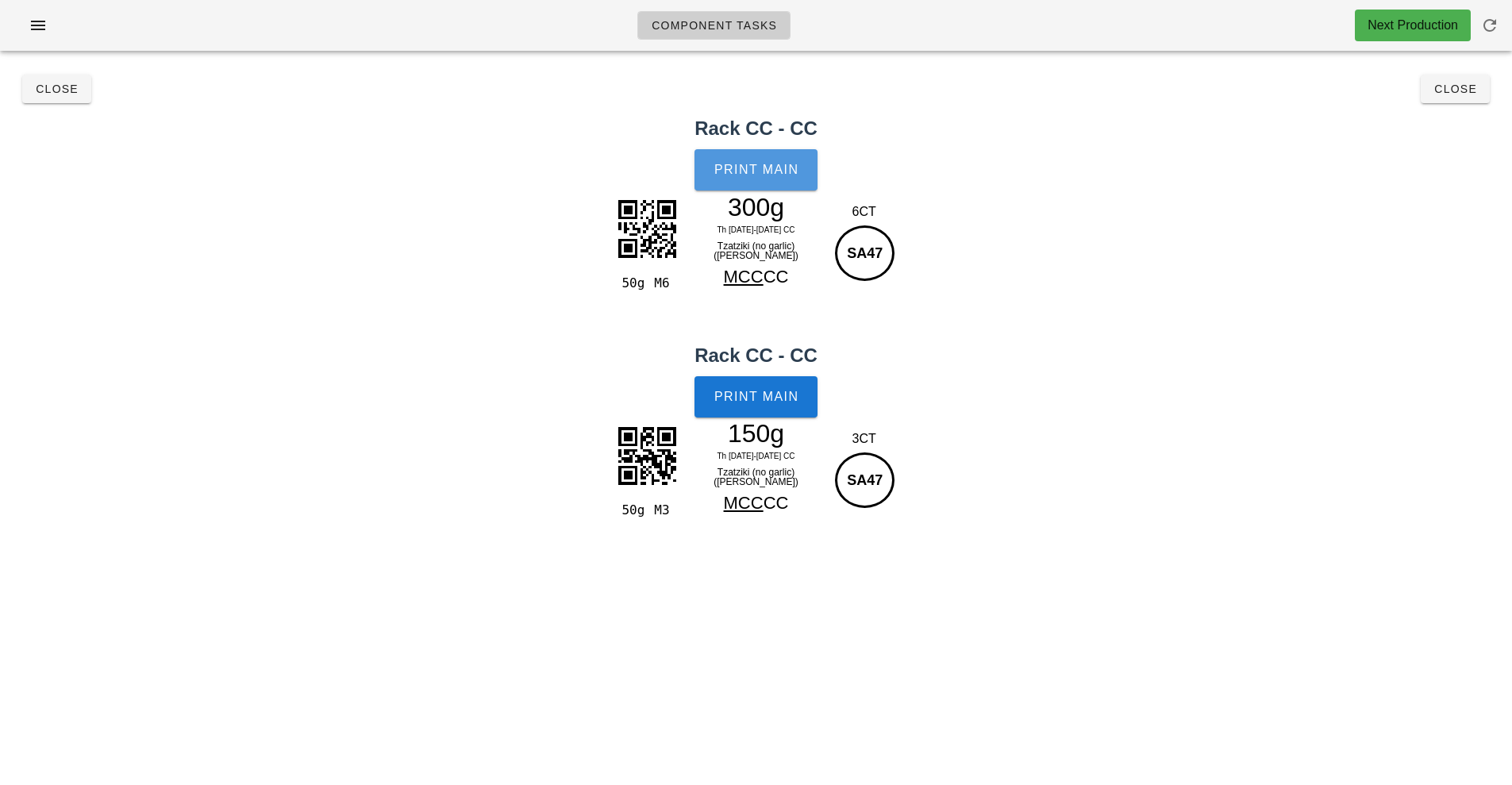
click at [778, 177] on button "Print Main" at bounding box center [756, 170] width 122 height 41
click at [47, 101] on button "Close" at bounding box center [57, 89] width 69 height 29
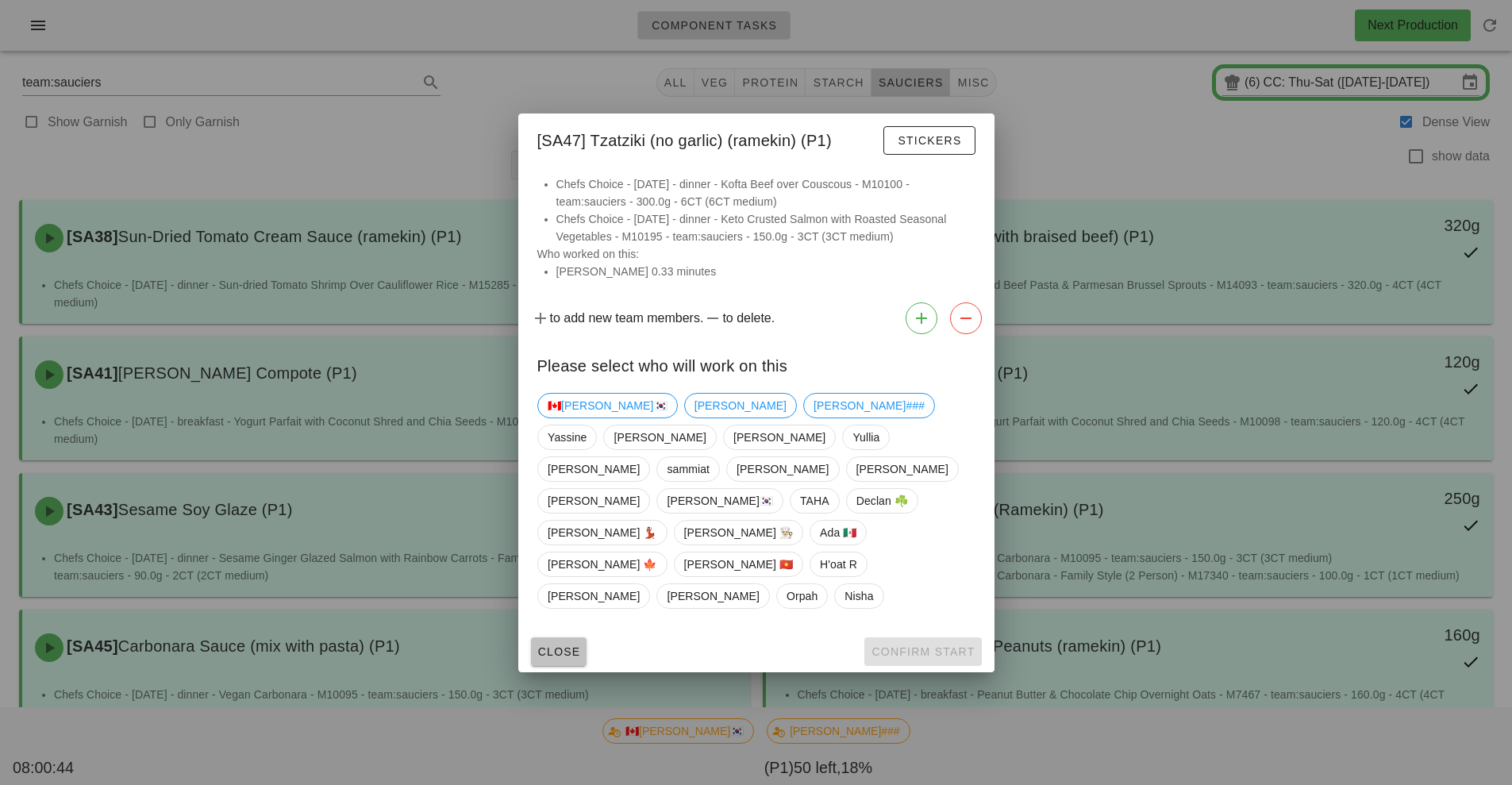
click at [547, 638] on button "Close" at bounding box center [559, 652] width 57 height 29
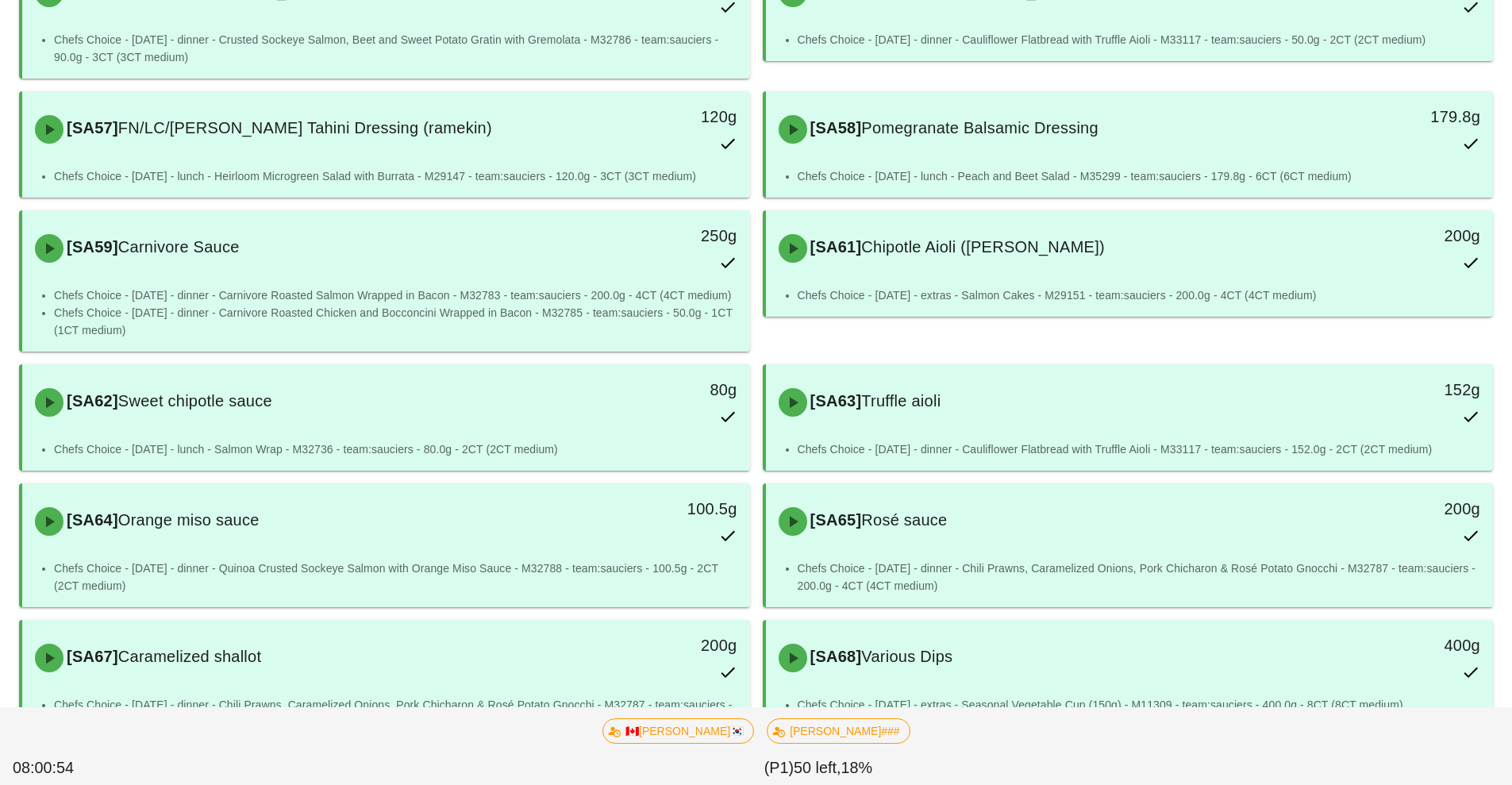
scroll to position [1205, 0]
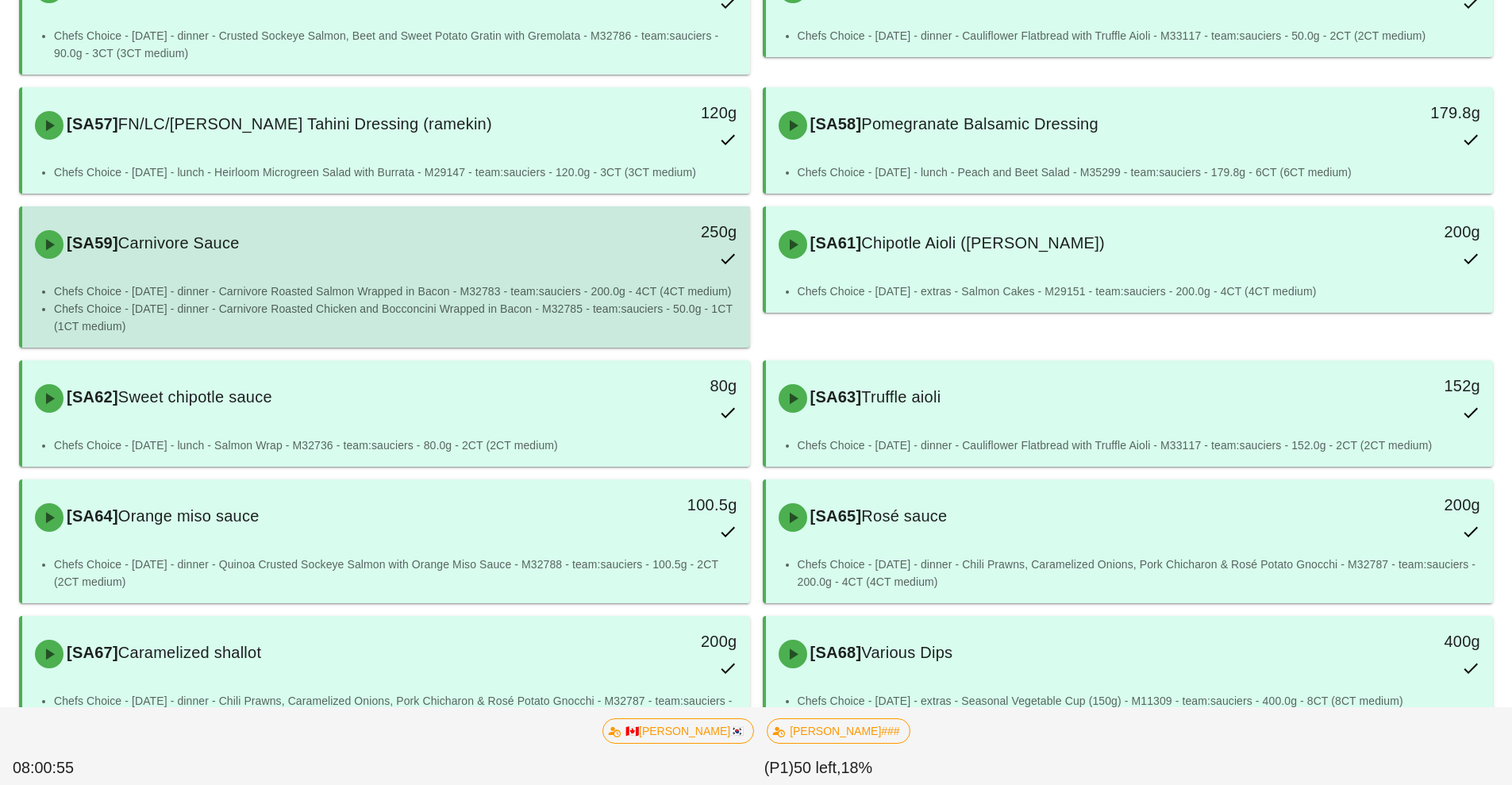
click at [581, 262] on div "250g" at bounding box center [656, 245] width 180 height 70
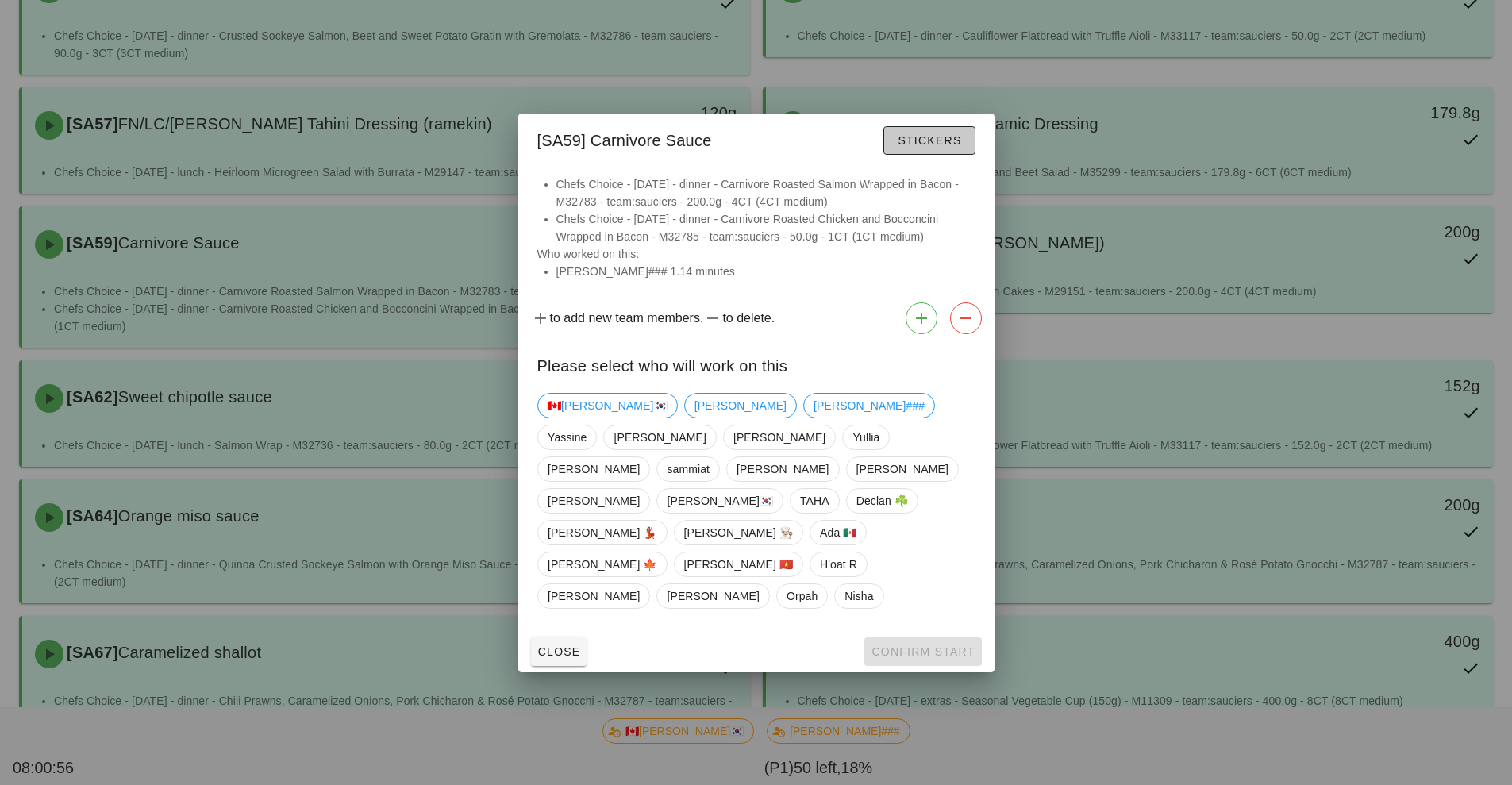
click at [933, 147] on span "Stickers" at bounding box center [929, 140] width 65 height 13
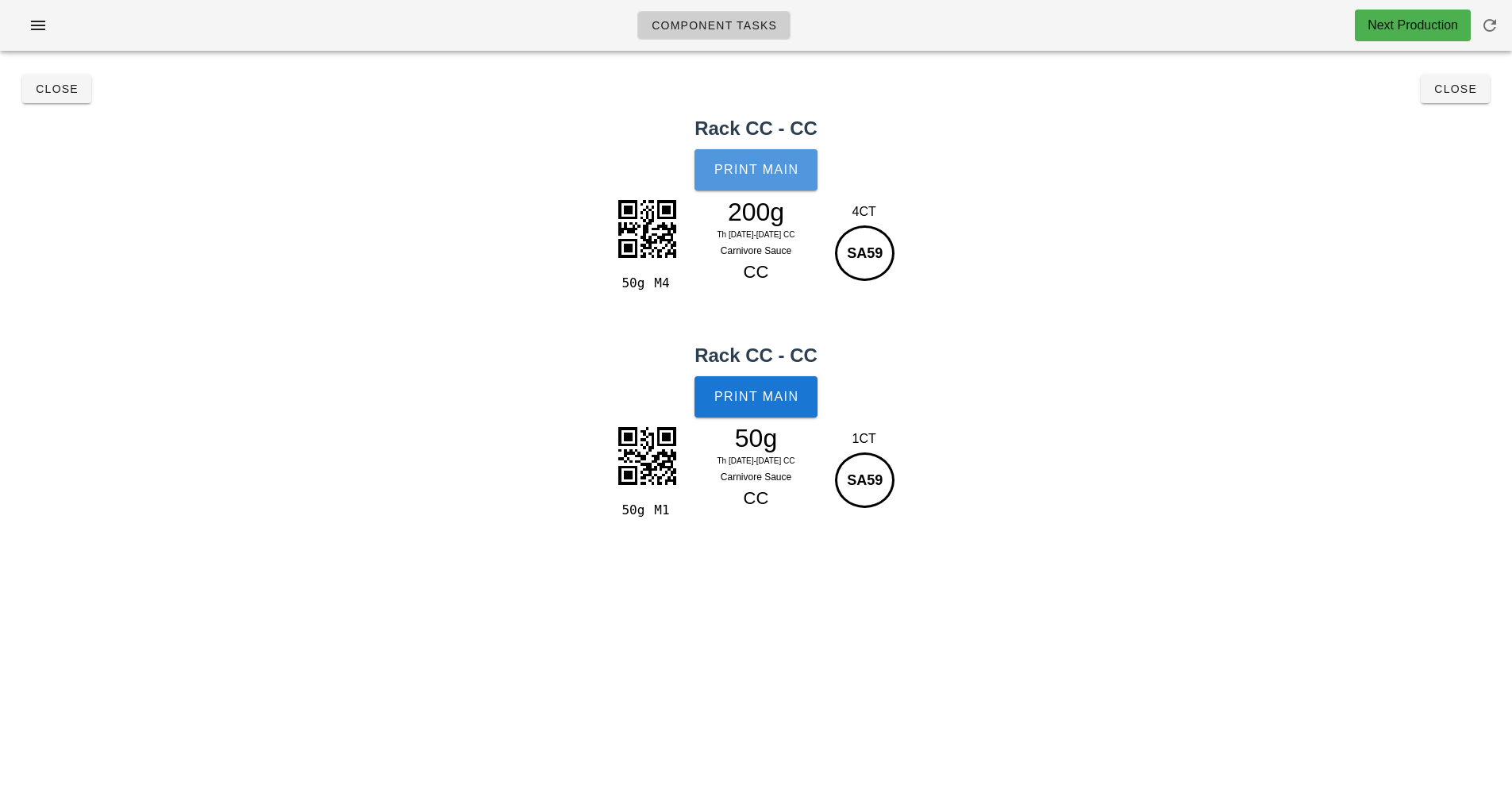
click at [771, 176] on span "Print Main" at bounding box center [756, 170] width 85 height 14
click at [65, 86] on span "Close" at bounding box center [57, 89] width 44 height 13
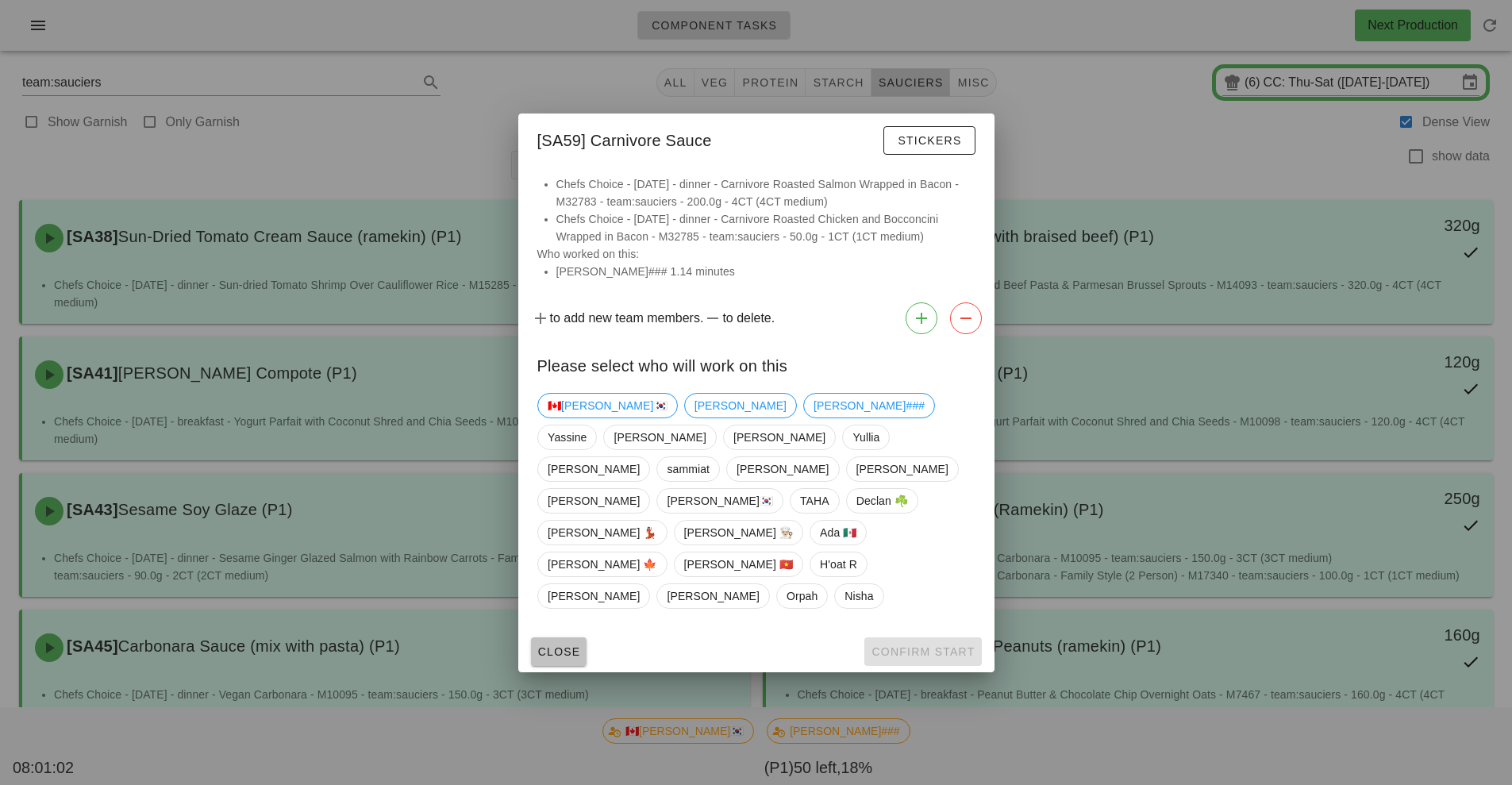
click at [555, 646] on span "Close" at bounding box center [559, 652] width 44 height 13
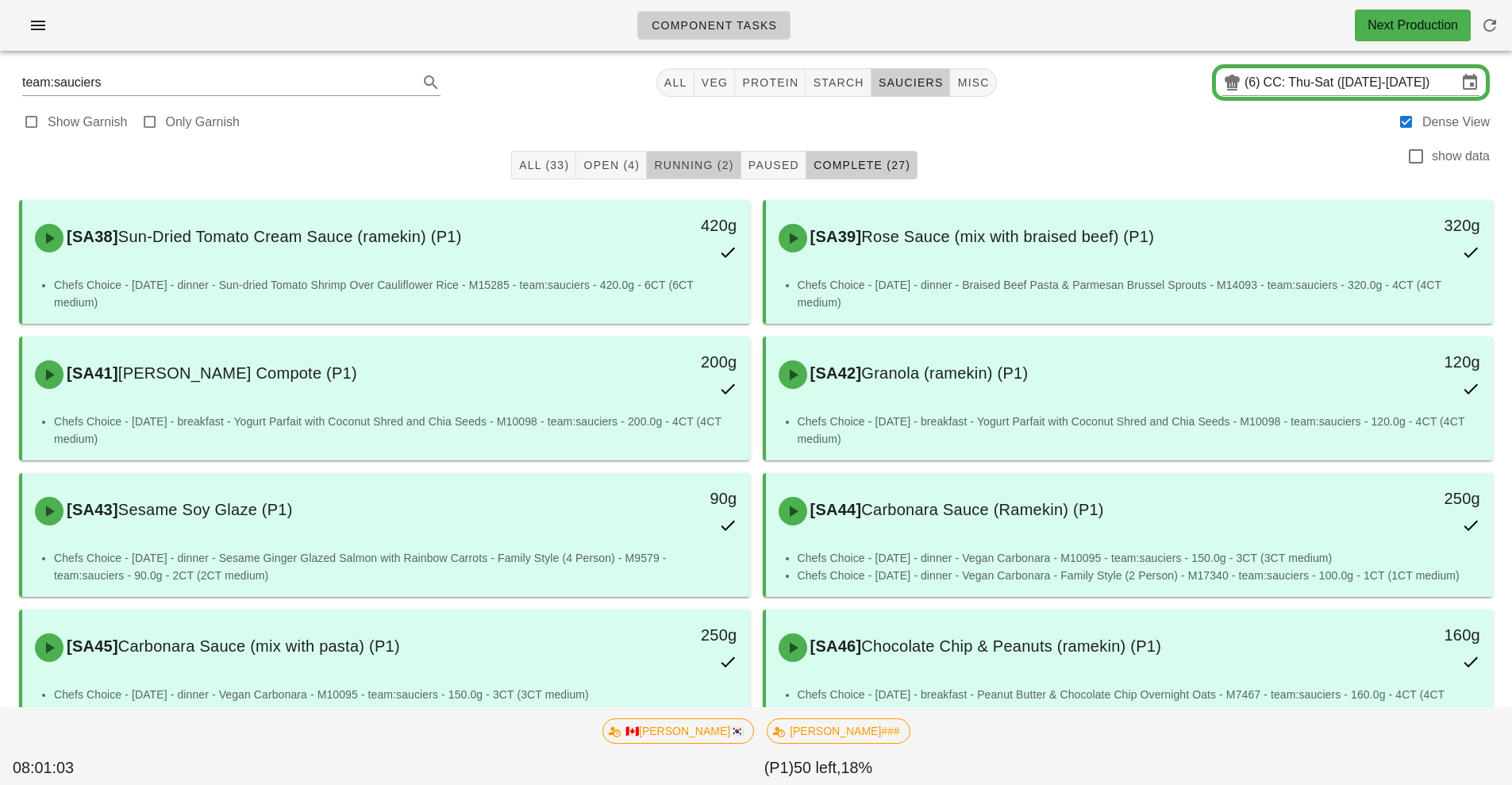
click at [703, 161] on span "Running (2)" at bounding box center [693, 165] width 80 height 13
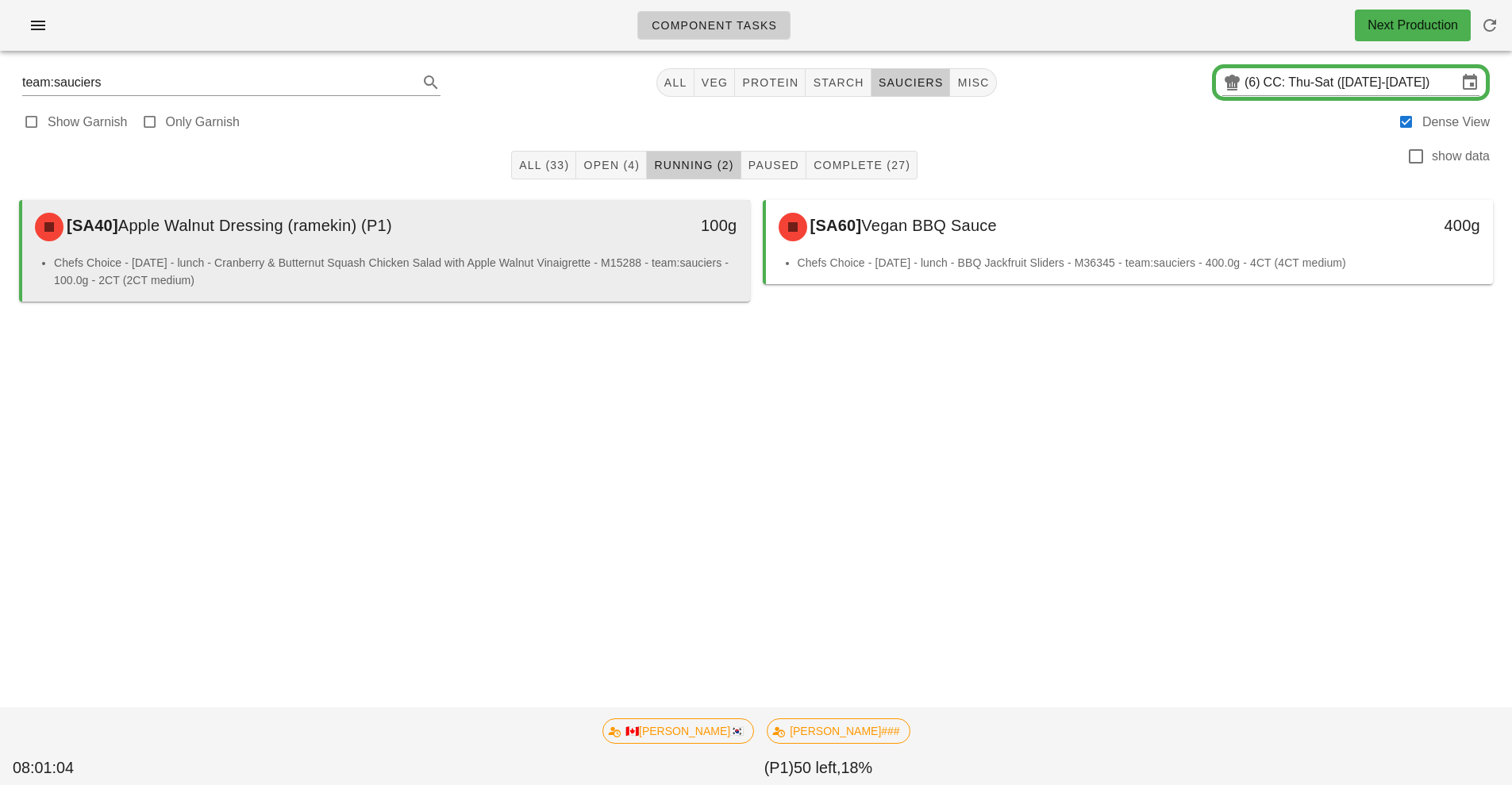
click at [616, 268] on li "Chefs Choice - [DATE] - lunch - Cranberry & Butternut Squash Chicken Salad with…" at bounding box center [396, 272] width 683 height 35
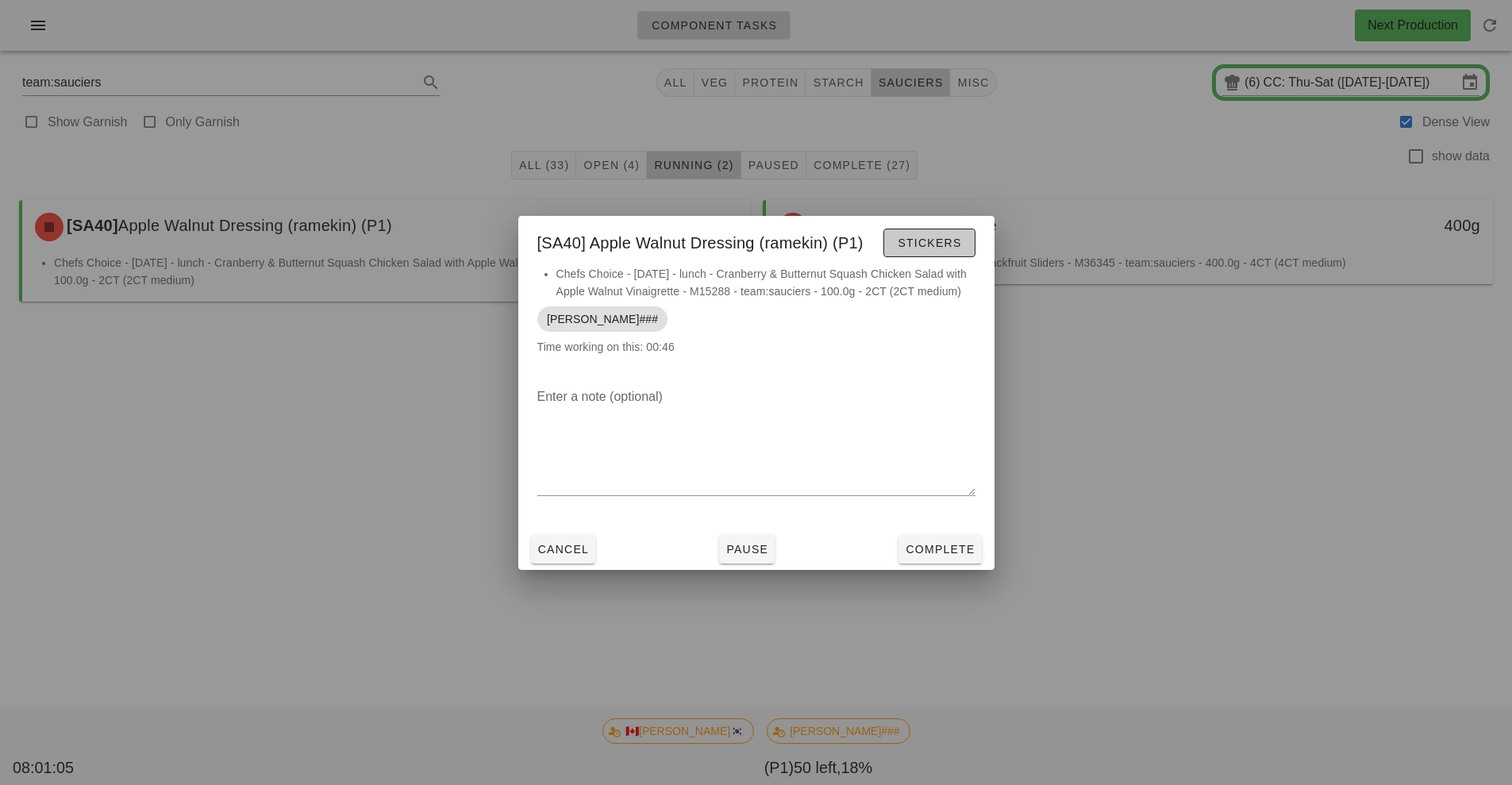
click at [925, 241] on span "Stickers" at bounding box center [929, 243] width 65 height 13
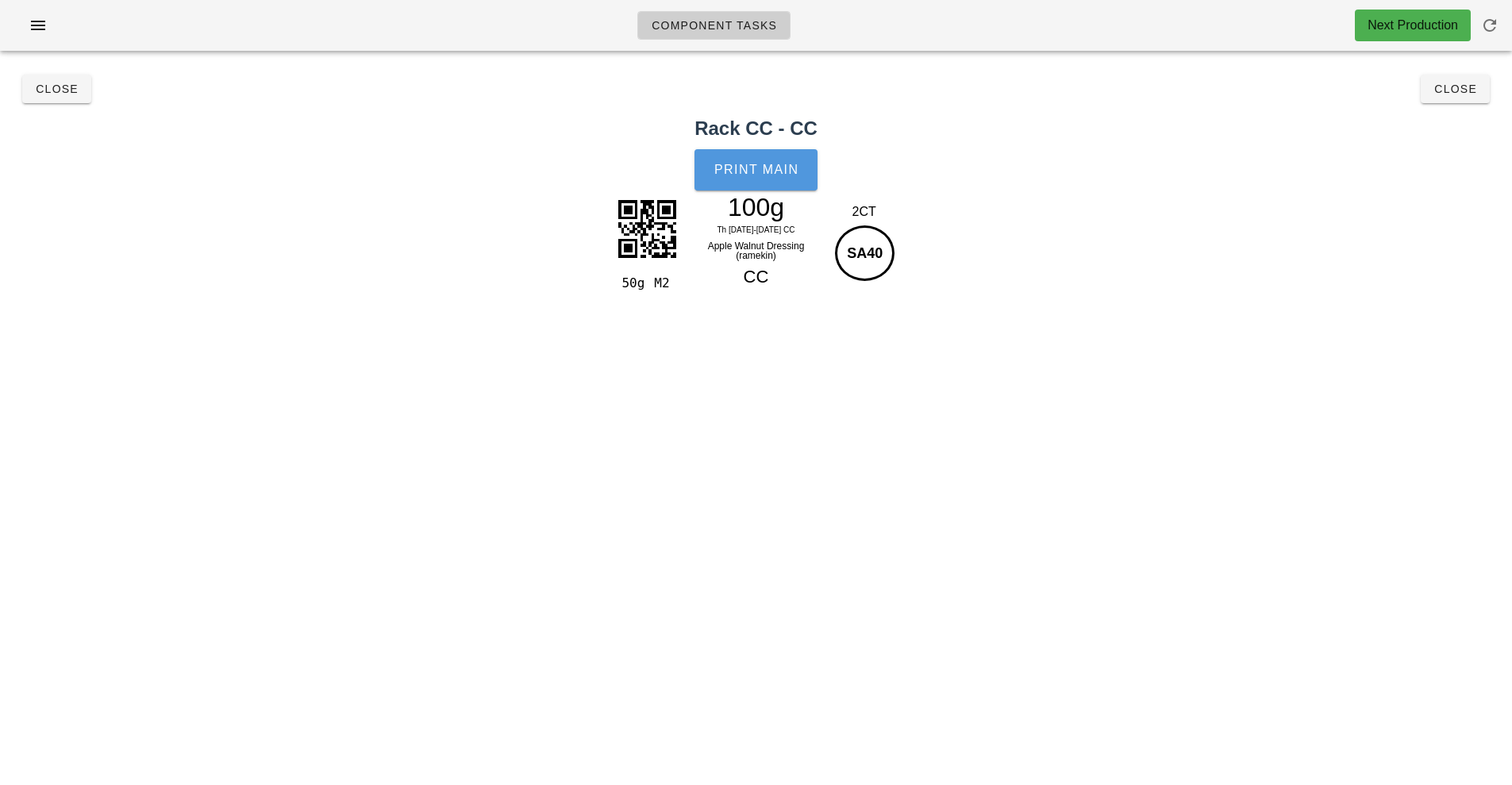
click at [758, 183] on button "Print Main" at bounding box center [756, 170] width 122 height 41
click at [57, 92] on span "Close" at bounding box center [57, 89] width 44 height 13
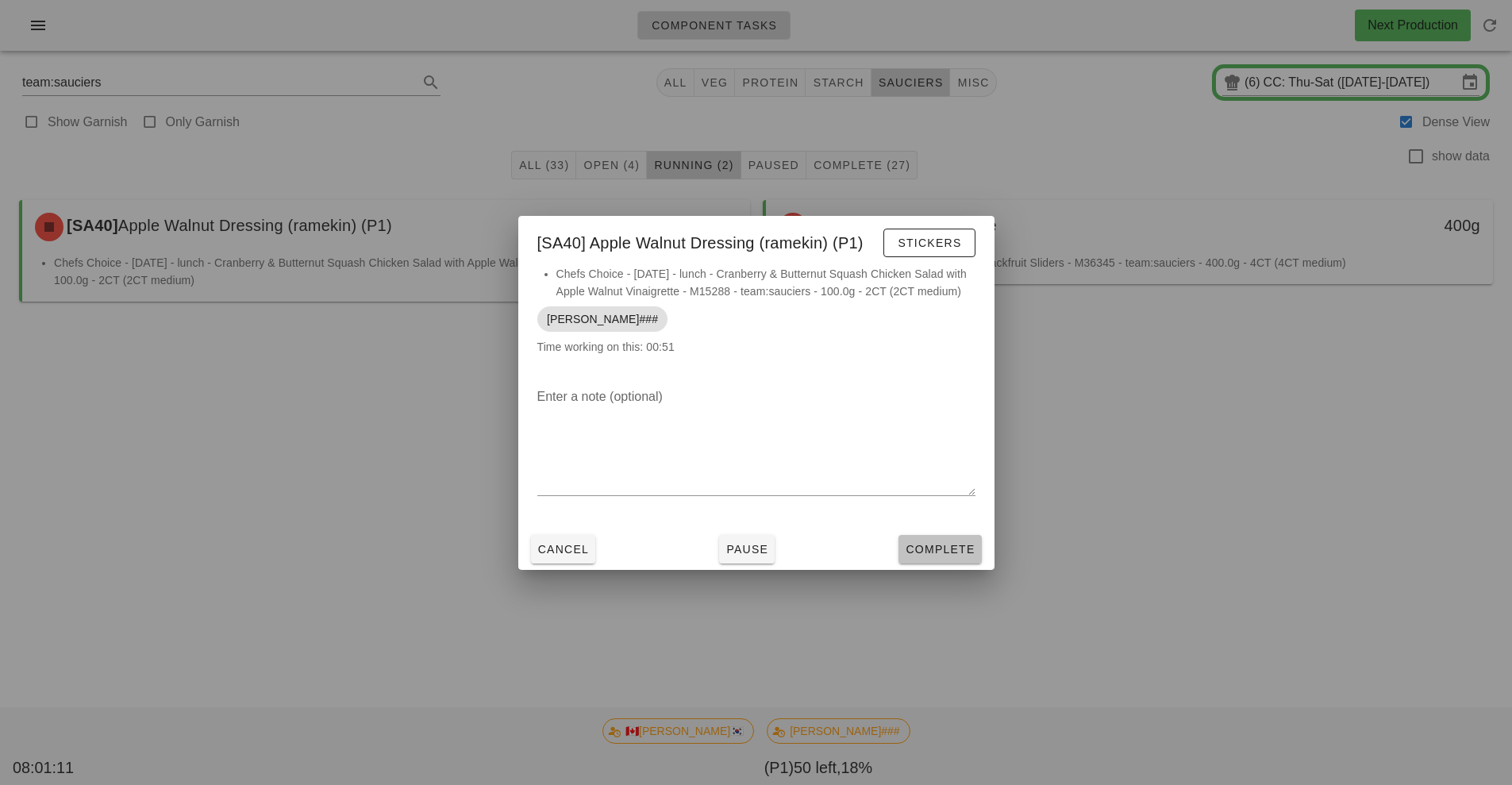
click at [938, 560] on button "Complete" at bounding box center [940, 549] width 83 height 29
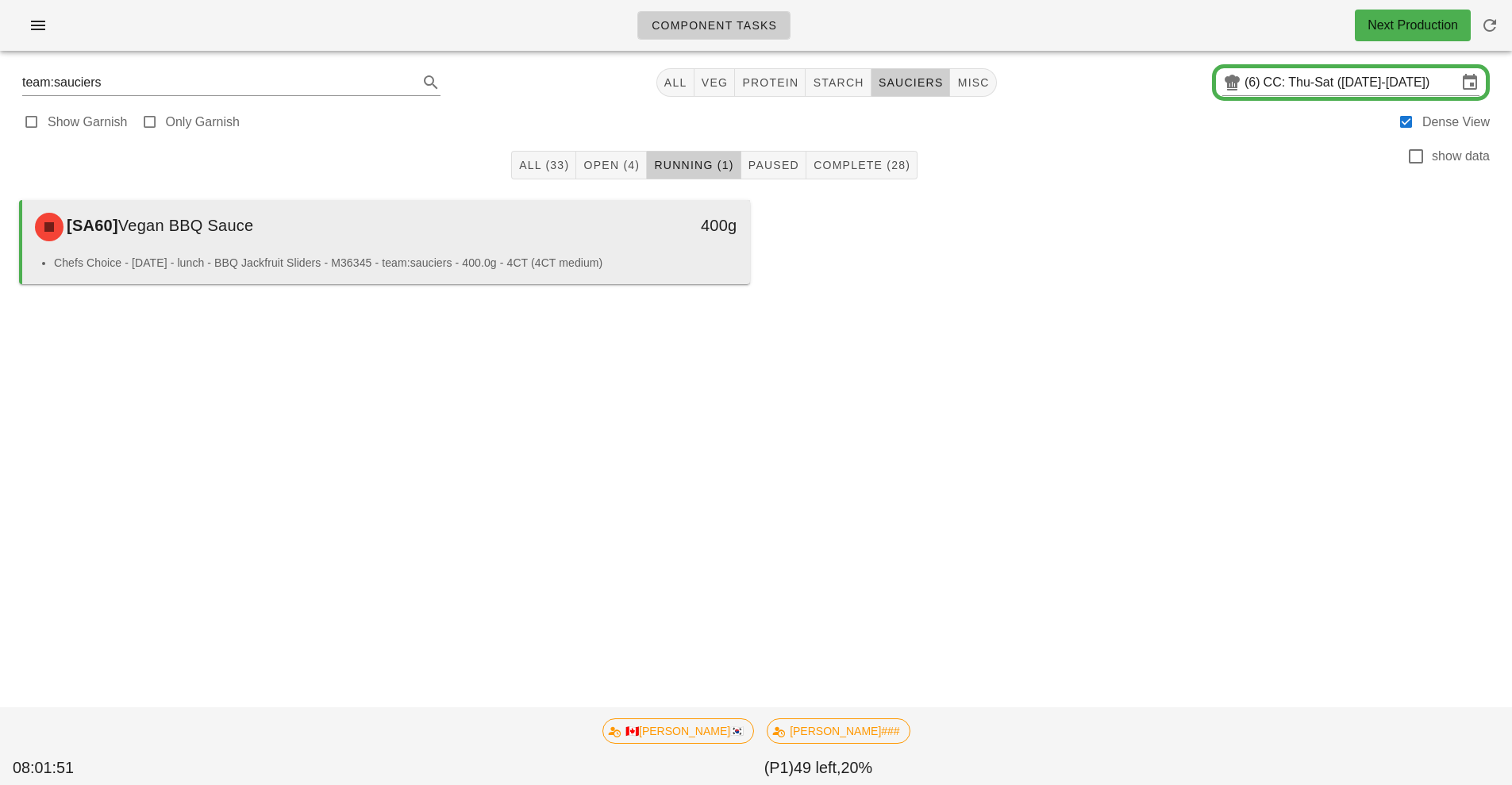
click at [506, 270] on li "Chefs Choice - [DATE] - lunch - BBQ Jackfruit Sliders - M36345 - team:sauciers …" at bounding box center [396, 263] width 683 height 17
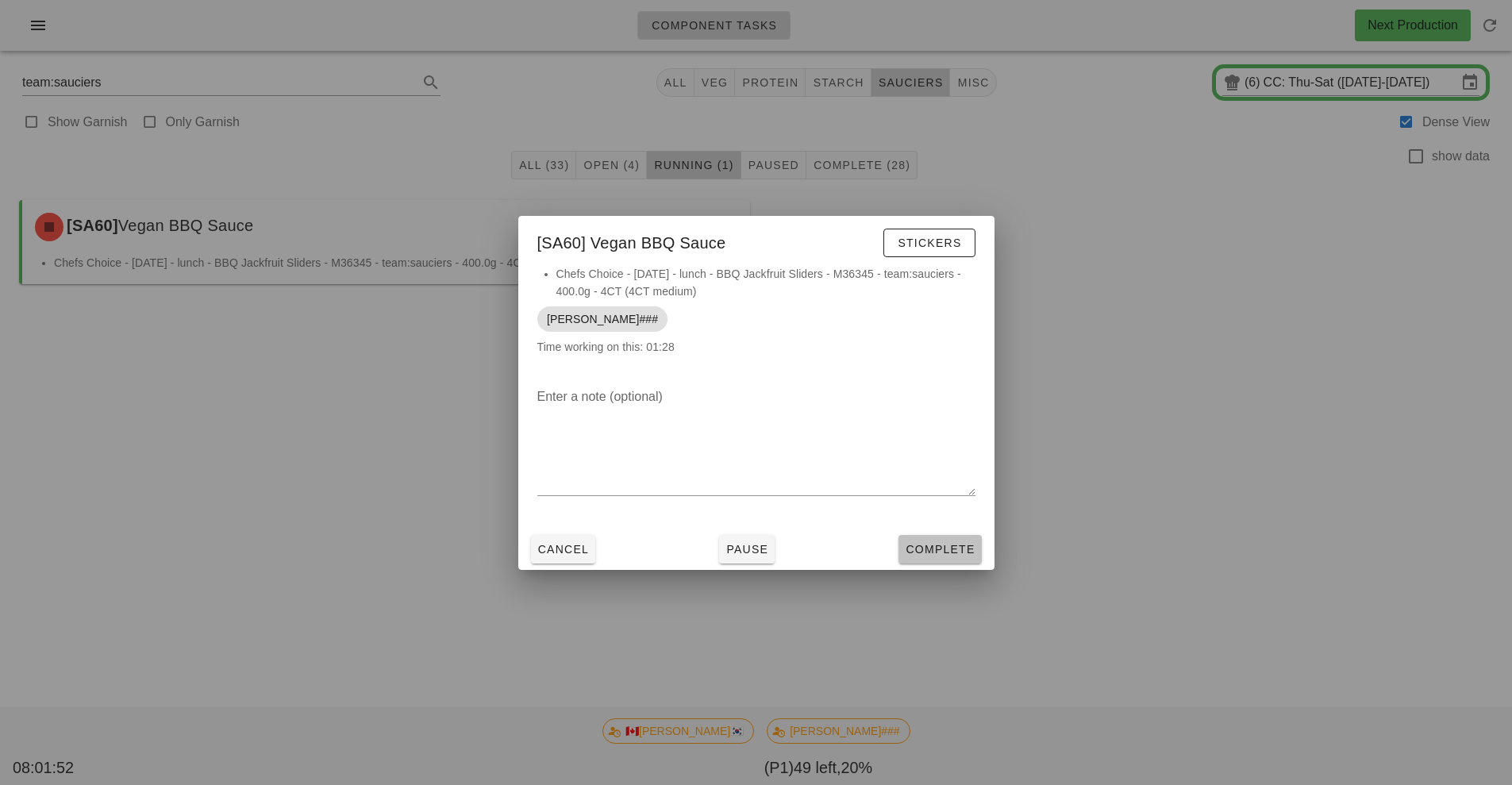
click at [946, 540] on button "Complete" at bounding box center [940, 549] width 83 height 29
